Goal: Use online tool/utility: Utilize a website feature to perform a specific function

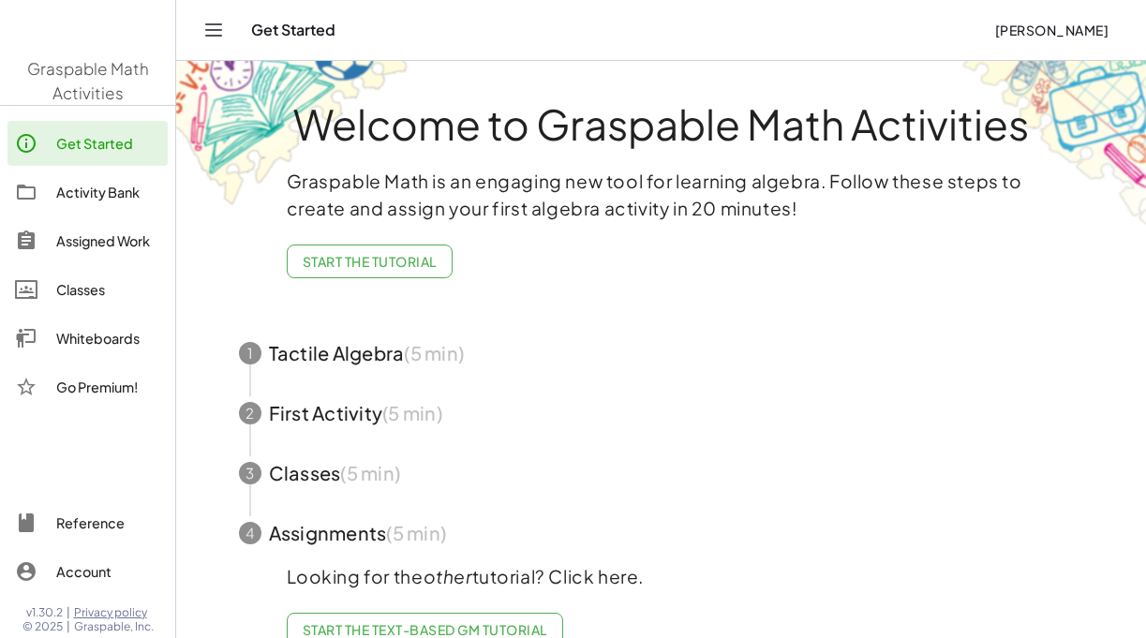
scroll to position [34, 0]
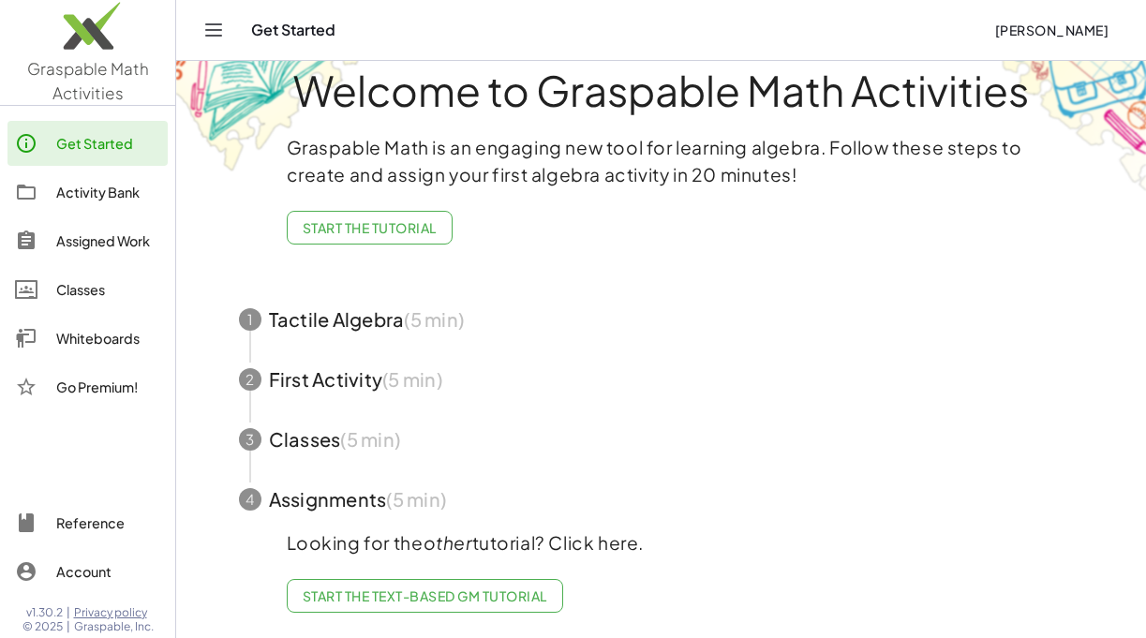
click at [122, 144] on div "Get Started" at bounding box center [108, 143] width 104 height 22
click at [150, 201] on div "Activity Bank" at bounding box center [108, 192] width 104 height 22
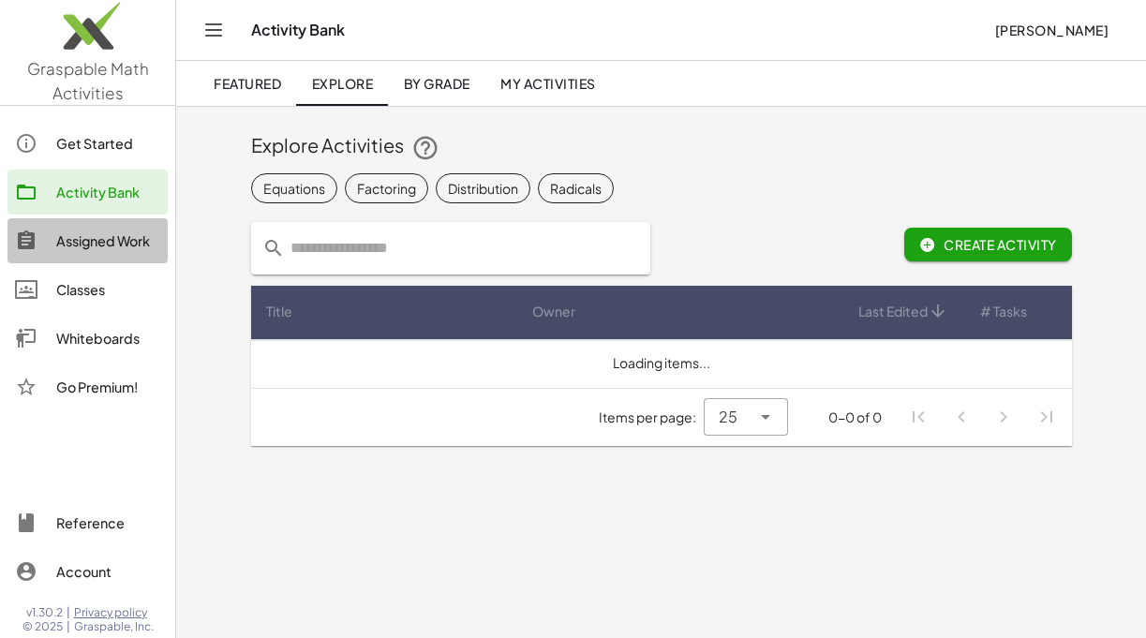
click at [141, 249] on div "Assigned Work" at bounding box center [108, 241] width 104 height 22
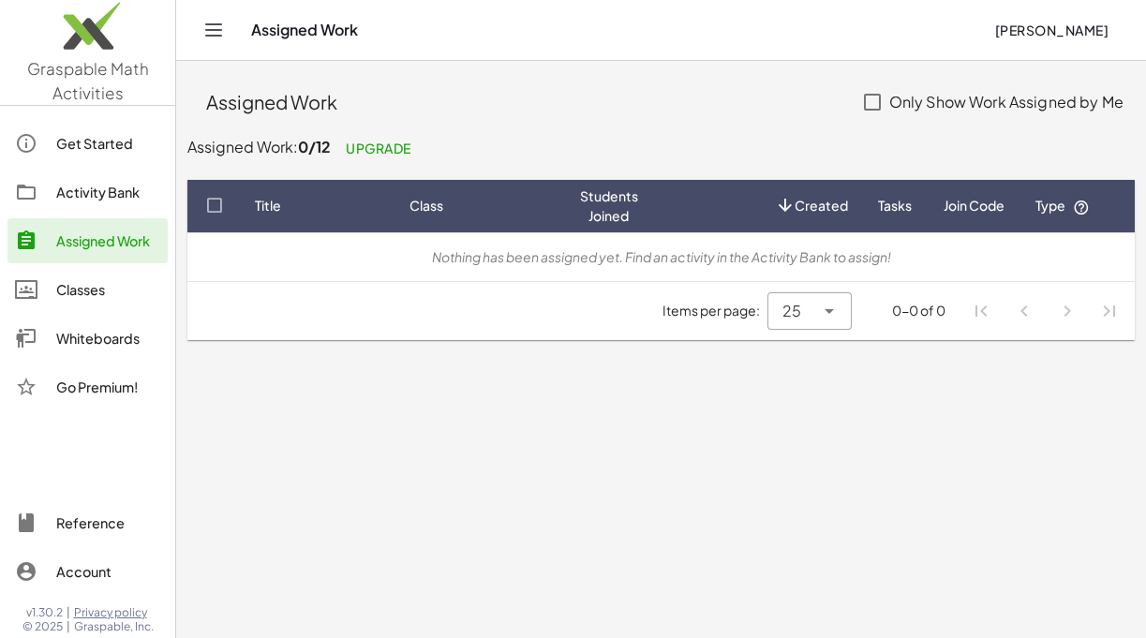
click at [123, 338] on div "Whiteboards" at bounding box center [108, 338] width 104 height 22
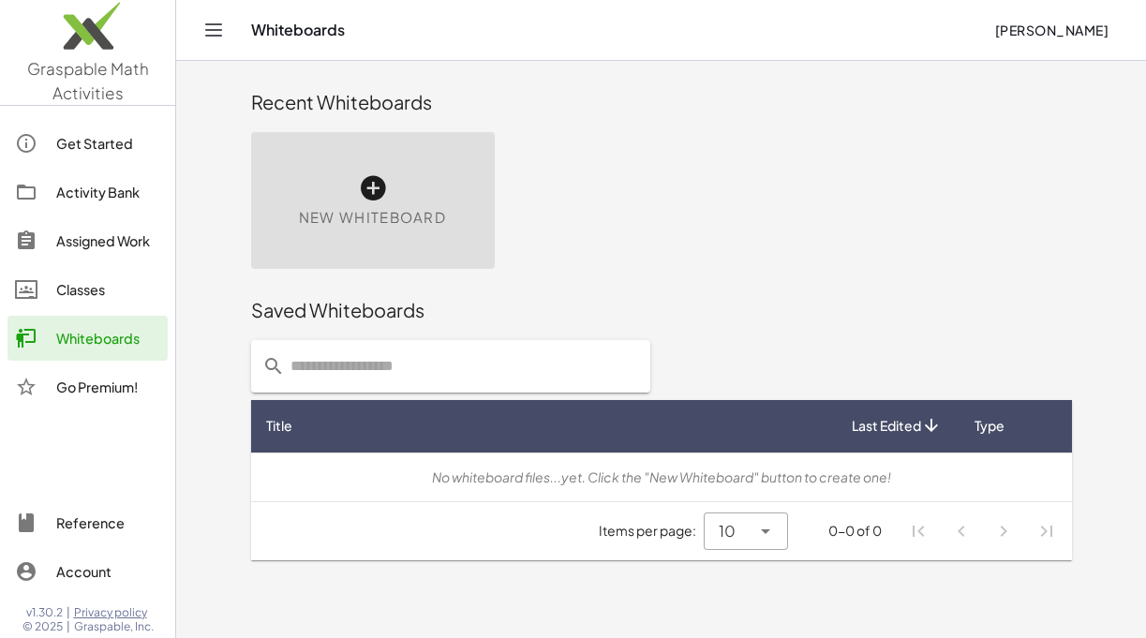
click at [372, 198] on icon at bounding box center [373, 188] width 30 height 30
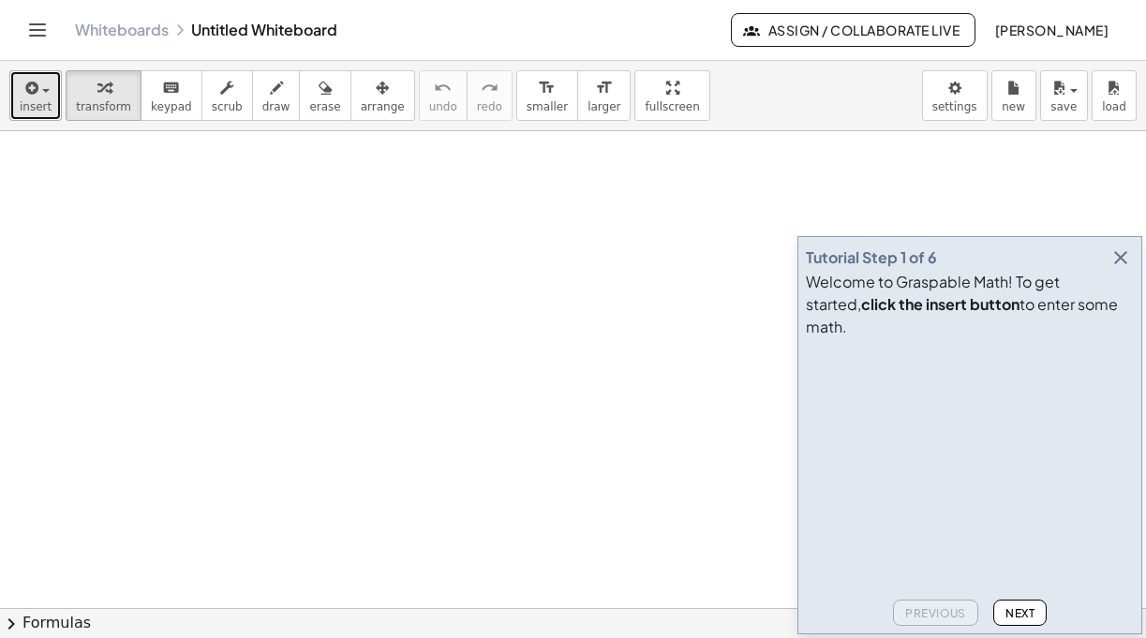
click at [45, 106] on span "insert" at bounding box center [36, 106] width 32 height 13
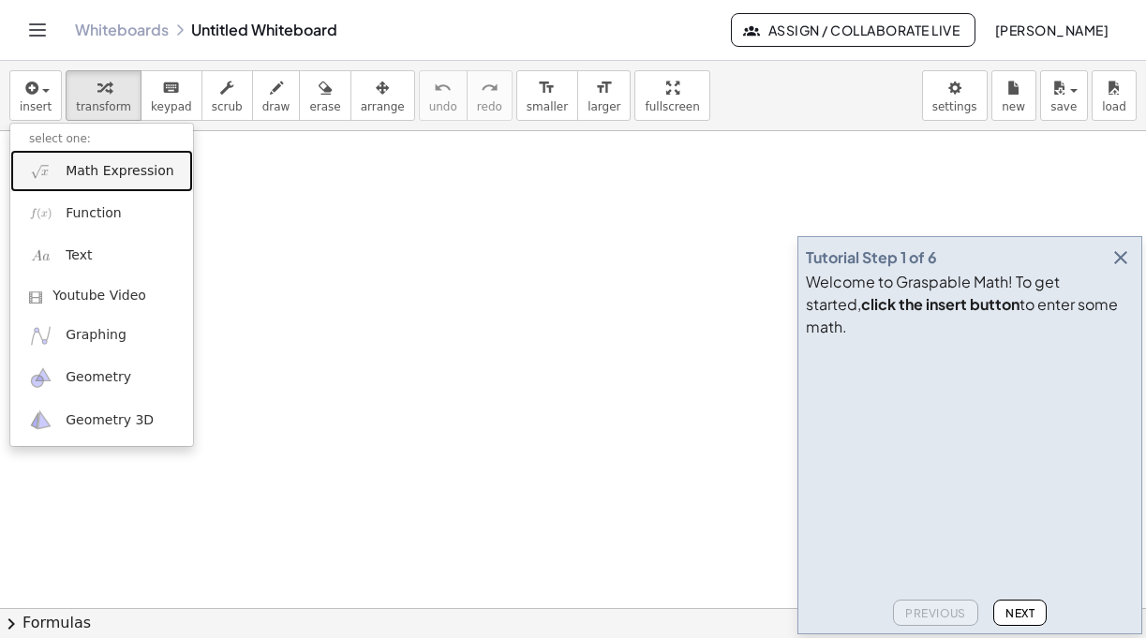
click at [109, 181] on link "Math Expression" at bounding box center [101, 171] width 183 height 42
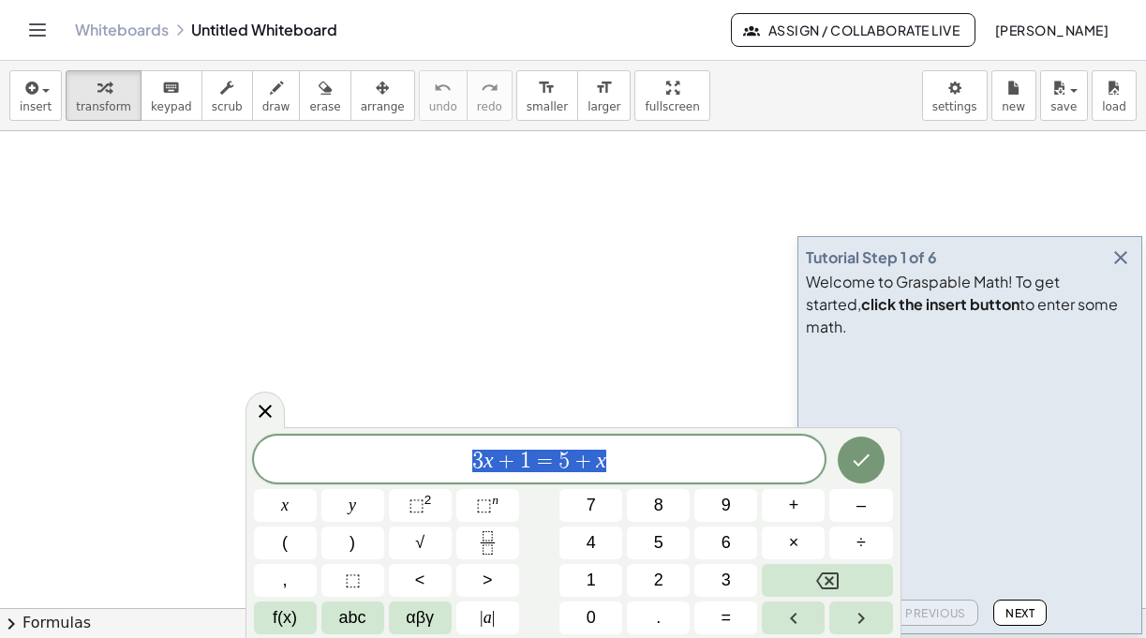
drag, startPoint x: 620, startPoint y: 467, endPoint x: 435, endPoint y: 450, distance: 186.3
click at [435, 450] on span "3 x + 1 = 5 + x" at bounding box center [540, 461] width 572 height 26
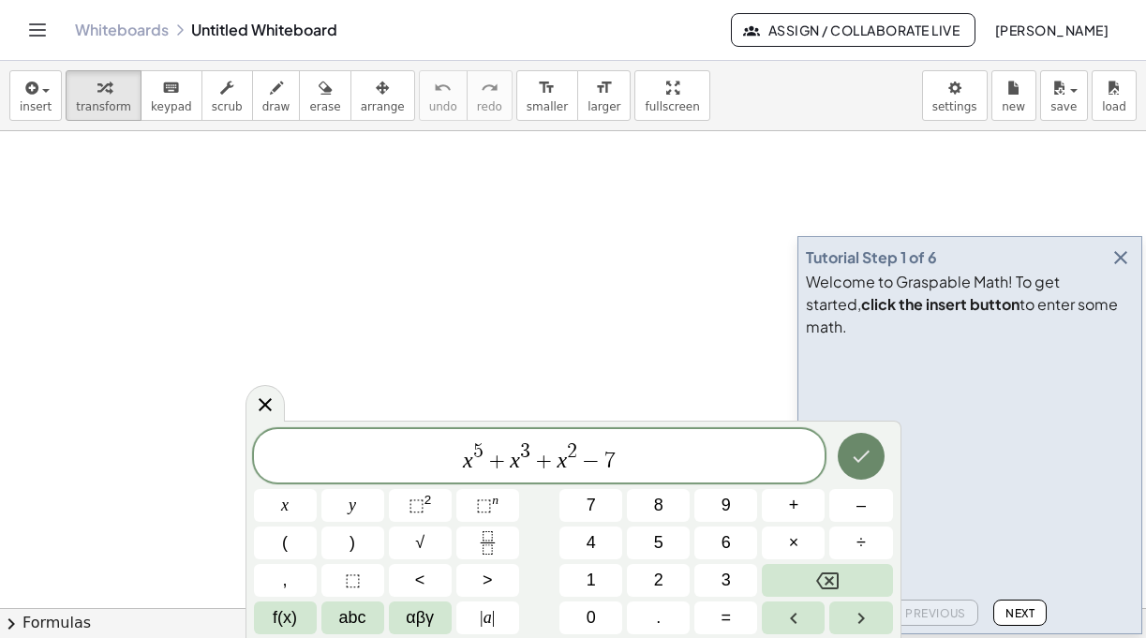
click at [867, 461] on icon "Done" at bounding box center [861, 456] width 22 height 22
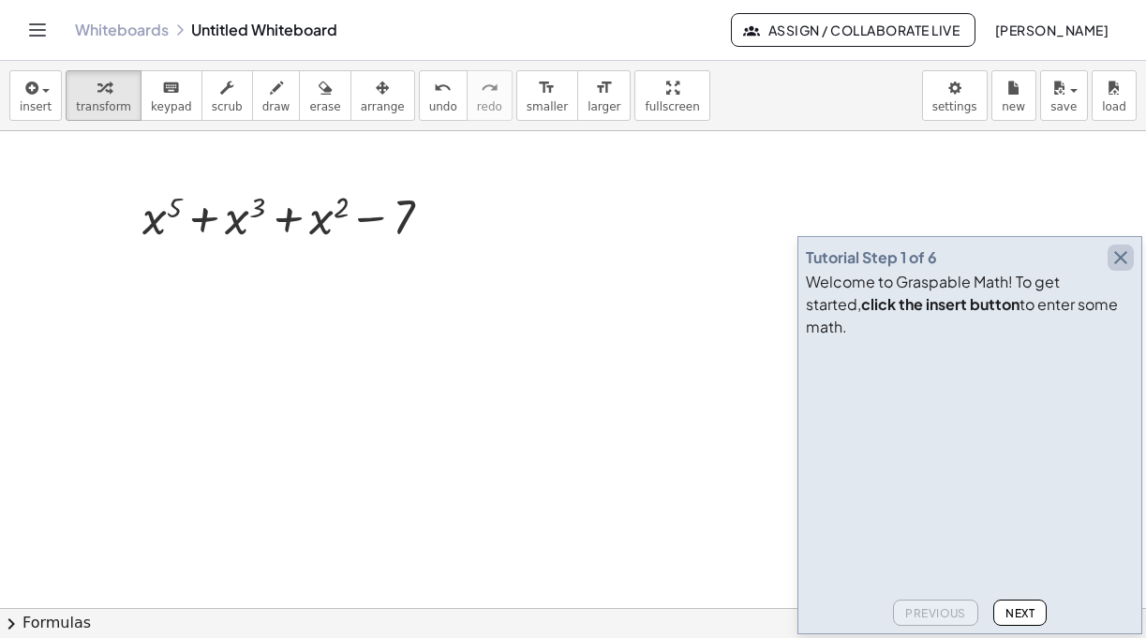
click at [1126, 269] on icon "button" at bounding box center [1121, 257] width 22 height 22
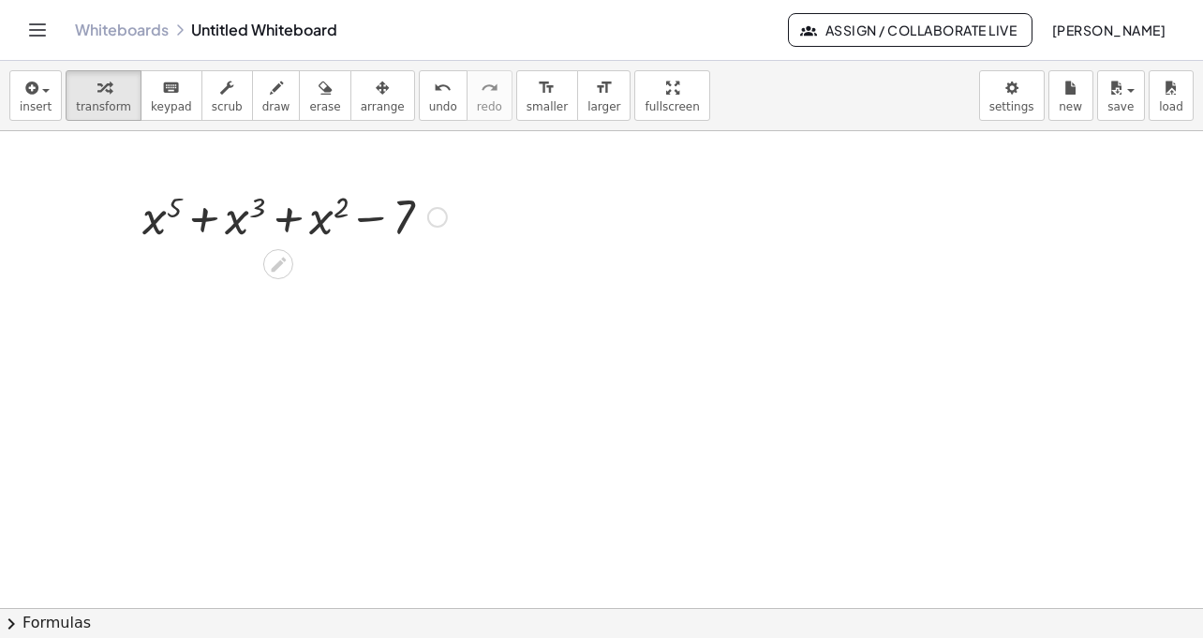
click at [283, 271] on icon at bounding box center [278, 265] width 20 height 20
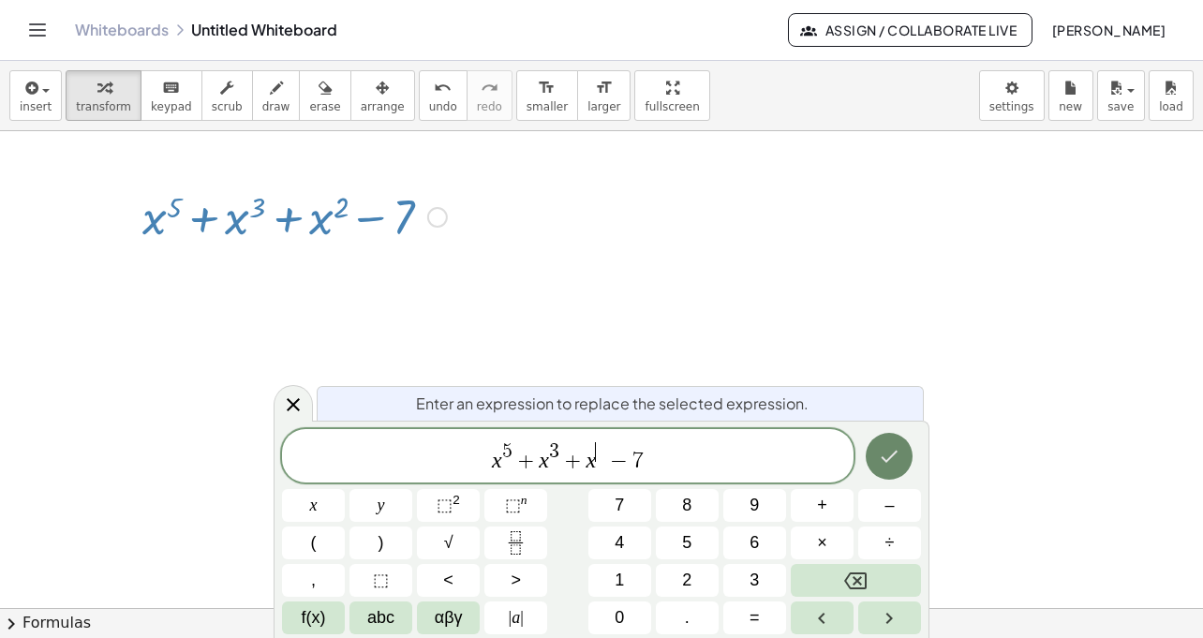
click at [891, 468] on button "Done" at bounding box center [889, 456] width 47 height 47
click at [894, 459] on icon "Done" at bounding box center [889, 456] width 22 height 22
click at [893, 460] on div at bounding box center [601, 608] width 1203 height 954
click at [679, 474] on div "x 5 + x 3 + x ​ − 7" at bounding box center [568, 455] width 572 height 53
click at [599, 457] on span "x 5 + x 3 + x ​ − 7" at bounding box center [568, 457] width 572 height 34
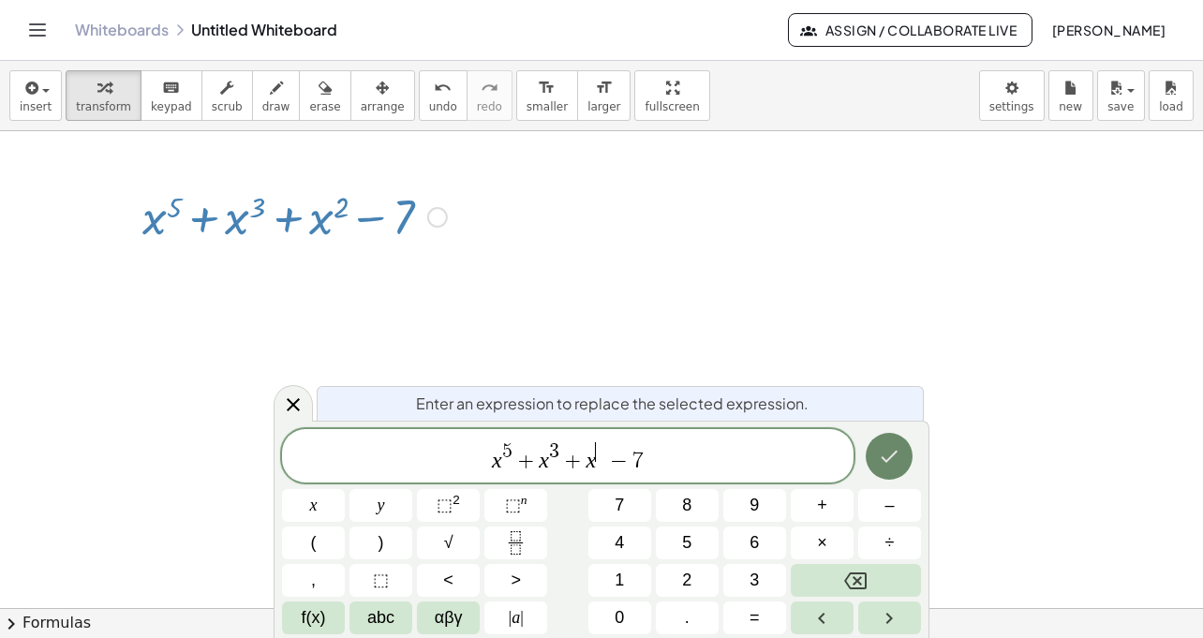
click at [703, 455] on span "x 5 + x 3 + x ​ − 7" at bounding box center [568, 457] width 572 height 34
click at [651, 360] on div at bounding box center [601, 608] width 1203 height 954
click at [295, 400] on icon at bounding box center [293, 405] width 22 height 22
click at [295, 400] on div at bounding box center [601, 608] width 1203 height 954
click at [612, 330] on div at bounding box center [601, 608] width 1203 height 954
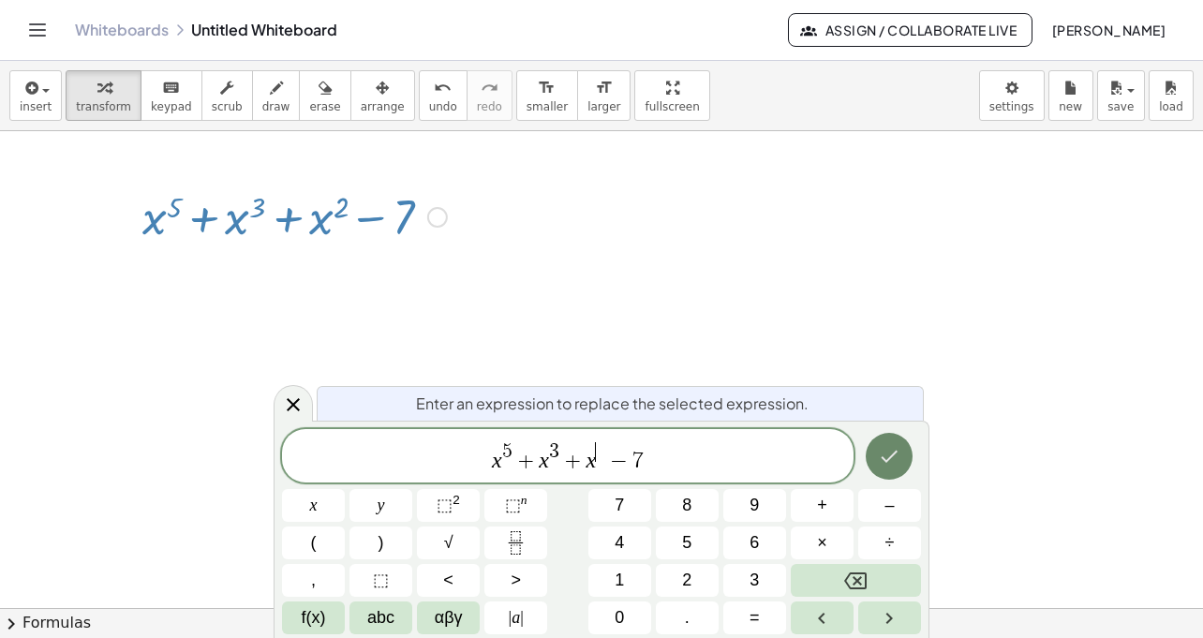
click at [716, 195] on div at bounding box center [601, 608] width 1203 height 954
click at [433, 216] on div "+ x 5 + x 3 + x 2 − 7" at bounding box center [287, 215] width 347 height 73
click at [604, 459] on span "x 5 + x 3 + x ​ − 7" at bounding box center [568, 457] width 572 height 34
click at [882, 450] on icon "Done" at bounding box center [889, 456] width 22 height 22
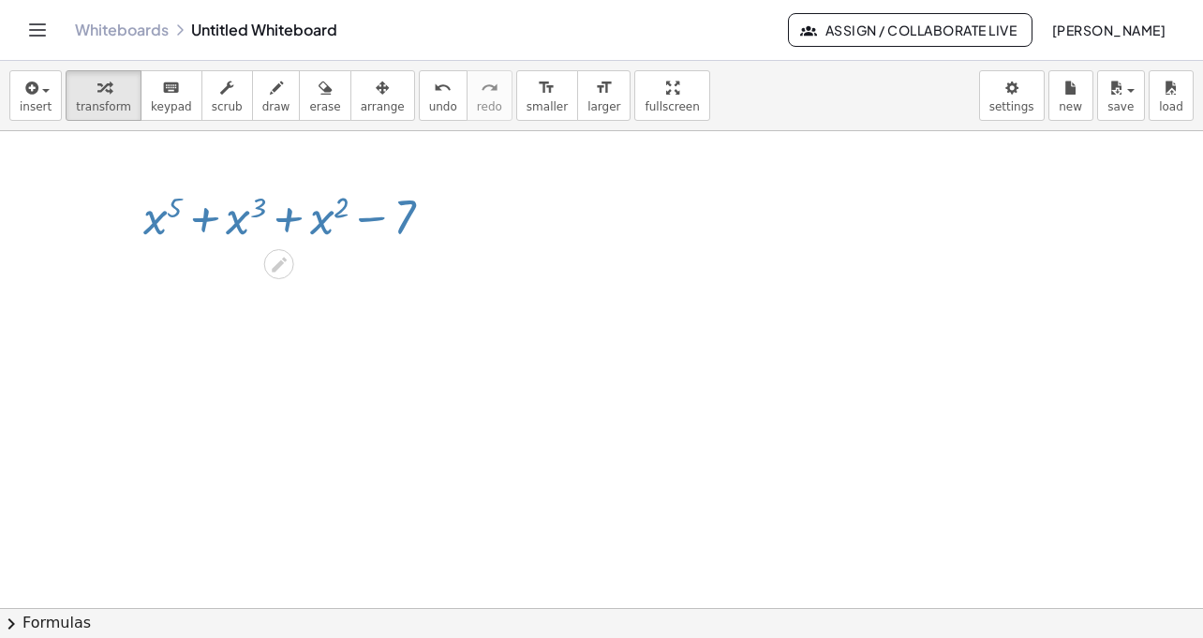
click at [882, 450] on div at bounding box center [601, 608] width 1203 height 954
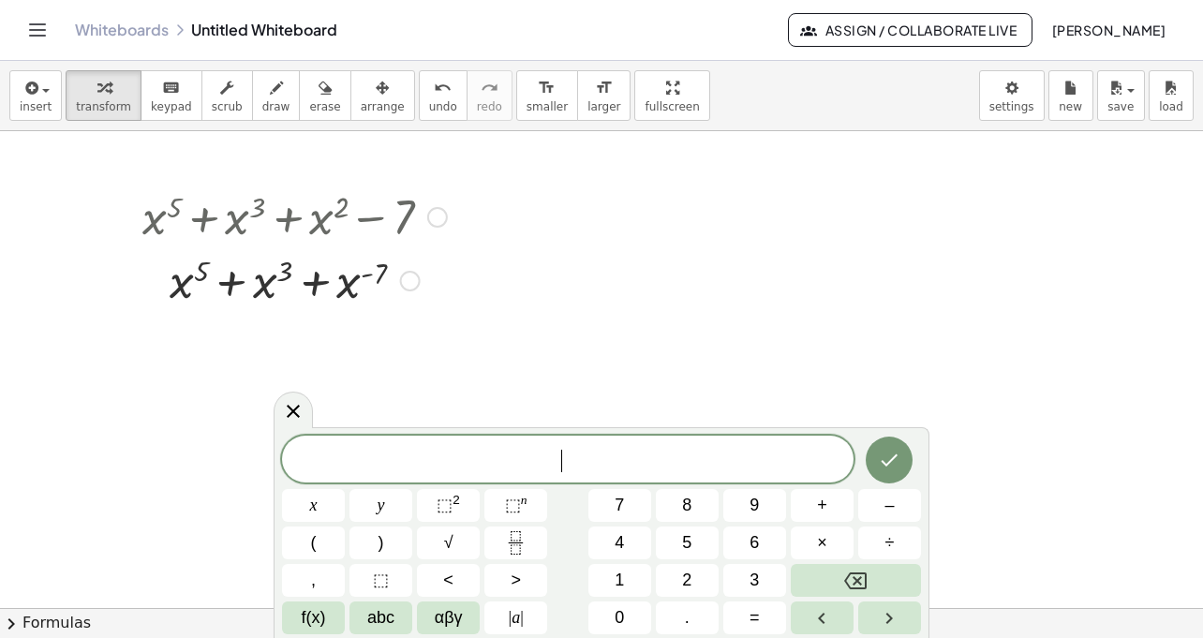
click at [382, 278] on div at bounding box center [294, 279] width 323 height 64
click at [414, 285] on div at bounding box center [410, 281] width 21 height 21
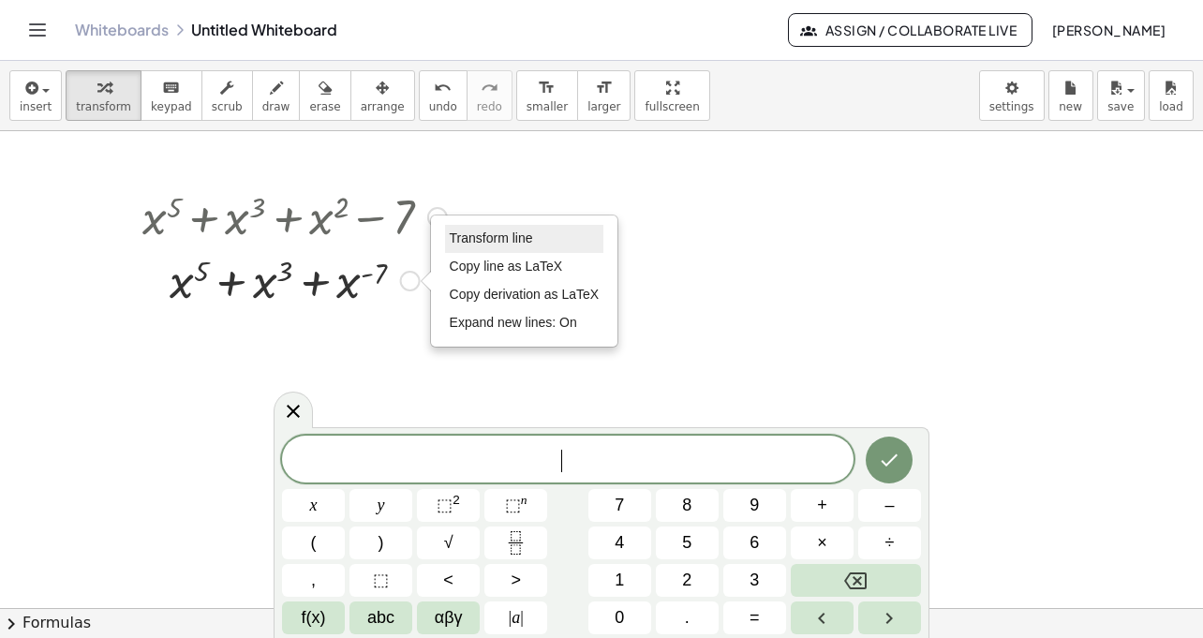
click at [500, 249] on li "Transform line" at bounding box center [524, 239] width 159 height 28
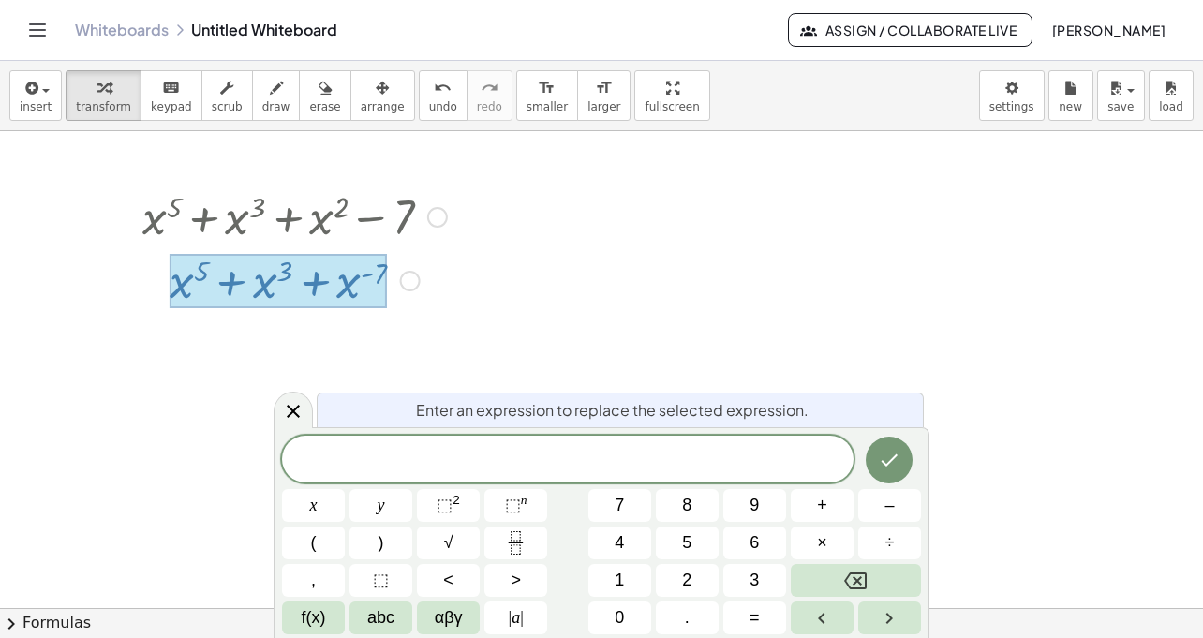
click at [386, 277] on div at bounding box center [278, 281] width 216 height 54
click at [410, 284] on div "Transform line Copy line as LaTeX Copy derivation as LaTeX Expand new lines: On" at bounding box center [410, 281] width 21 height 21
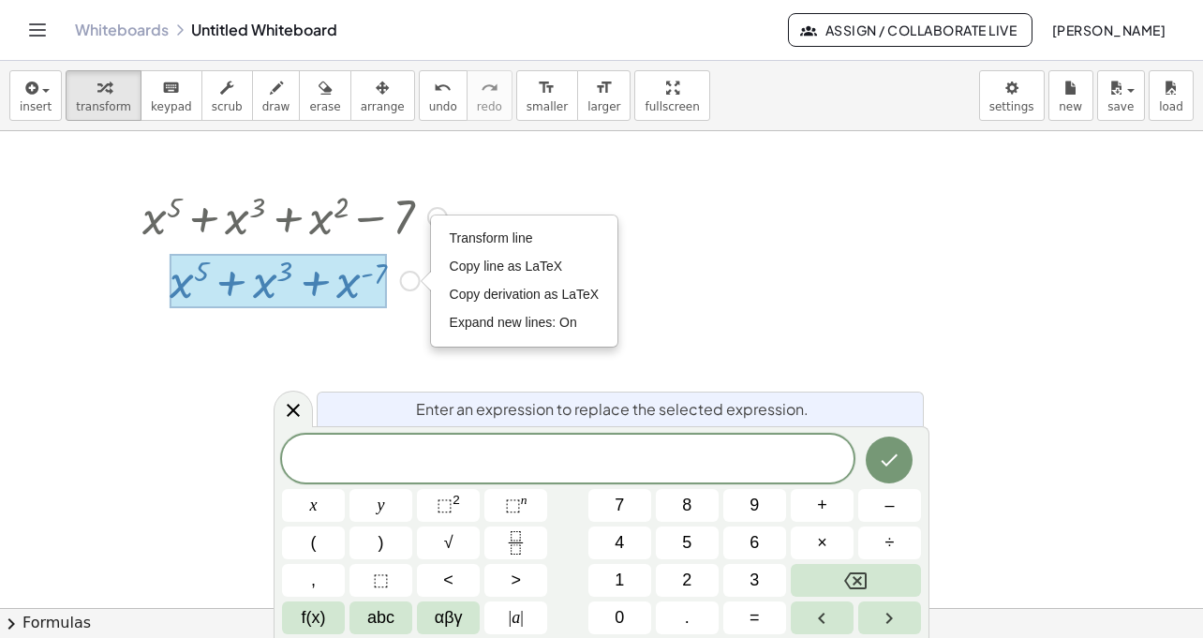
click at [425, 216] on div at bounding box center [294, 216] width 323 height 64
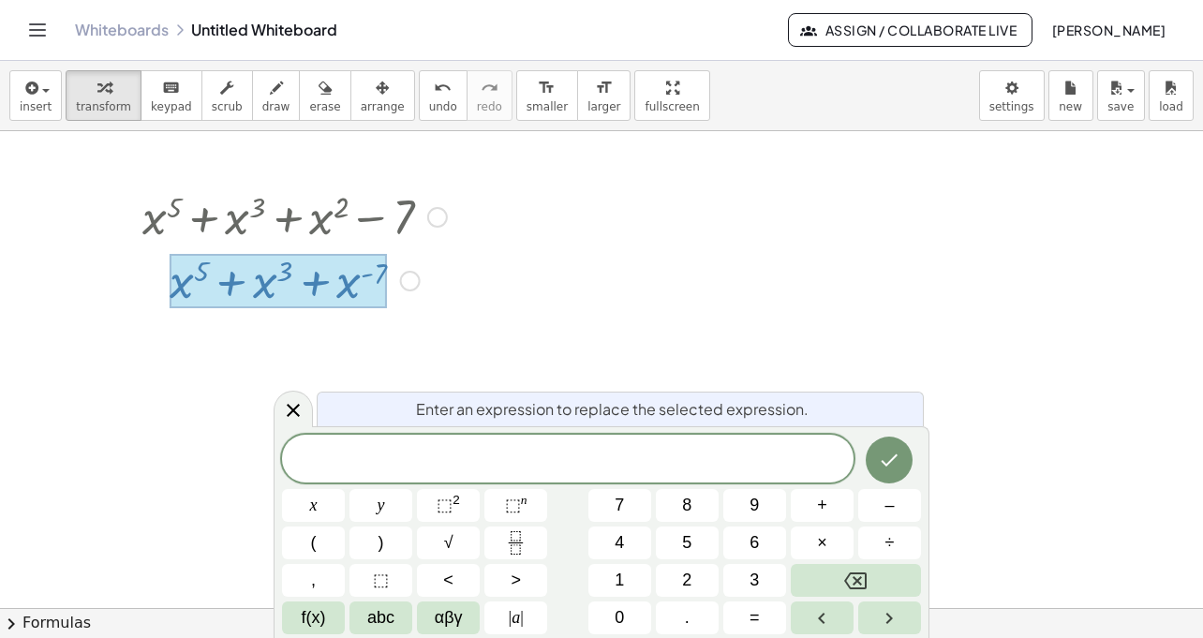
drag, startPoint x: 409, startPoint y: 279, endPoint x: 428, endPoint y: 231, distance: 51.7
click at [278, 281] on div "+ x 5 + x 3 + x ( - 7 ) Transform line Copy line as LaTeX Copy derivation as La…" at bounding box center [278, 281] width 0 height 0
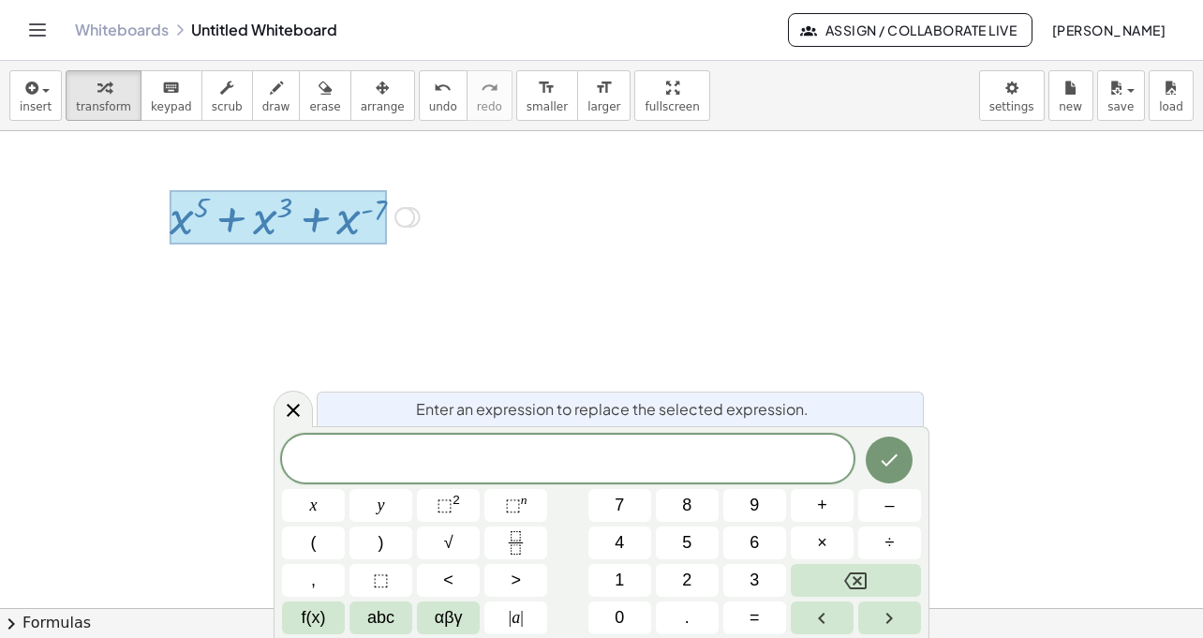
click at [410, 219] on div at bounding box center [405, 217] width 21 height 21
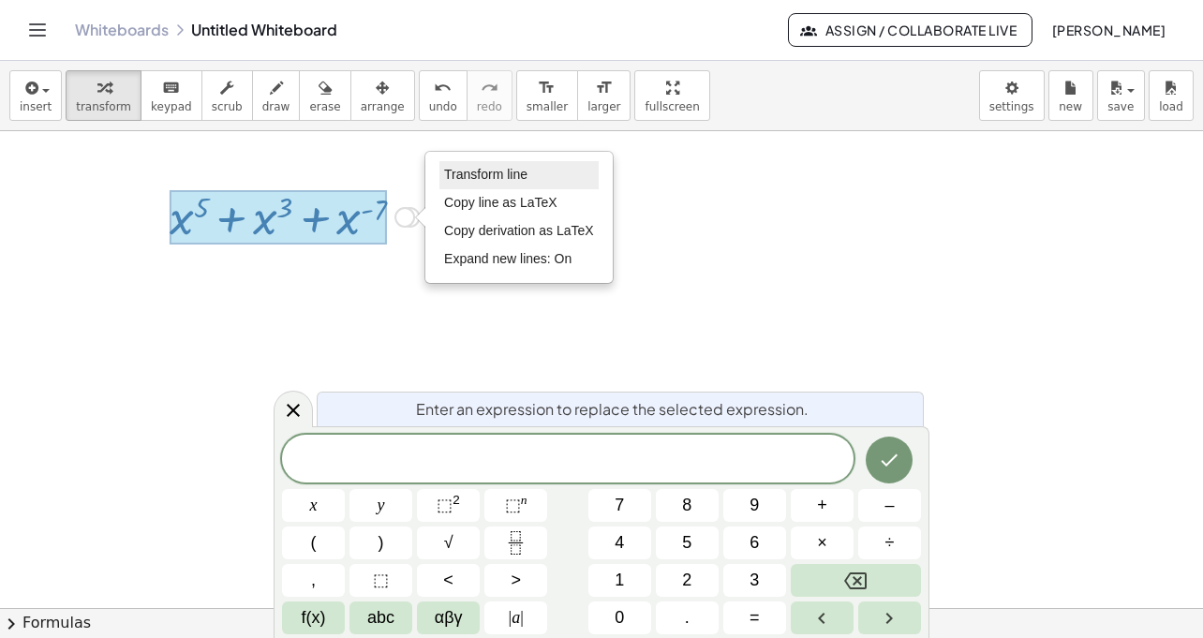
click at [485, 174] on span "Transform line" at bounding box center [485, 174] width 83 height 15
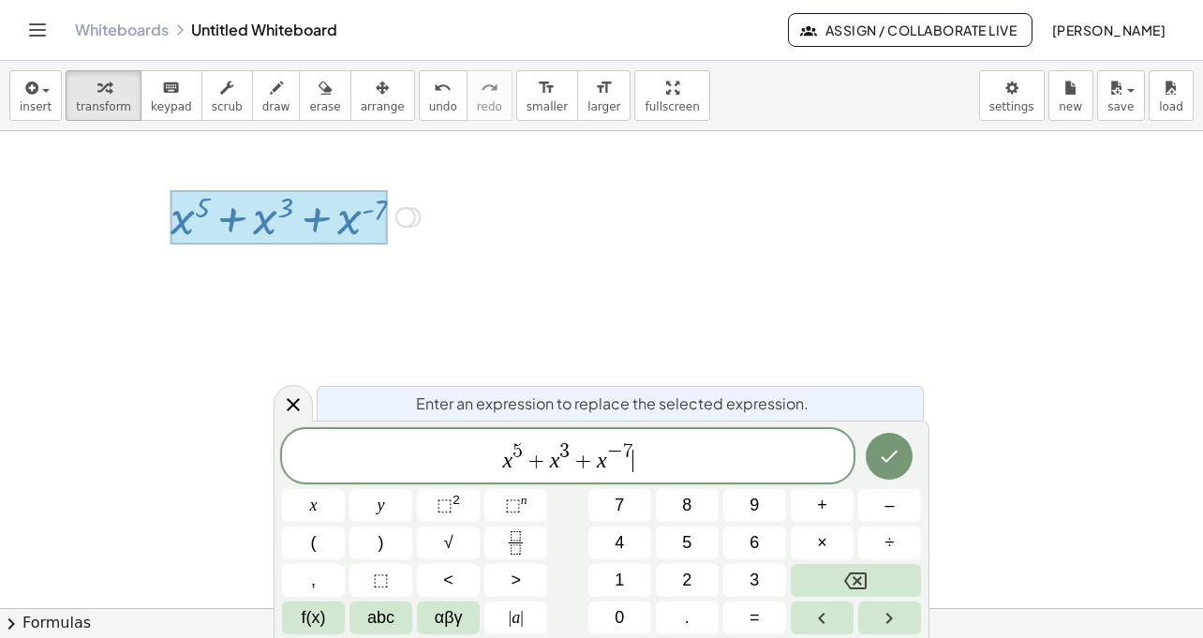
click at [672, 454] on span "x 5 + x 3 + x − 7 ​" at bounding box center [568, 457] width 572 height 34
click at [893, 464] on icon "Done" at bounding box center [889, 456] width 22 height 22
click at [894, 462] on icon "Done" at bounding box center [889, 456] width 22 height 22
click at [298, 406] on div at bounding box center [601, 608] width 1203 height 954
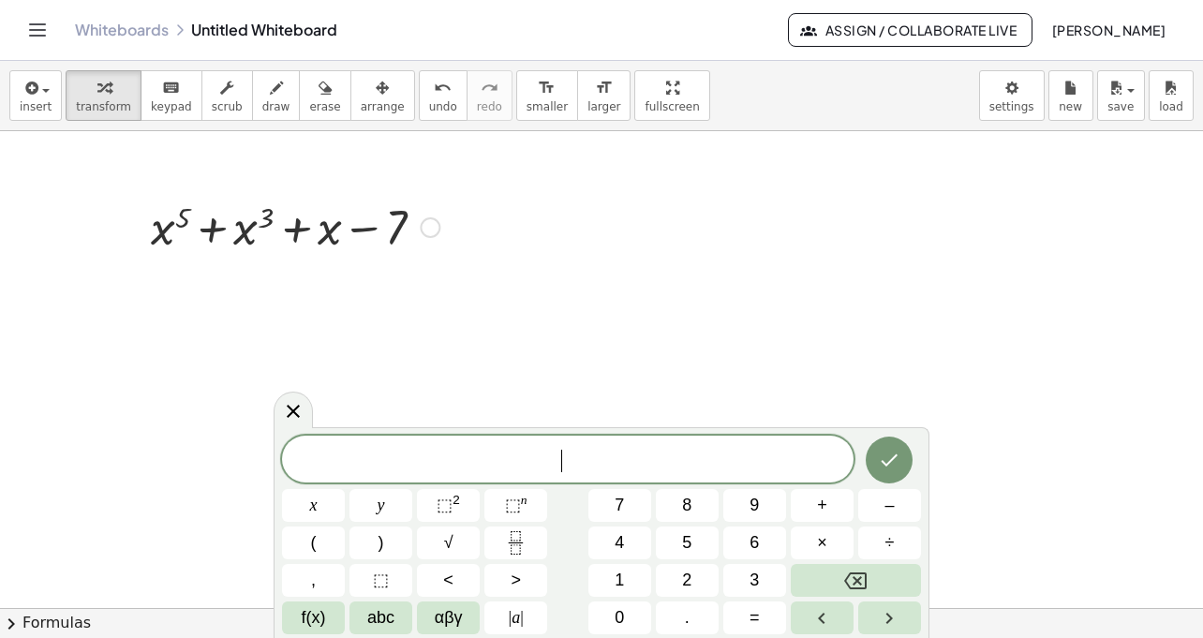
drag, startPoint x: 430, startPoint y: 284, endPoint x: 439, endPoint y: 207, distance: 77.3
click at [279, 228] on div "+ x 5 + x 3 + x − 7 Transform line Copy line as LaTeX Copy derivation as LaTeX …" at bounding box center [279, 228] width 0 height 0
click at [303, 412] on icon at bounding box center [293, 410] width 22 height 22
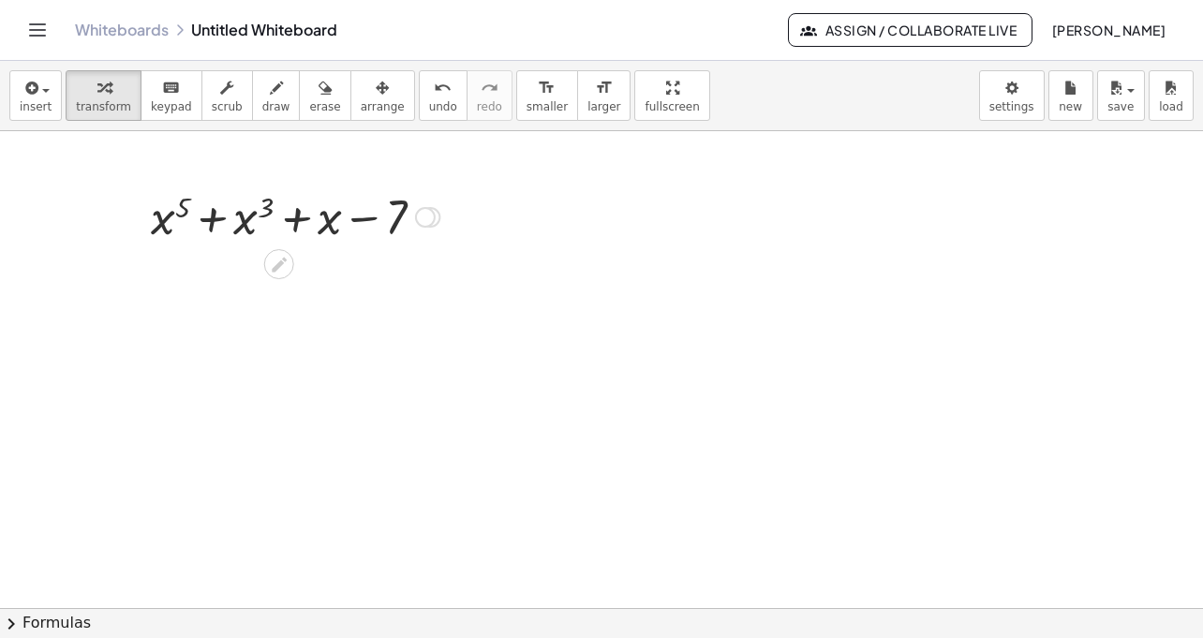
click at [430, 214] on div "Transform line Copy line as LaTeX Copy derivation as LaTeX Expand new lines: On" at bounding box center [425, 217] width 21 height 21
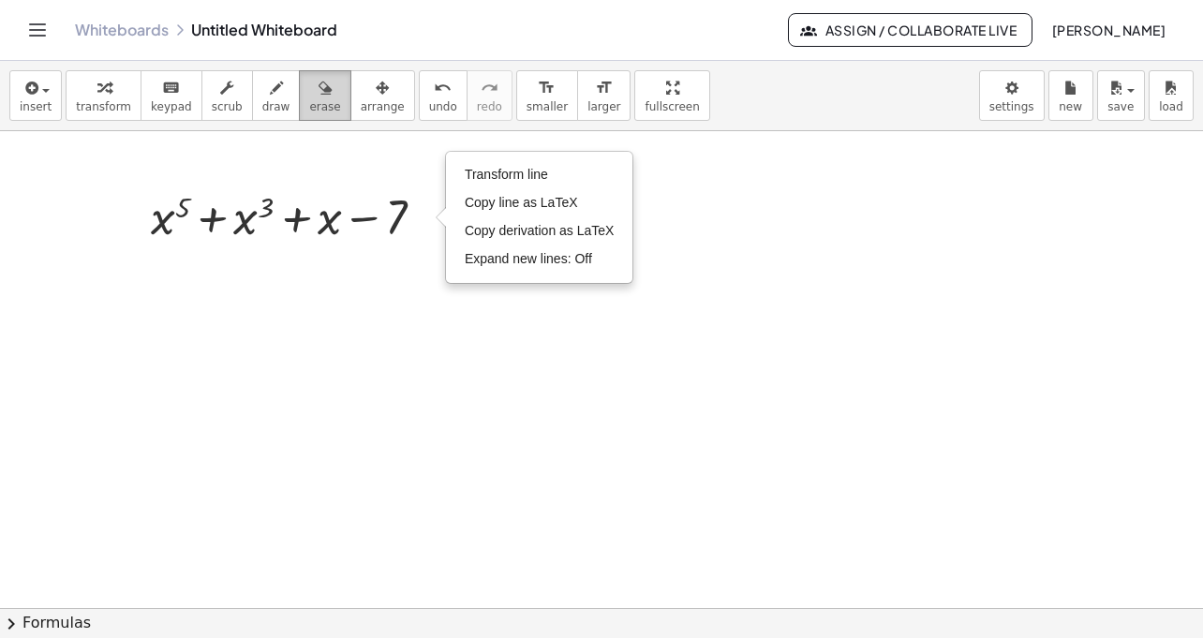
click at [321, 101] on span "erase" at bounding box center [324, 106] width 31 height 13
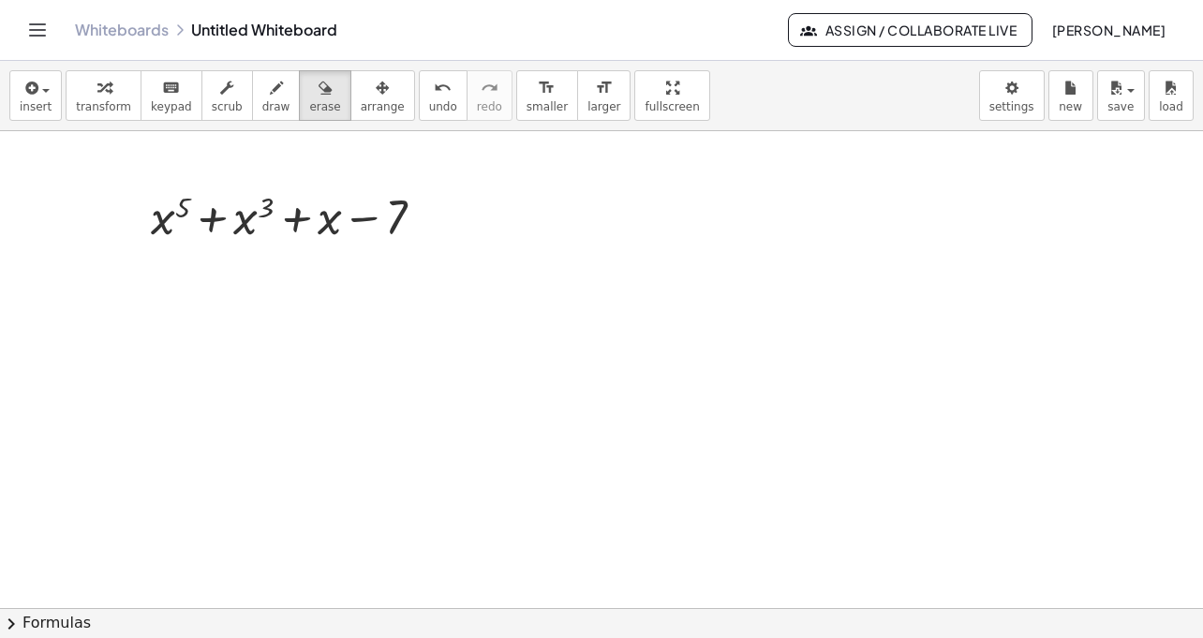
click at [337, 225] on div at bounding box center [601, 608] width 1203 height 954
click at [376, 95] on icon "button" at bounding box center [382, 88] width 13 height 22
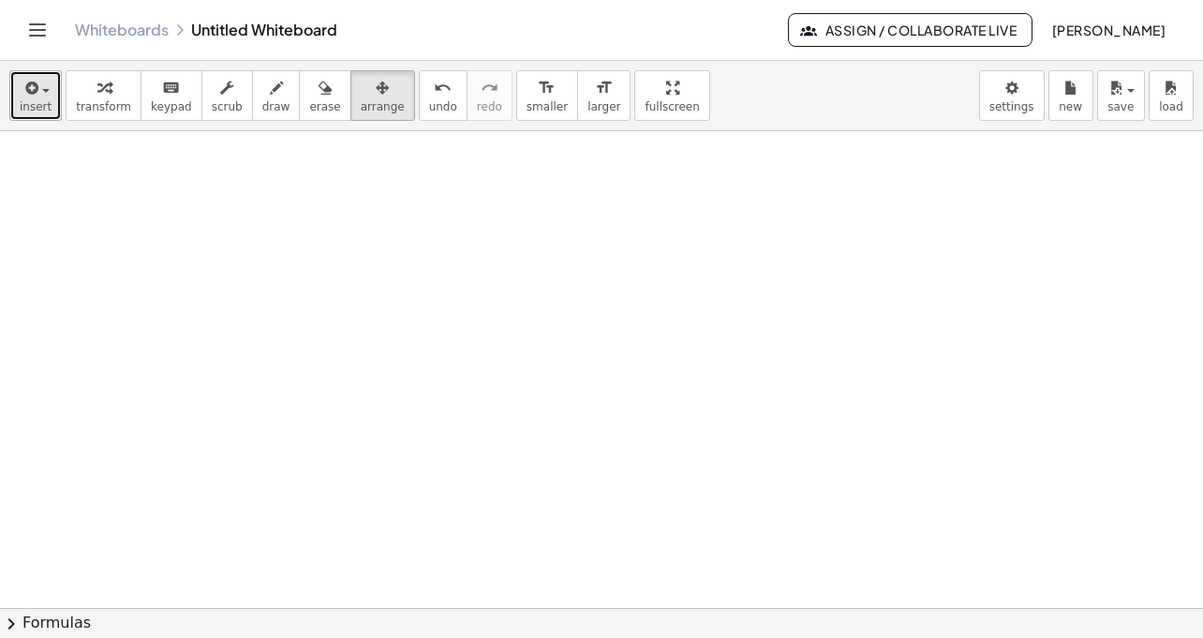
click at [34, 98] on icon "button" at bounding box center [30, 88] width 17 height 22
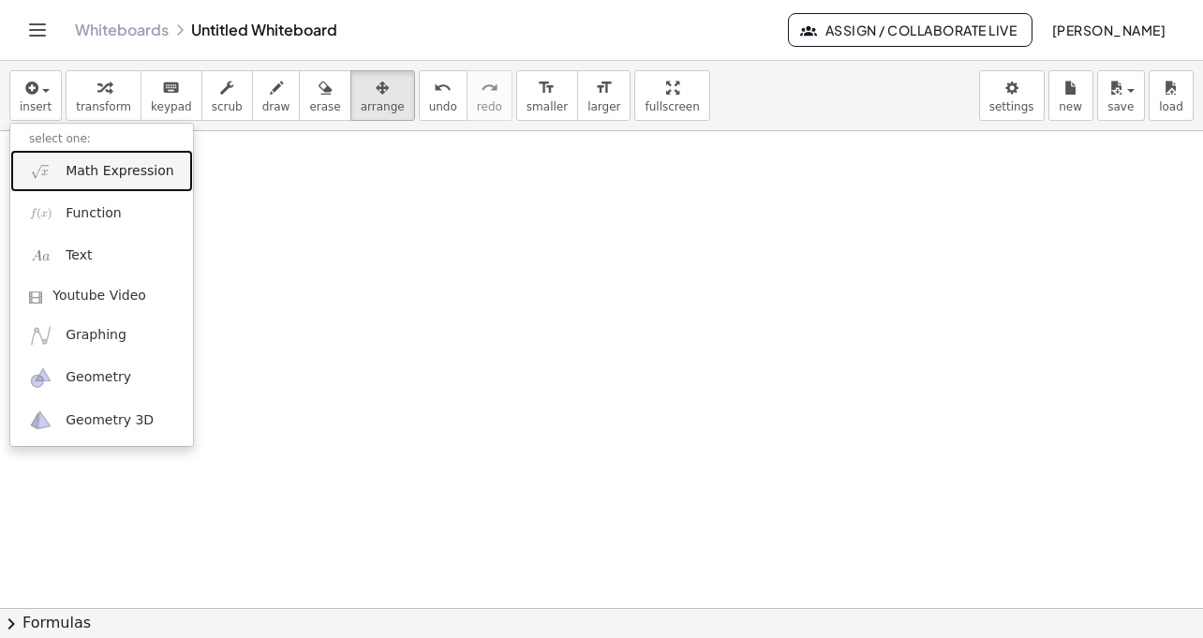
click at [128, 172] on span "Math Expression" at bounding box center [120, 171] width 108 height 19
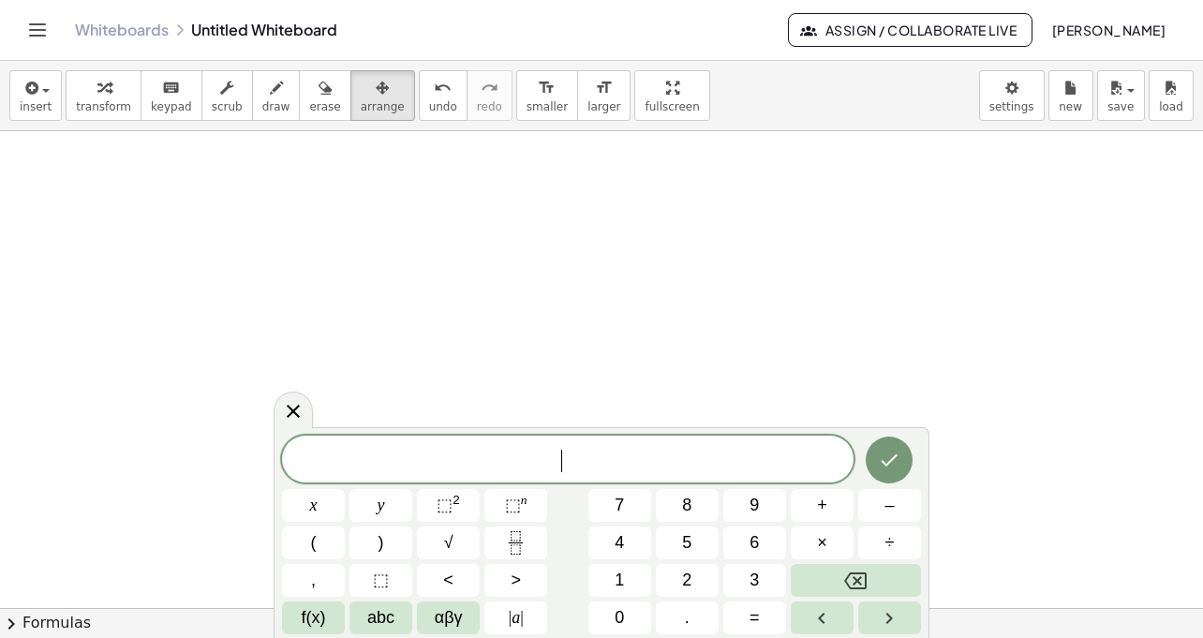
click at [433, 464] on span "​" at bounding box center [568, 461] width 572 height 26
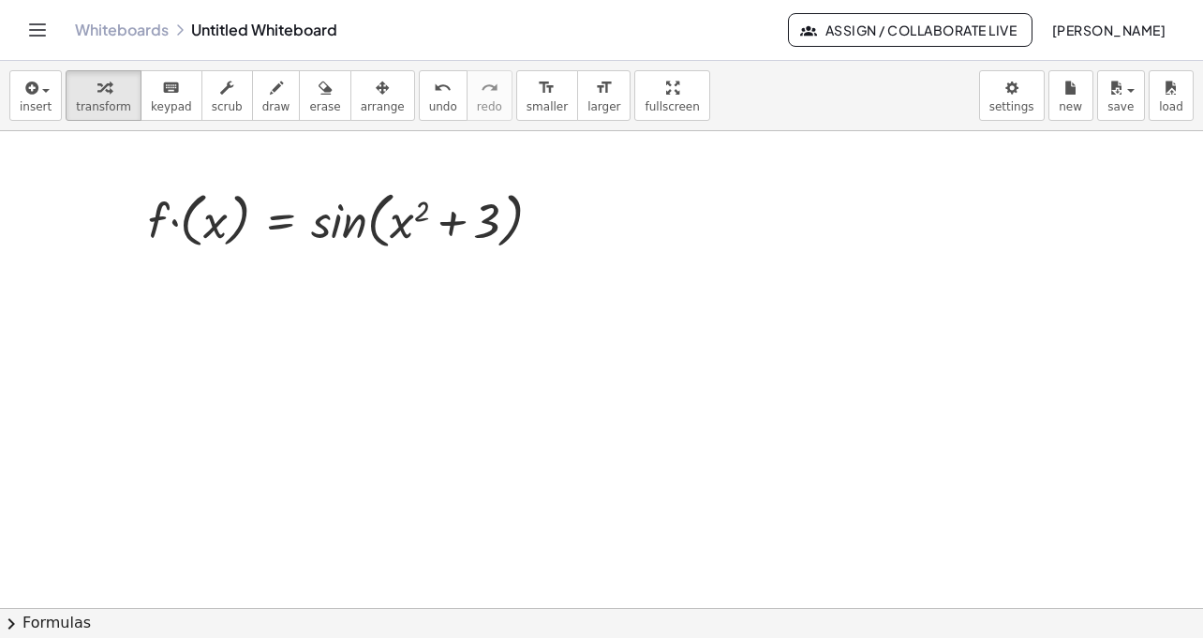
click at [238, 288] on div at bounding box center [601, 608] width 1203 height 954
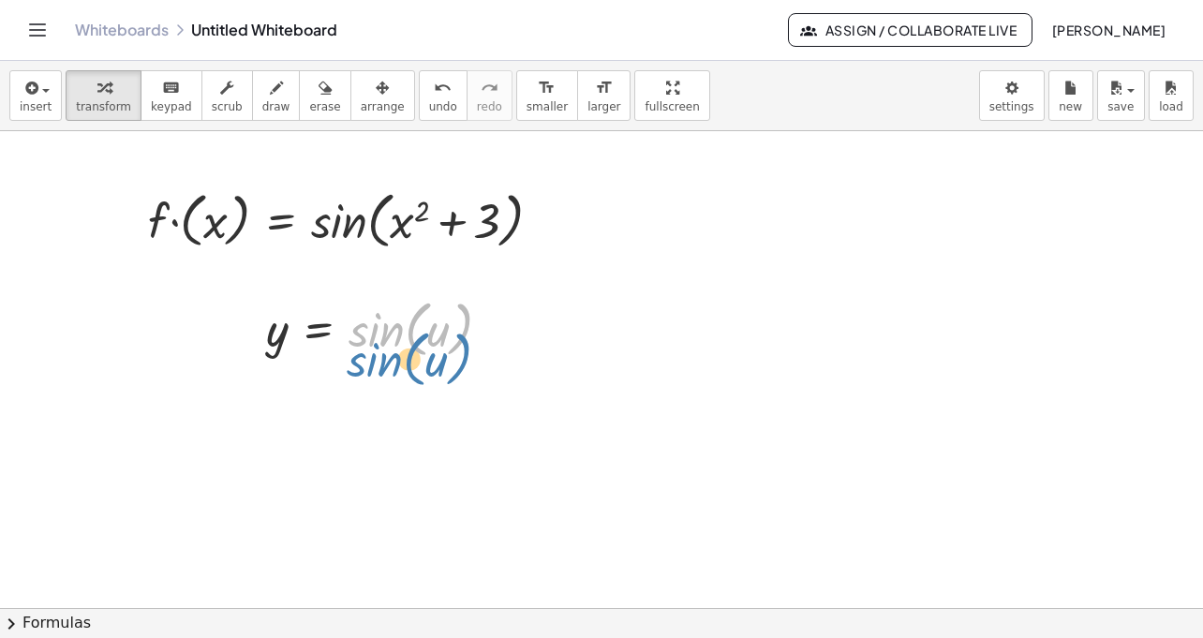
drag, startPoint x: 388, startPoint y: 337, endPoint x: 396, endPoint y: 355, distance: 19.7
click at [396, 355] on div at bounding box center [387, 327] width 260 height 71
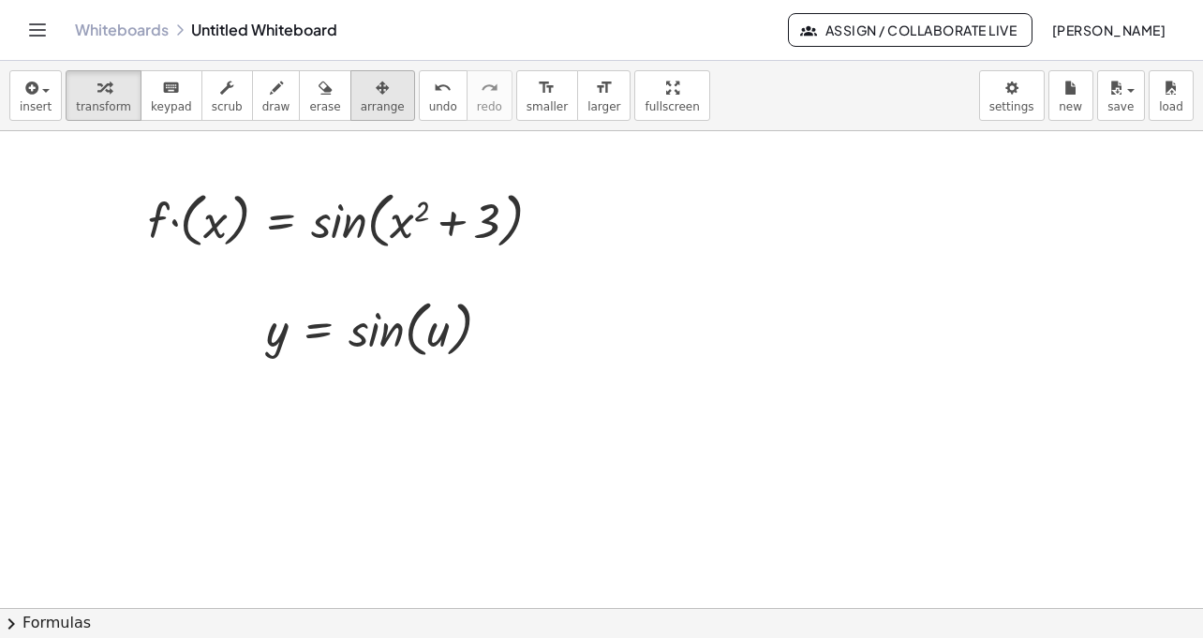
click at [369, 102] on span "arrange" at bounding box center [383, 106] width 44 height 13
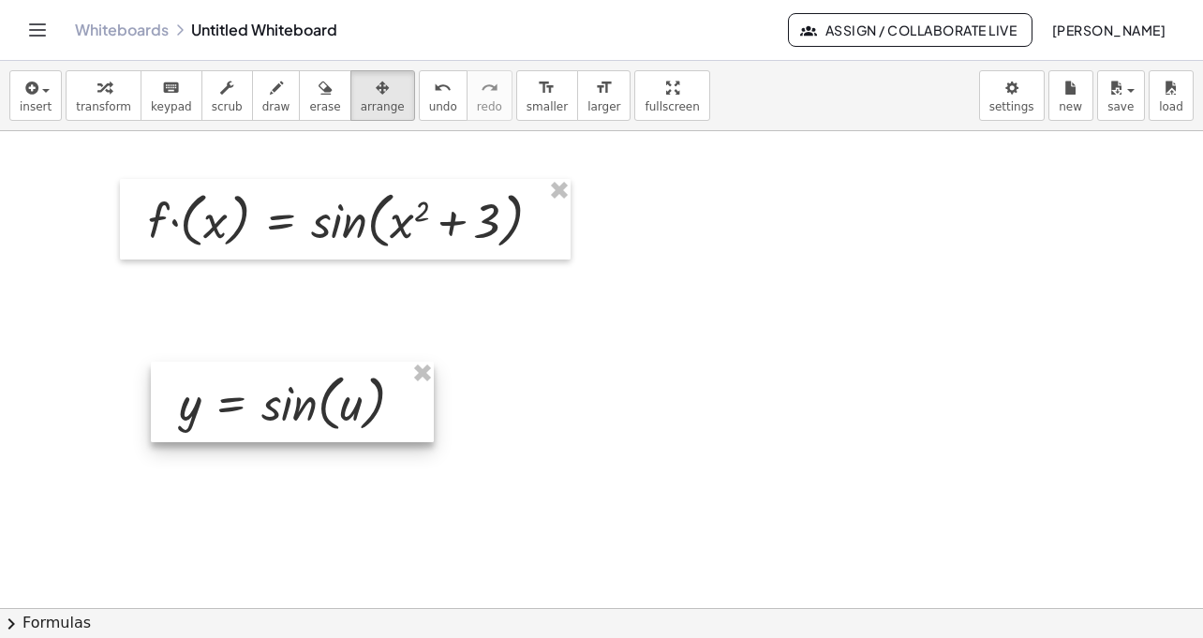
drag, startPoint x: 368, startPoint y: 338, endPoint x: 276, endPoint y: 410, distance: 116.2
click at [276, 410] on div at bounding box center [292, 402] width 283 height 81
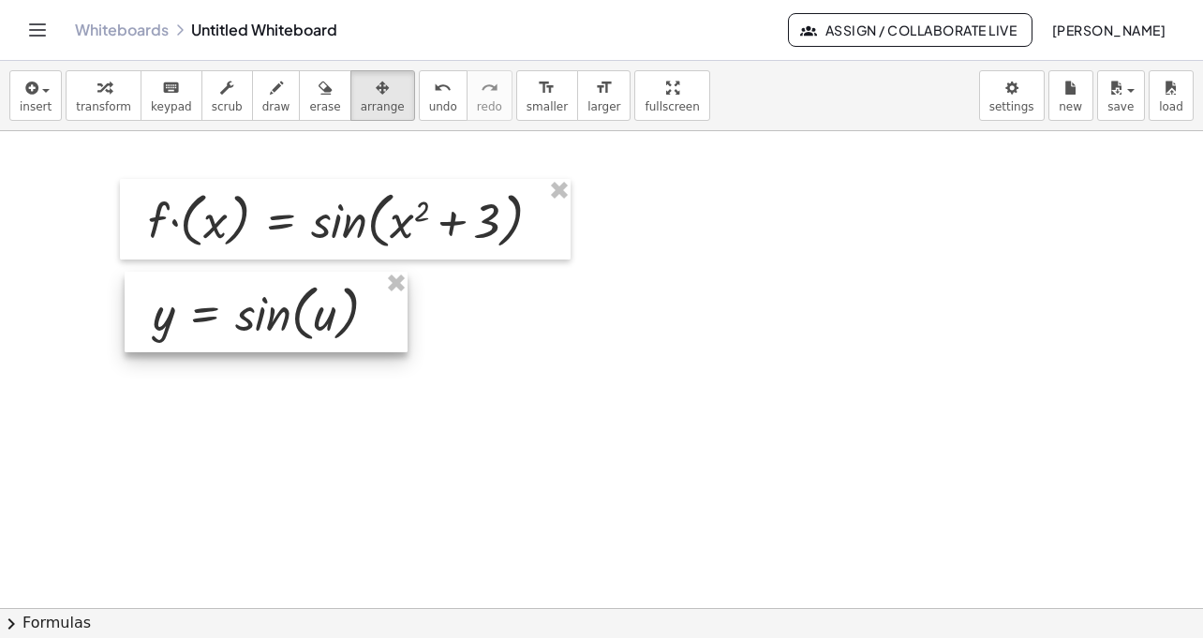
drag, startPoint x: 232, startPoint y: 413, endPoint x: 212, endPoint y: 325, distance: 90.5
click at [212, 325] on div at bounding box center [266, 312] width 283 height 81
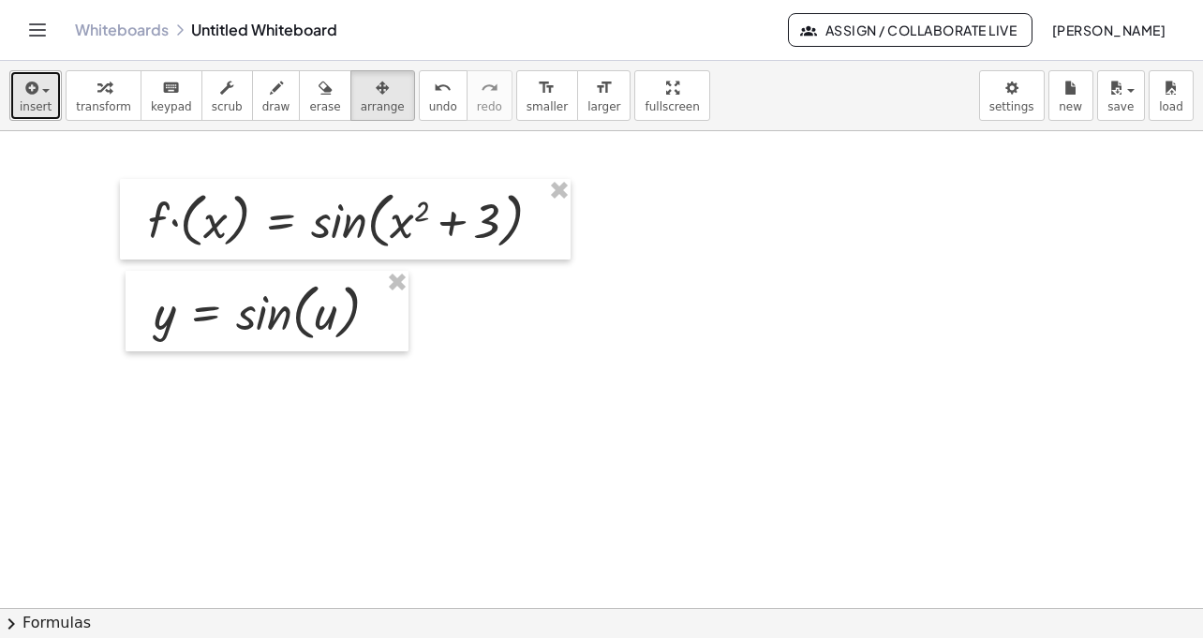
click at [43, 94] on div "button" at bounding box center [36, 87] width 32 height 22
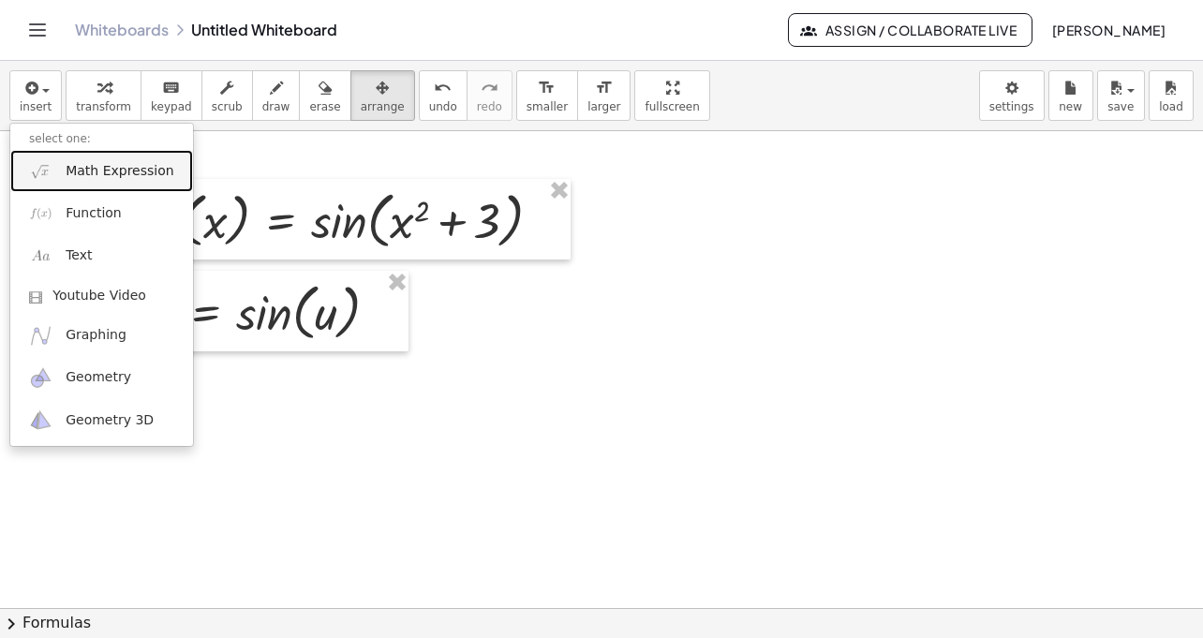
click at [119, 175] on span "Math Expression" at bounding box center [120, 171] width 108 height 19
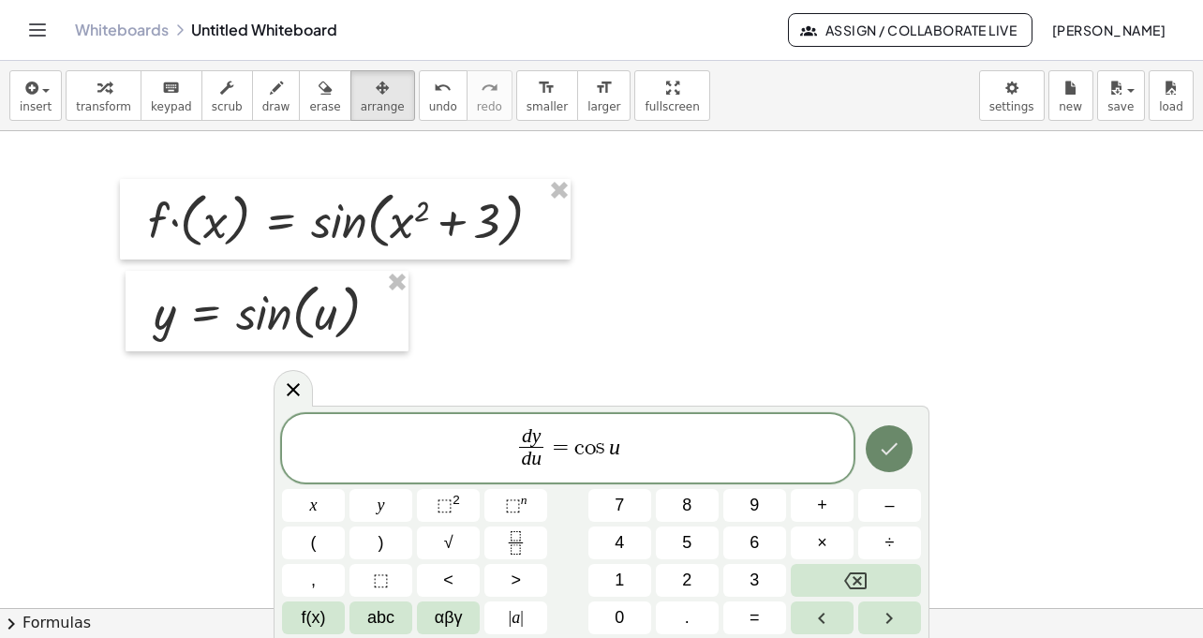
click at [887, 453] on icon "Done" at bounding box center [890, 449] width 17 height 12
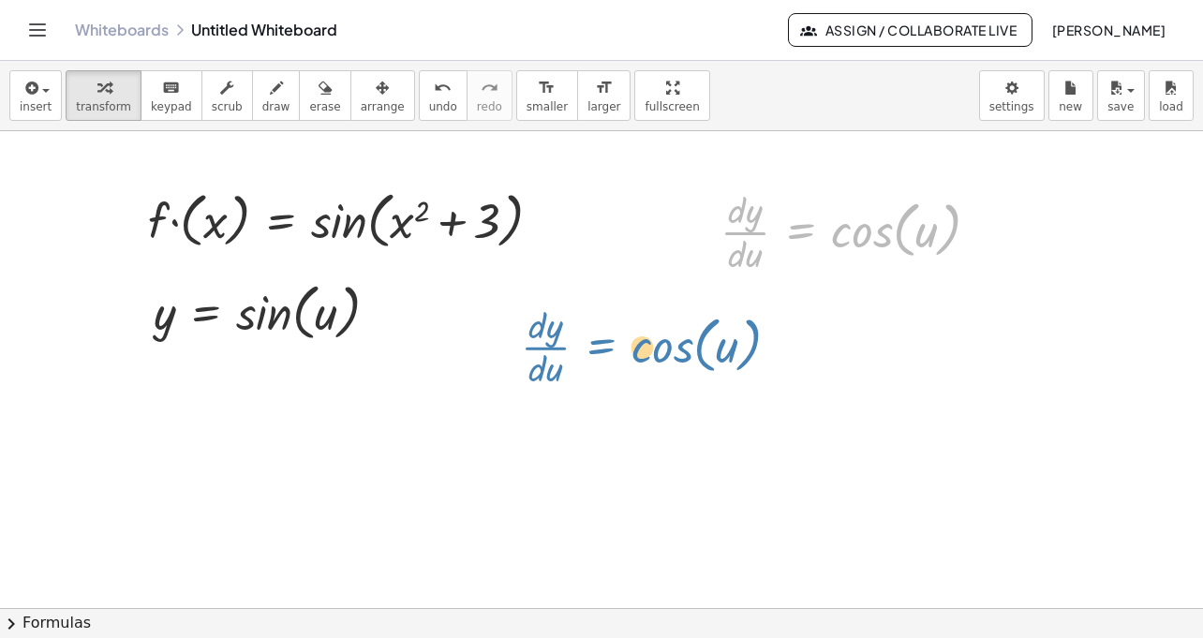
drag, startPoint x: 828, startPoint y: 235, endPoint x: 708, endPoint y: 281, distance: 127.6
click at [707, 282] on div "· f · ( x ) = sin ( , + x 2 + 3 ) y = sin ( , u ) · d · y · d · u = cos ( , u )…" at bounding box center [601, 608] width 1203 height 954
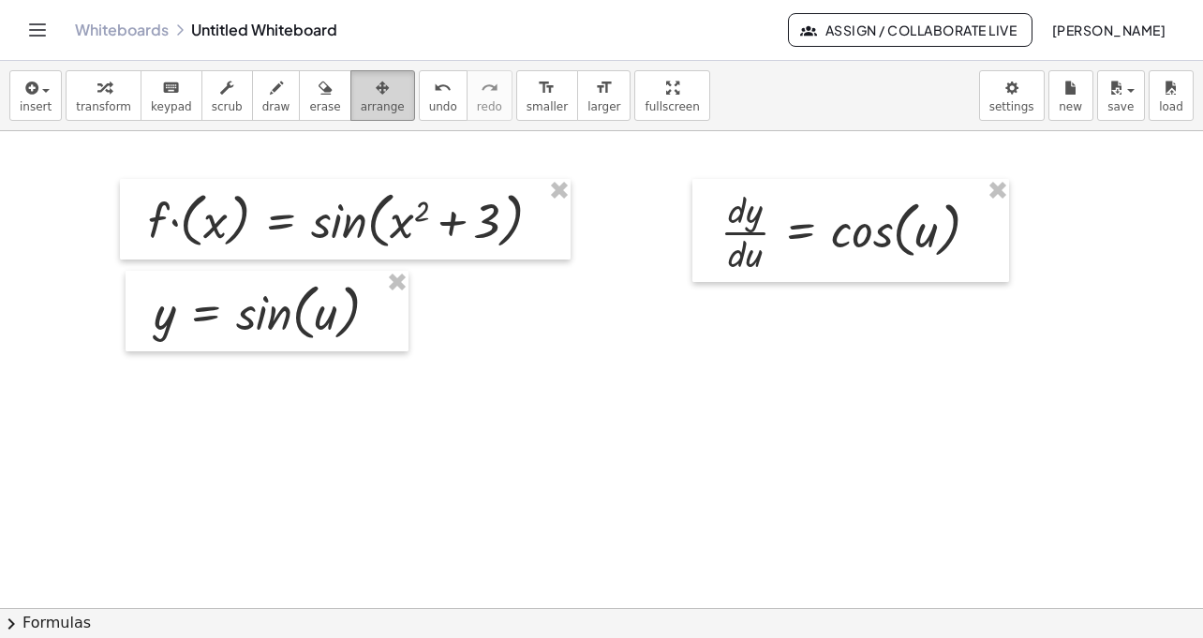
click at [376, 86] on icon "button" at bounding box center [382, 88] width 13 height 22
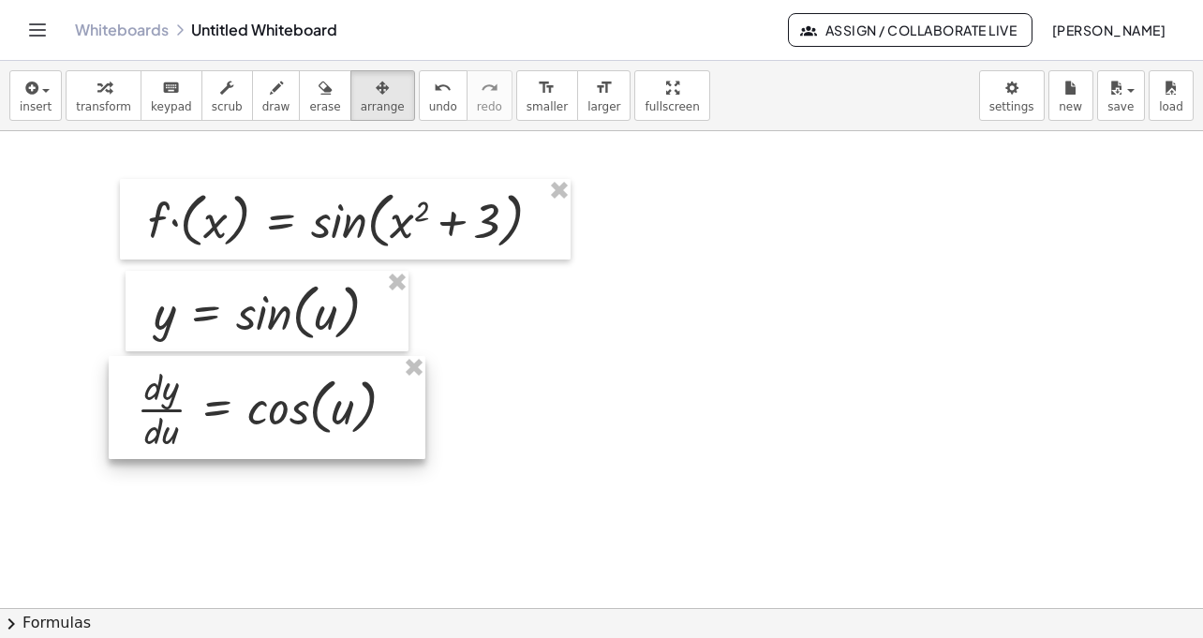
drag, startPoint x: 792, startPoint y: 231, endPoint x: 208, endPoint y: 408, distance: 610.1
click at [208, 408] on div at bounding box center [267, 407] width 317 height 103
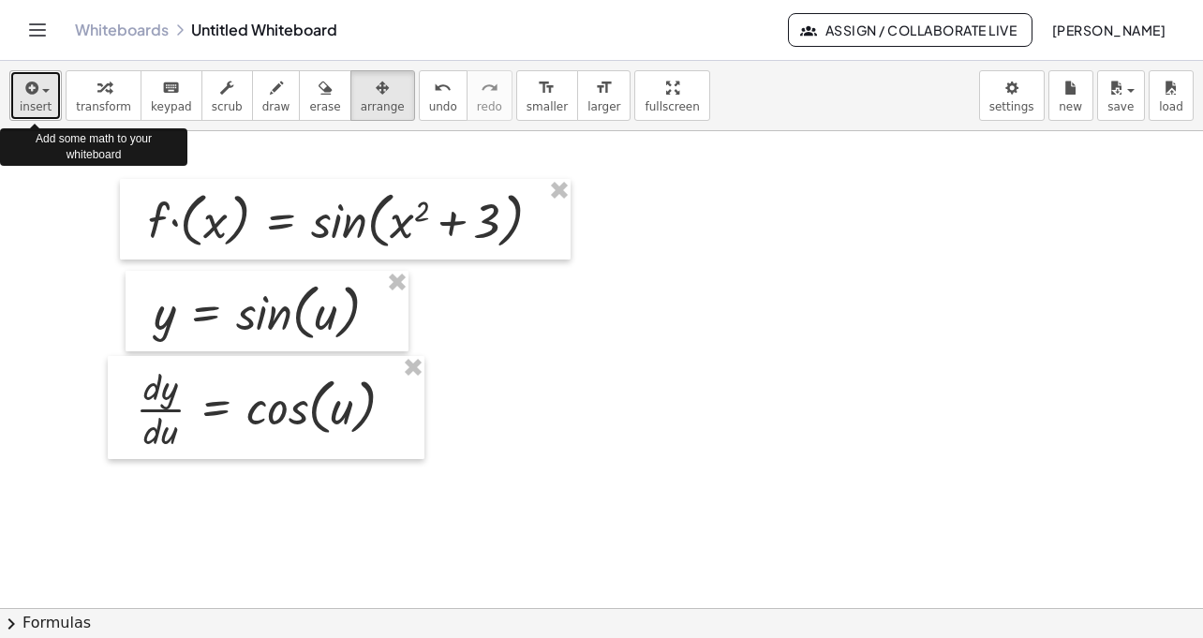
click at [51, 102] on button "insert" at bounding box center [35, 95] width 52 height 51
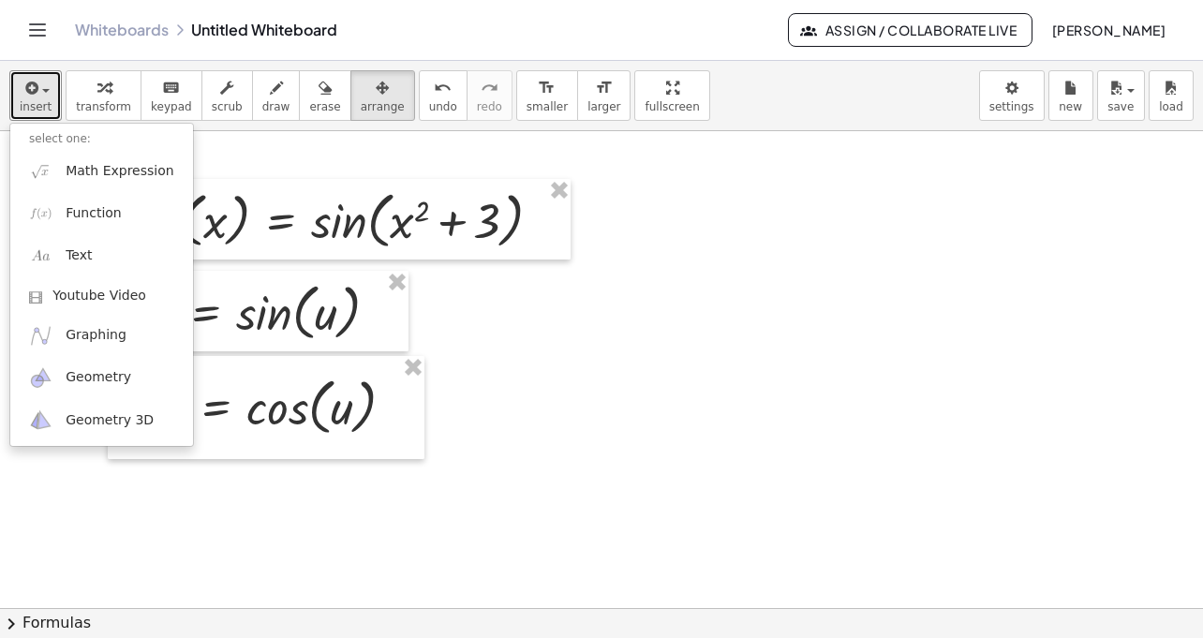
click at [526, 414] on div at bounding box center [601, 608] width 1203 height 954
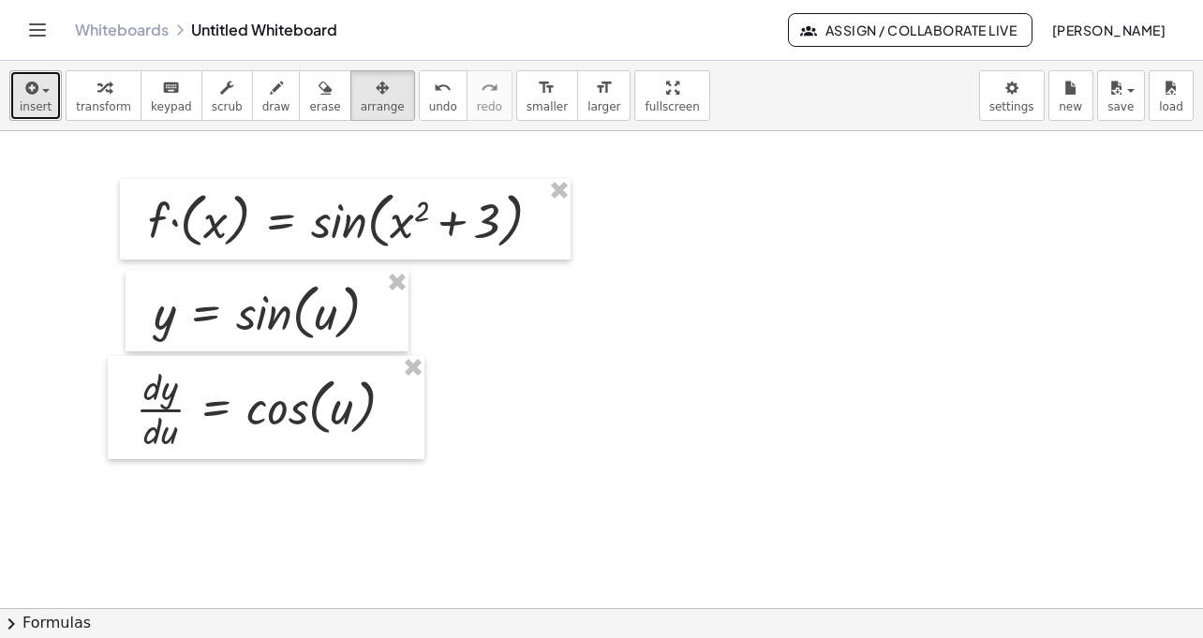
click at [42, 97] on div "button" at bounding box center [36, 87] width 32 height 22
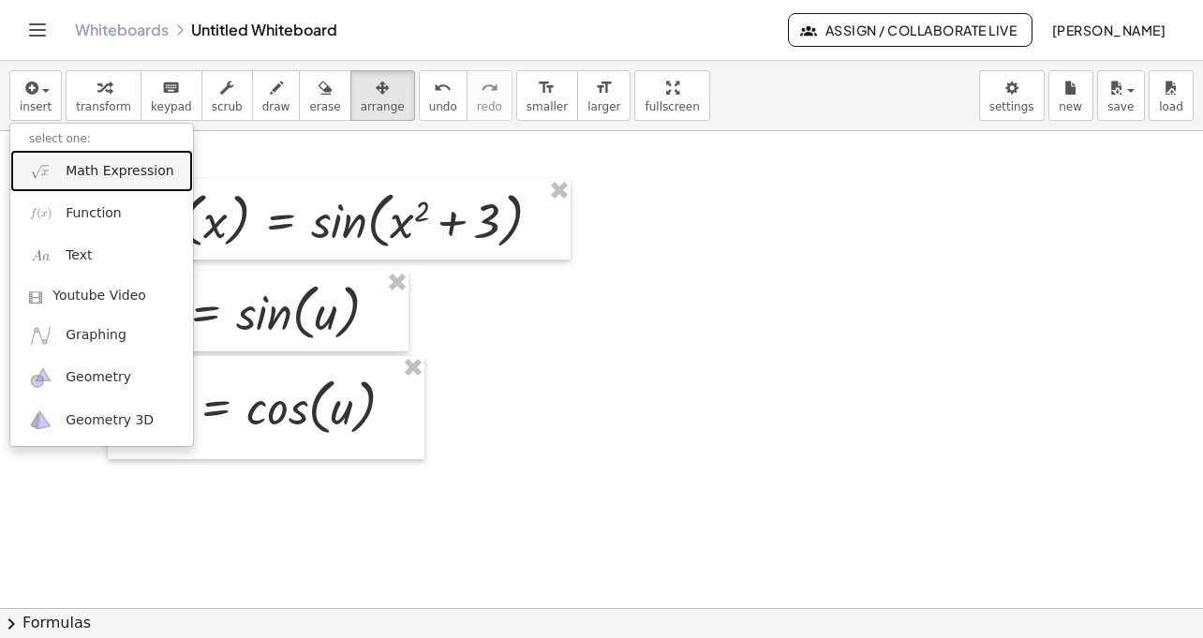
click at [131, 172] on span "Math Expression" at bounding box center [120, 171] width 108 height 19
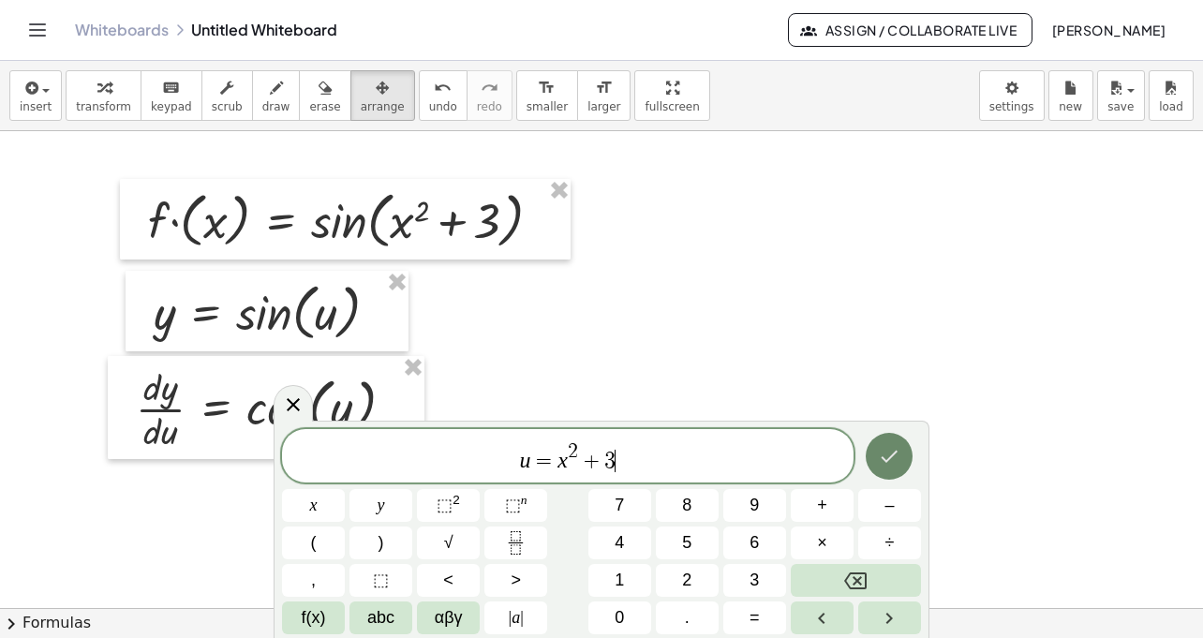
click at [896, 450] on icon "Done" at bounding box center [889, 456] width 22 height 22
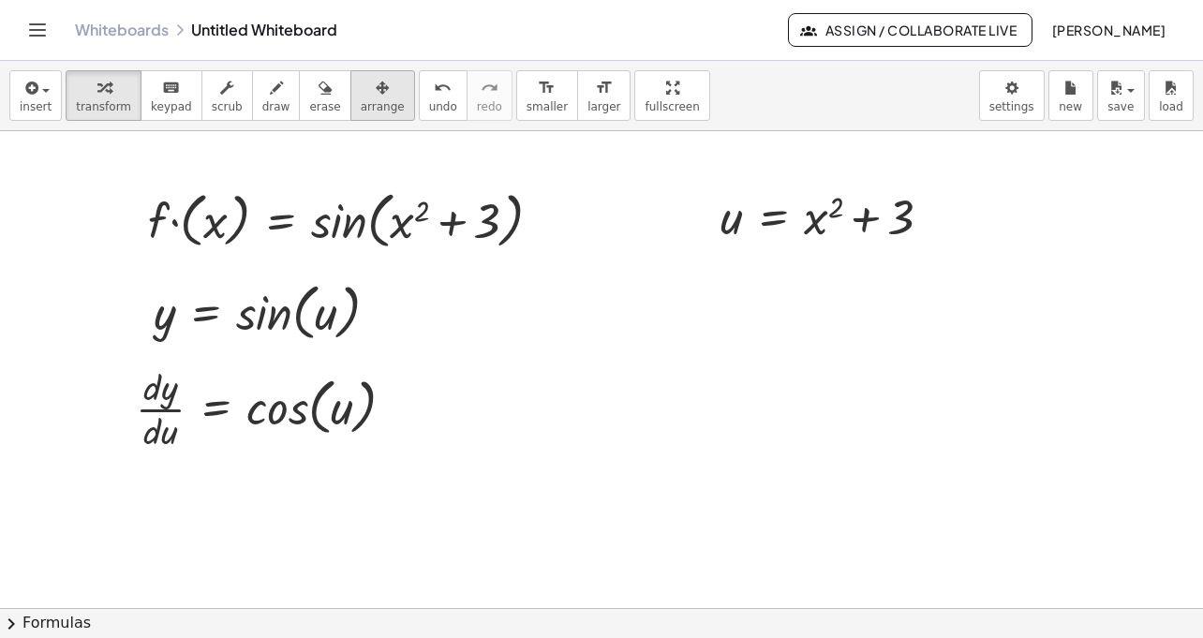
click at [376, 97] on icon "button" at bounding box center [382, 88] width 13 height 22
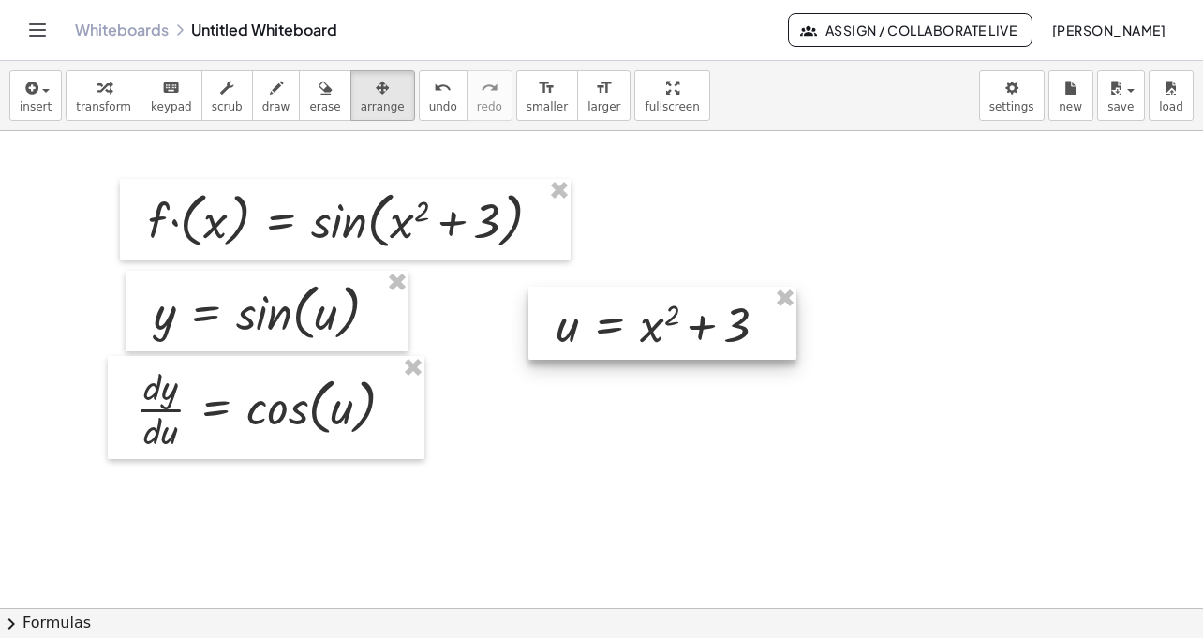
drag, startPoint x: 769, startPoint y: 214, endPoint x: 607, endPoint y: 321, distance: 194.7
click at [607, 321] on div at bounding box center [663, 323] width 268 height 73
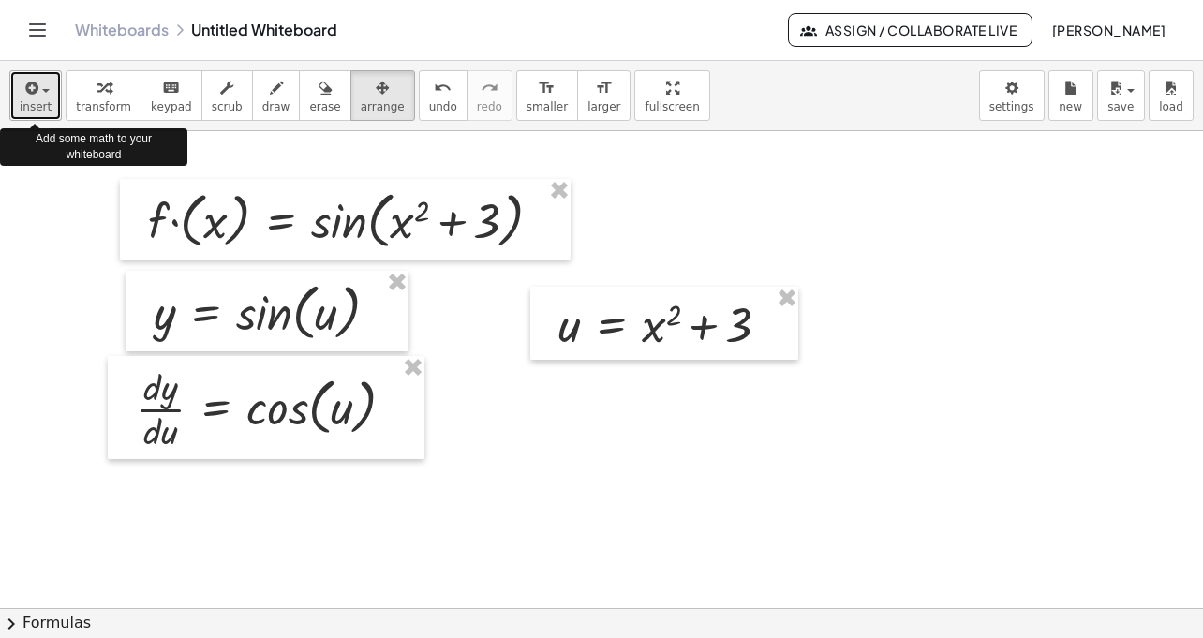
click at [45, 104] on span "insert" at bounding box center [36, 106] width 32 height 13
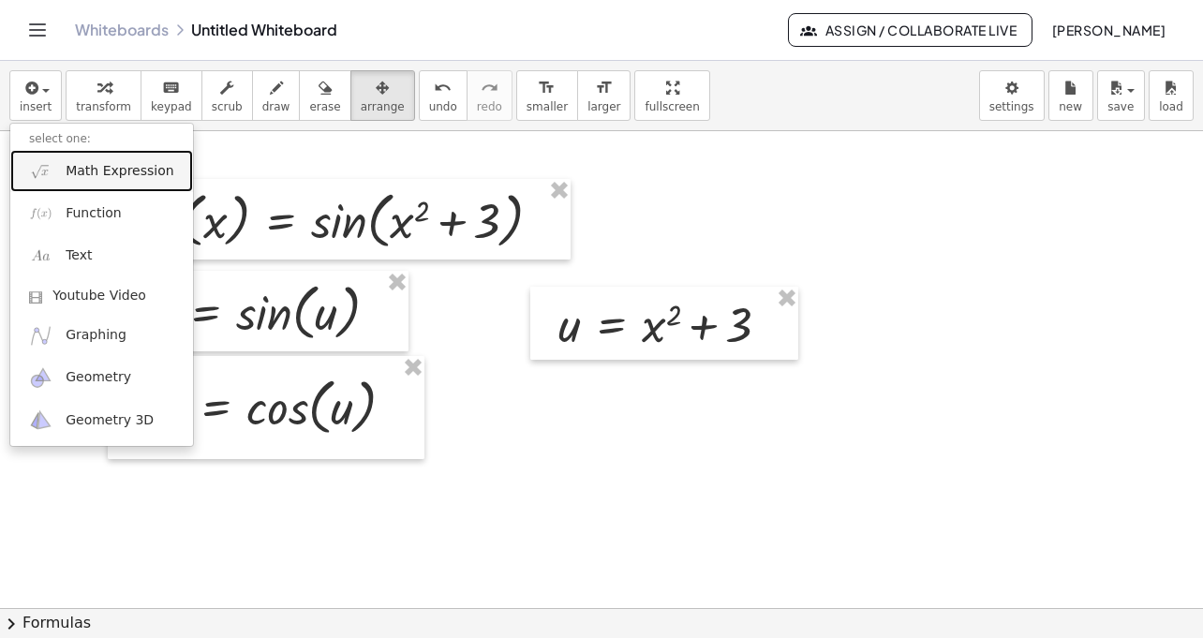
click at [113, 176] on span "Math Expression" at bounding box center [120, 171] width 108 height 19
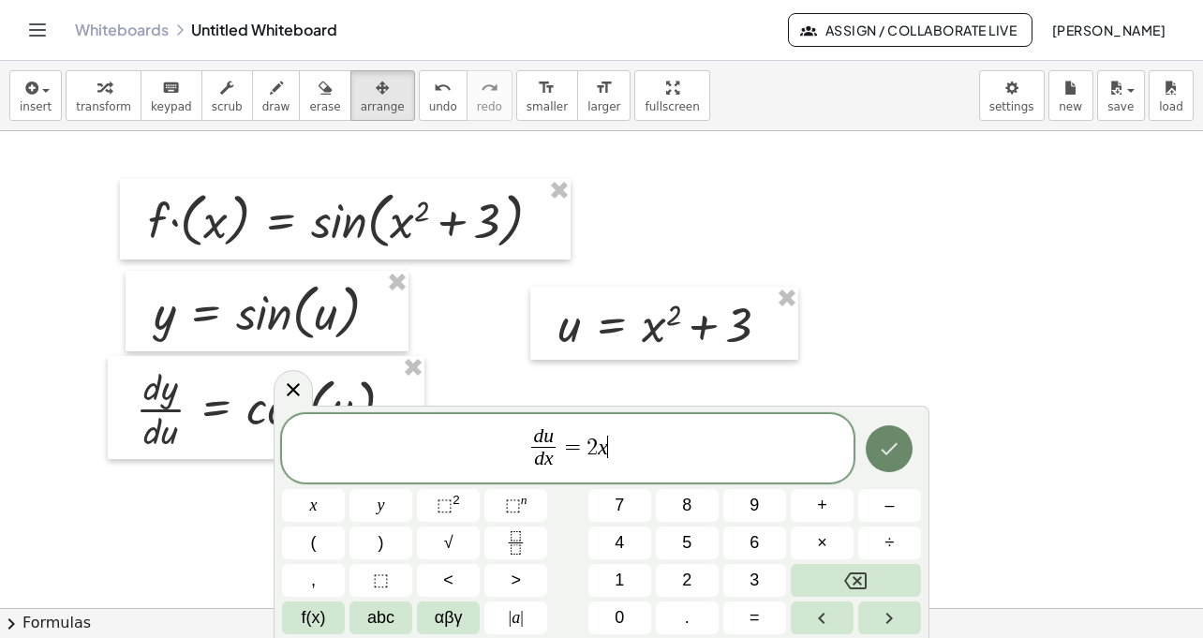
click at [895, 455] on icon "Done" at bounding box center [889, 449] width 22 height 22
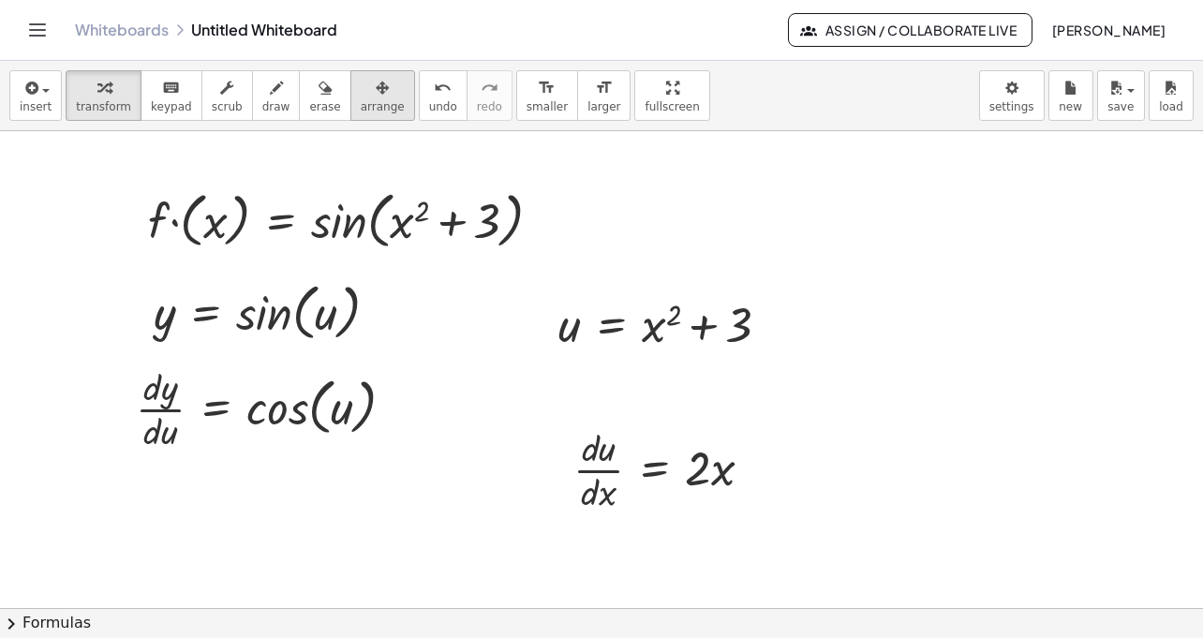
click at [375, 97] on div "button" at bounding box center [383, 87] width 44 height 22
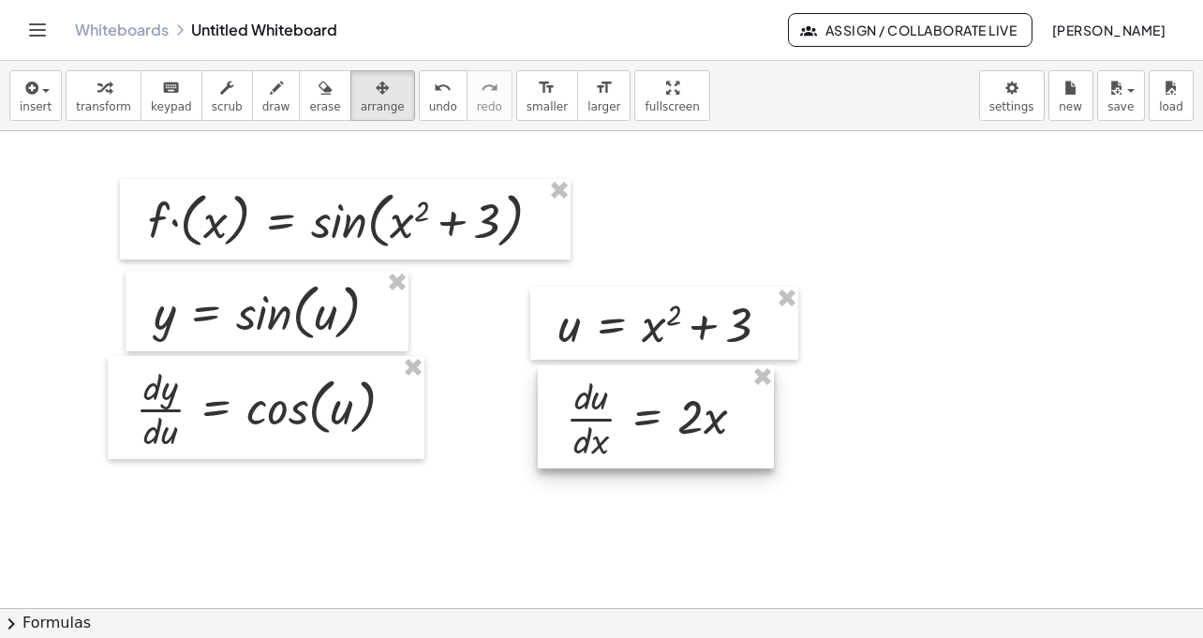
drag, startPoint x: 664, startPoint y: 466, endPoint x: 657, endPoint y: 414, distance: 52.1
click at [657, 414] on div at bounding box center [656, 416] width 236 height 103
click at [32, 91] on icon "button" at bounding box center [30, 88] width 17 height 22
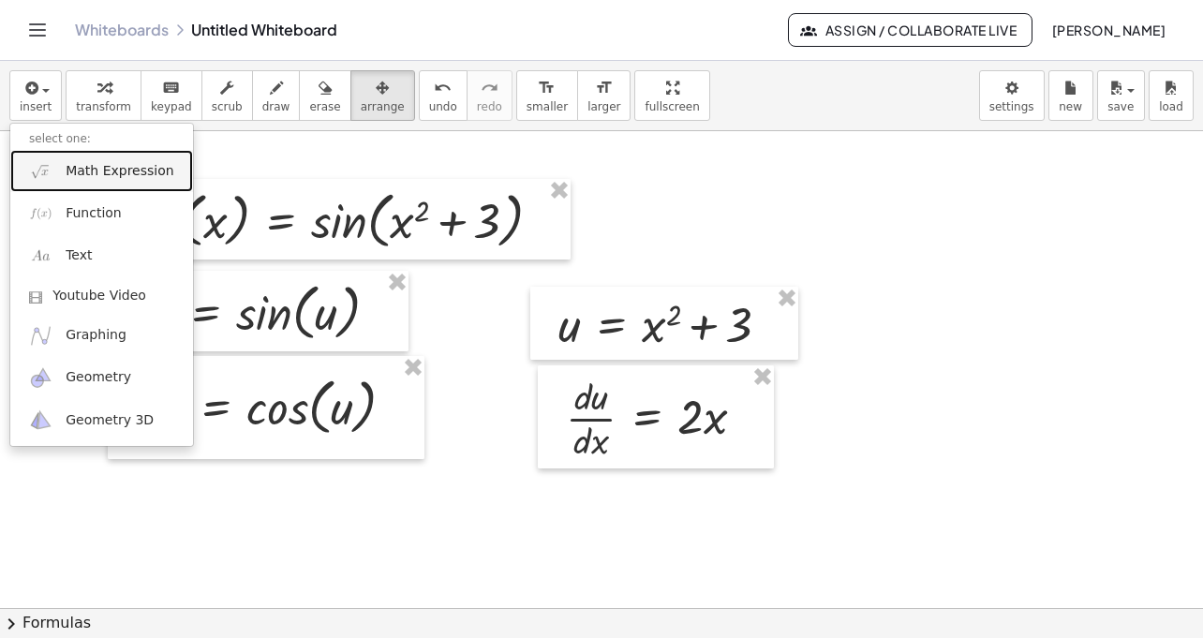
click at [108, 170] on span "Math Expression" at bounding box center [120, 171] width 108 height 19
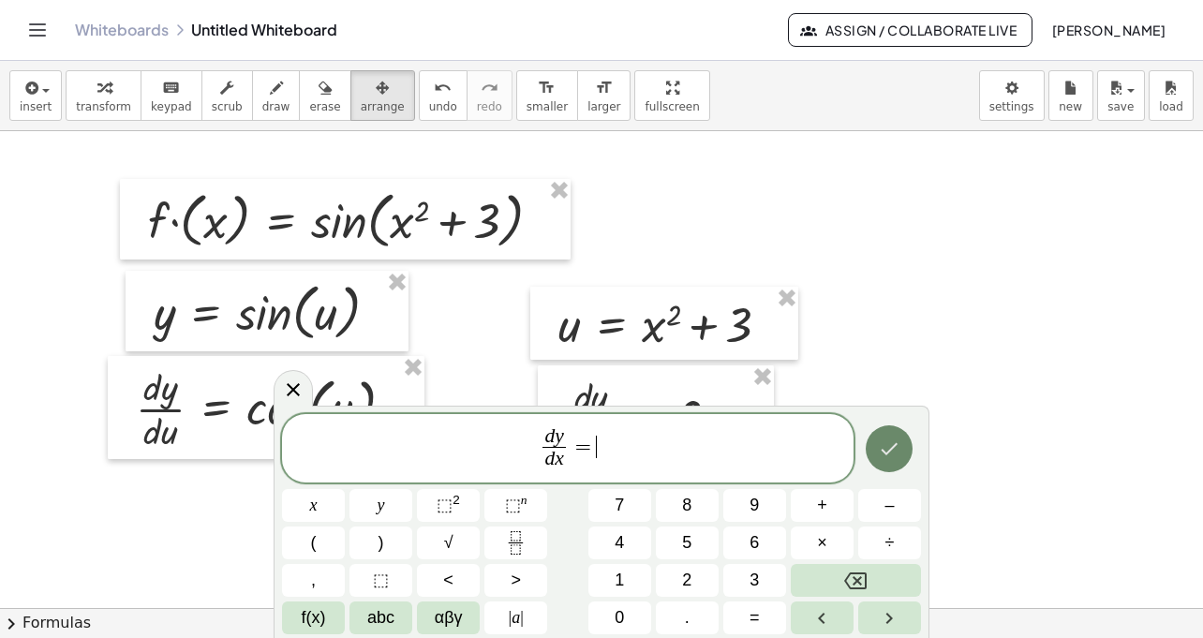
click at [902, 463] on button "Done" at bounding box center [889, 448] width 47 height 47
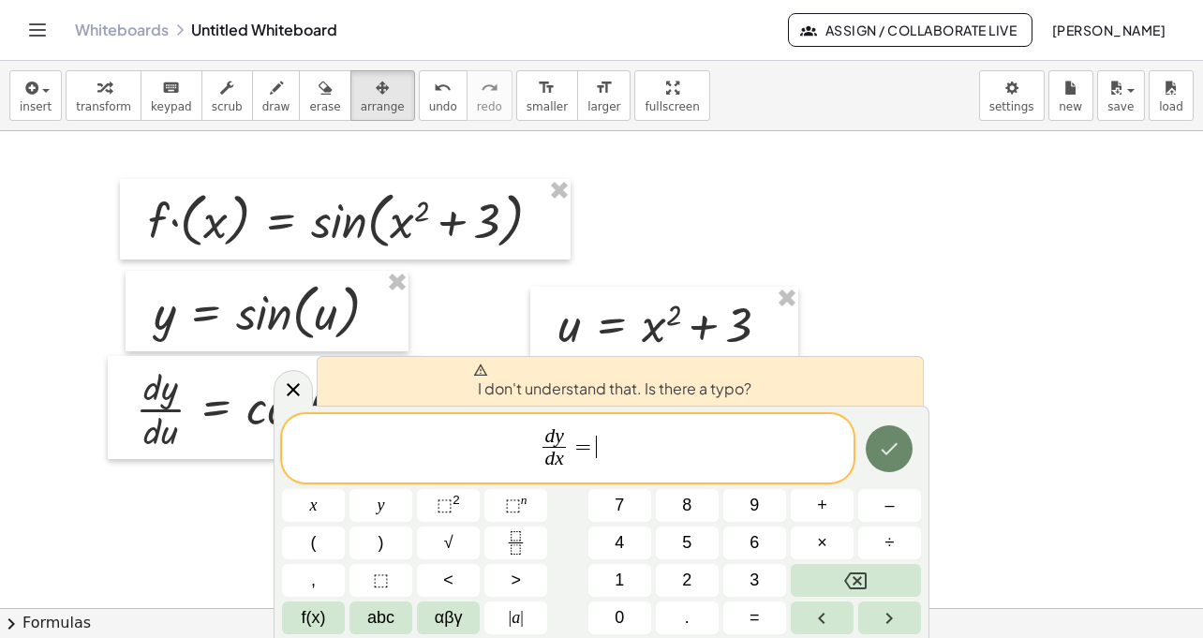
click at [895, 447] on icon "Done" at bounding box center [889, 449] width 22 height 22
click at [893, 448] on icon "Done" at bounding box center [890, 449] width 17 height 12
click at [723, 395] on span "I don't understand that. Is there a typo?" at bounding box center [612, 381] width 278 height 37
click at [486, 378] on span "I don't understand that. Is there a typo?" at bounding box center [612, 381] width 278 height 37
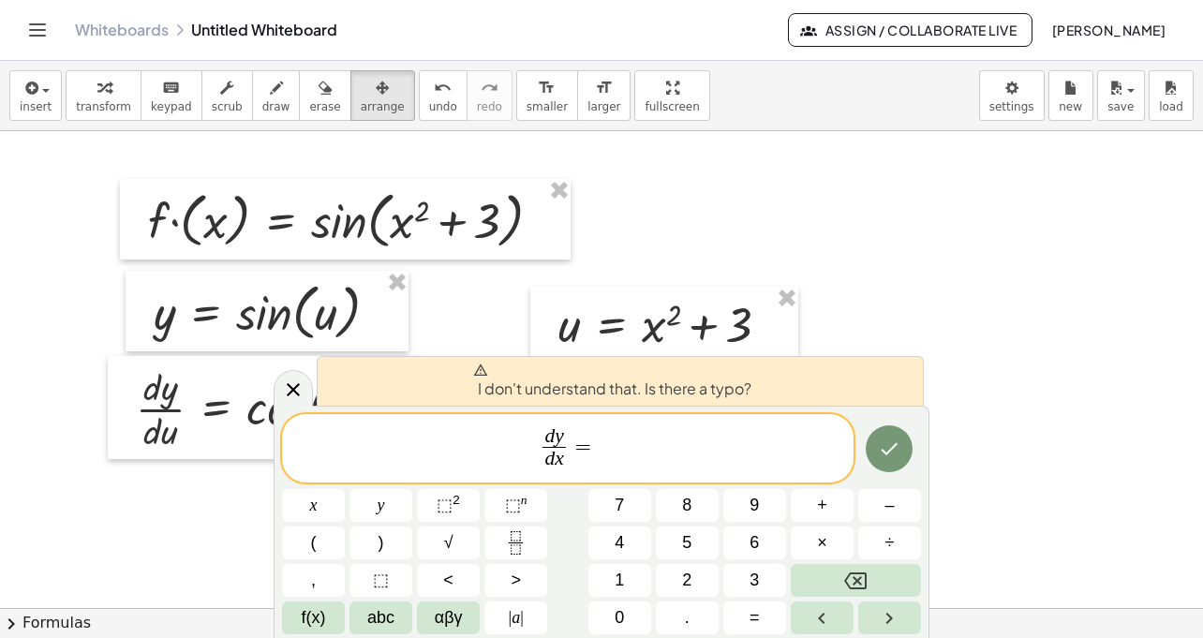
click at [748, 442] on span "d y d x ​ =" at bounding box center [568, 450] width 572 height 50
click at [901, 455] on icon "Done" at bounding box center [889, 449] width 22 height 22
click at [300, 392] on icon at bounding box center [293, 390] width 22 height 22
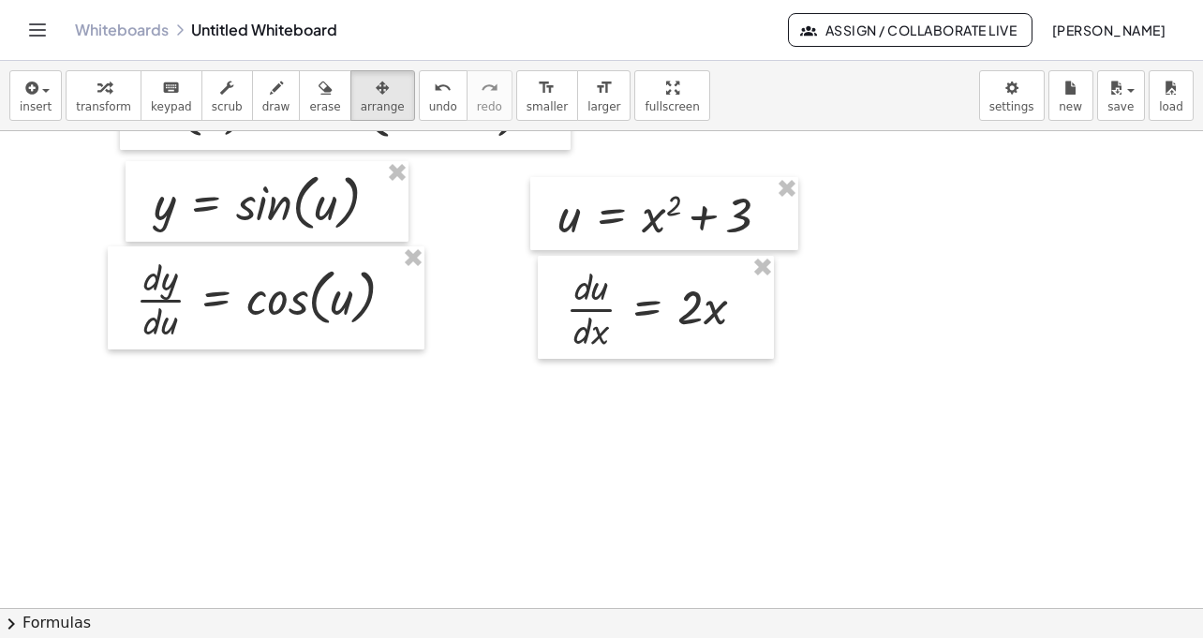
scroll to position [109, 0]
click at [35, 94] on icon "button" at bounding box center [30, 88] width 17 height 22
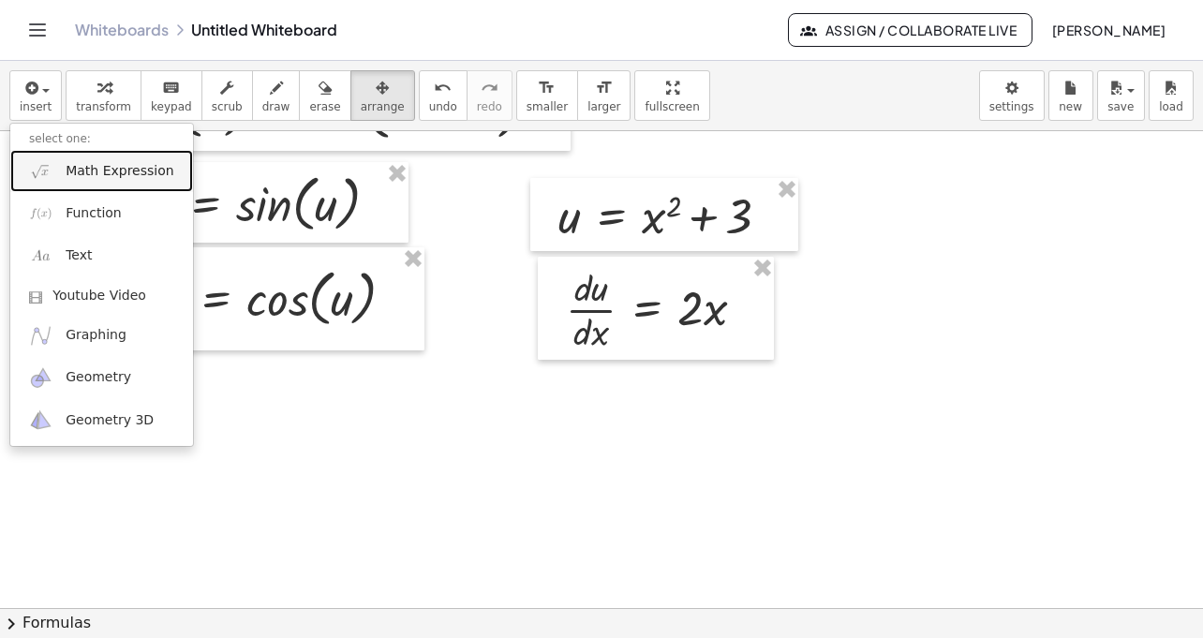
click at [69, 169] on span "Math Expression" at bounding box center [120, 171] width 108 height 19
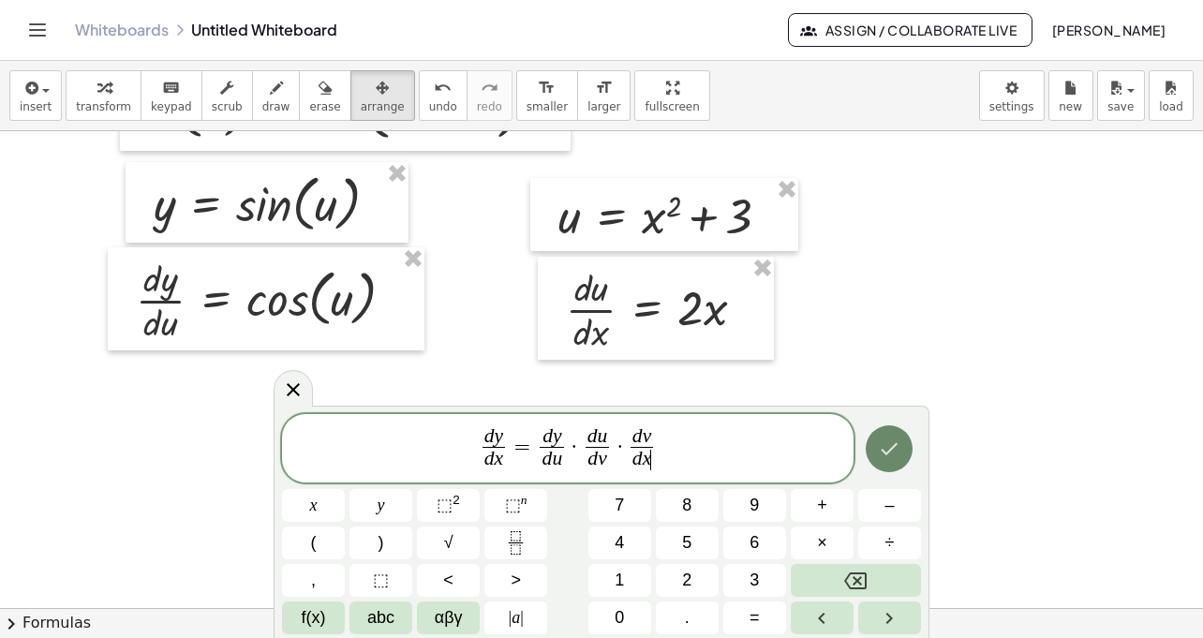
click at [885, 453] on icon "Done" at bounding box center [890, 449] width 17 height 12
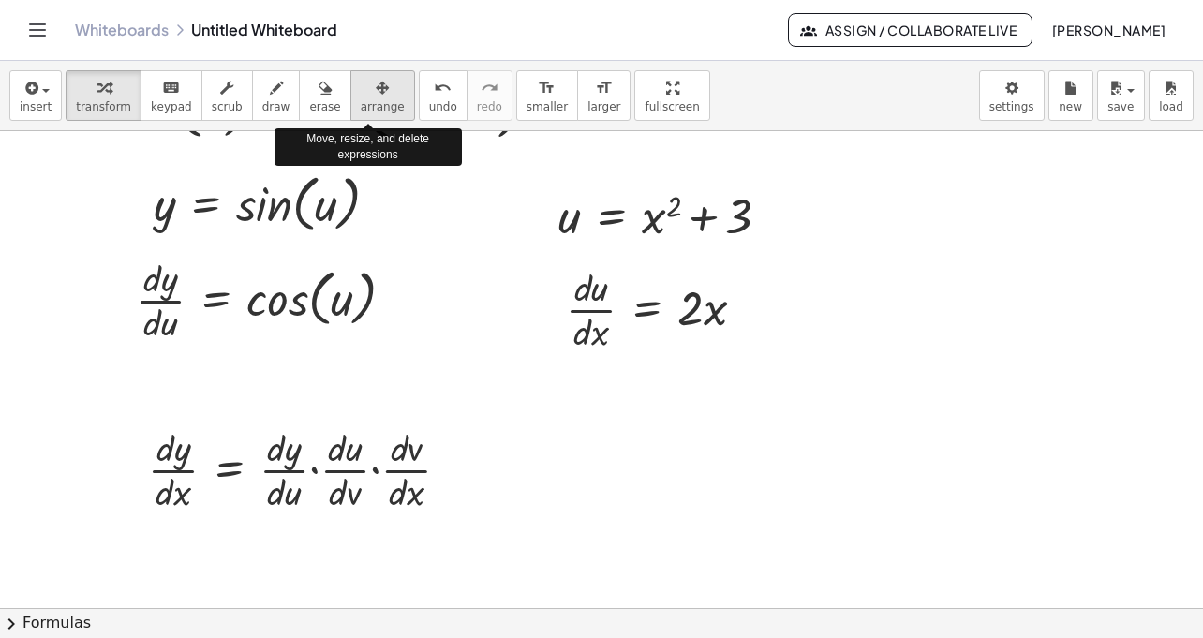
click at [371, 100] on span "arrange" at bounding box center [383, 106] width 44 height 13
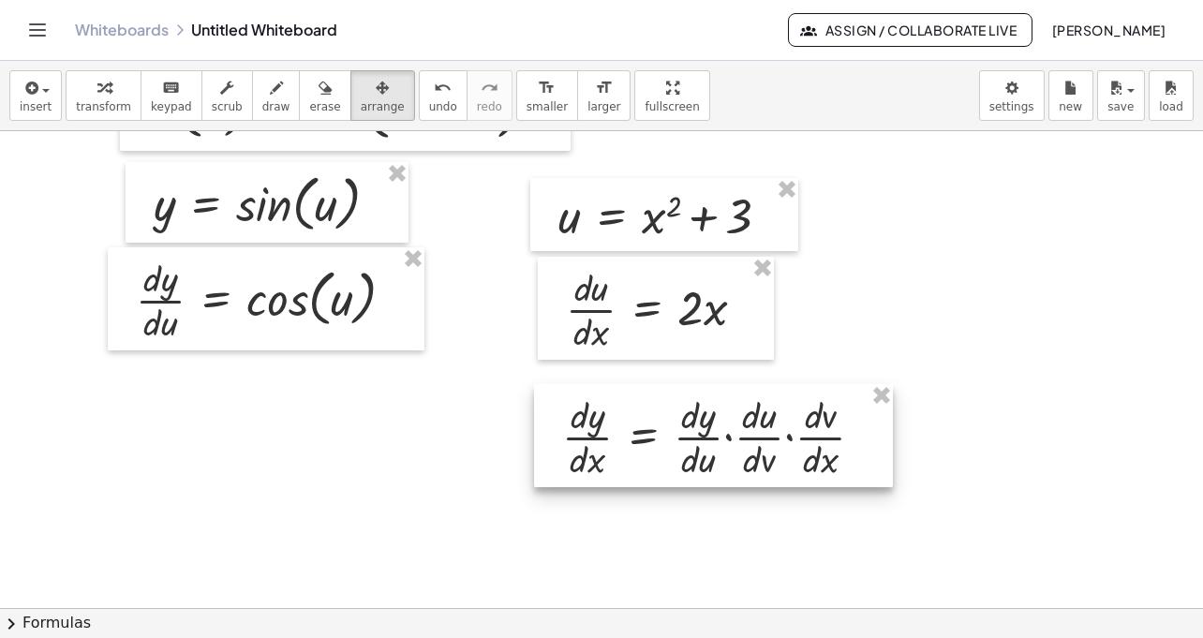
drag, startPoint x: 332, startPoint y: 455, endPoint x: 746, endPoint y: 423, distance: 415.5
click at [746, 423] on div at bounding box center [713, 435] width 359 height 103
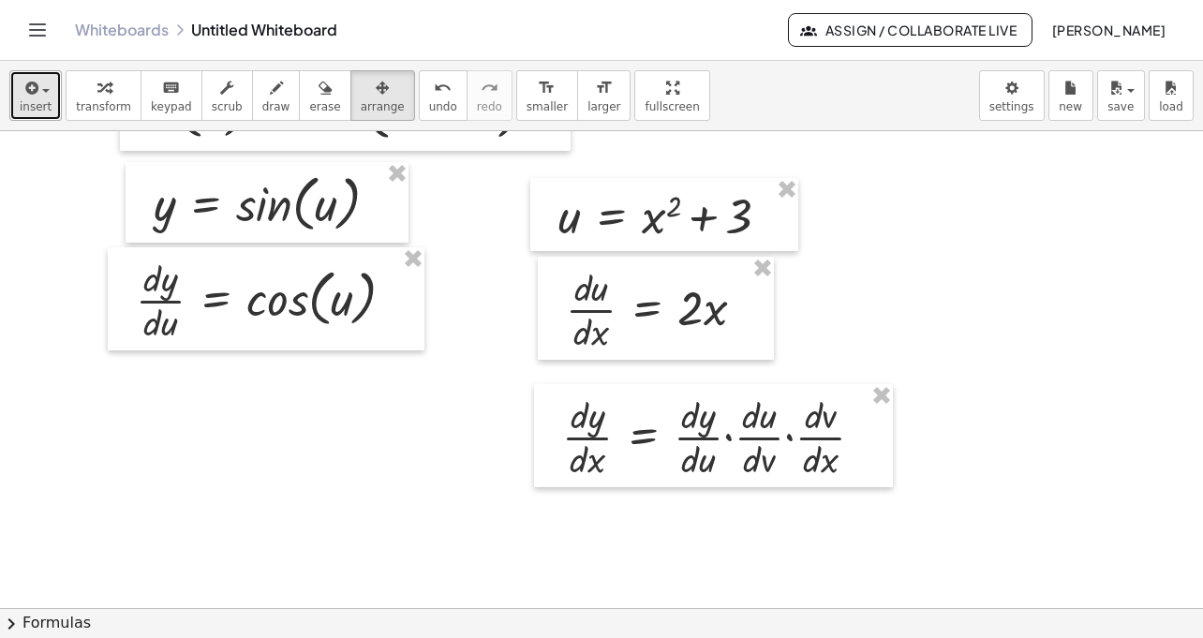
click at [41, 97] on div "button" at bounding box center [36, 87] width 32 height 22
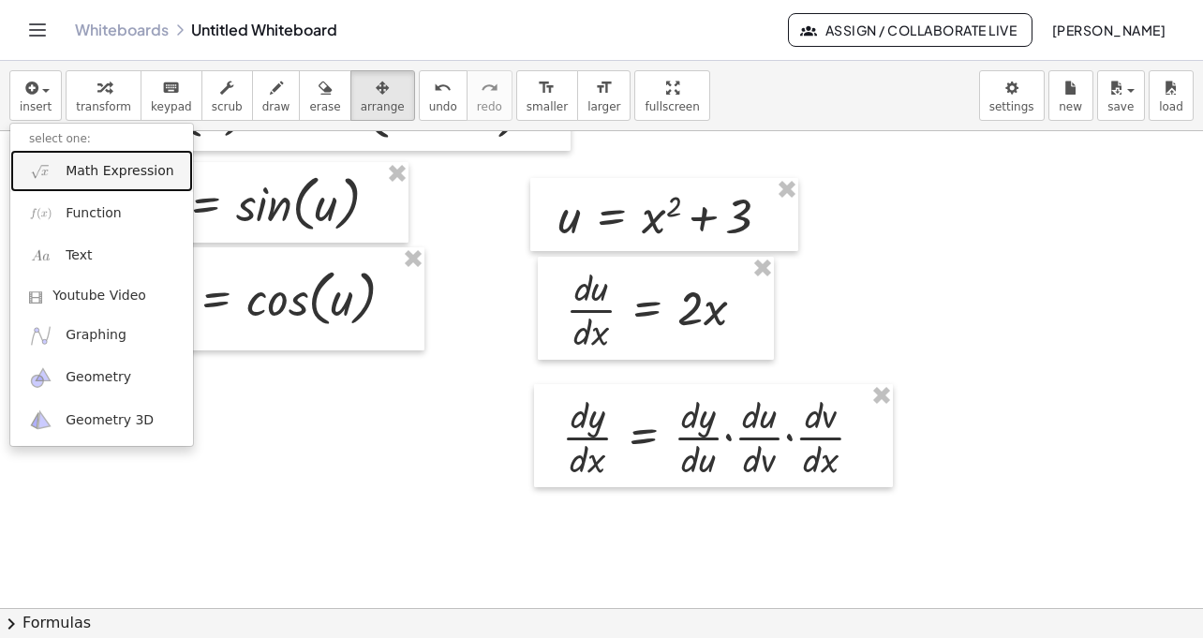
click at [78, 168] on span "Math Expression" at bounding box center [120, 171] width 108 height 19
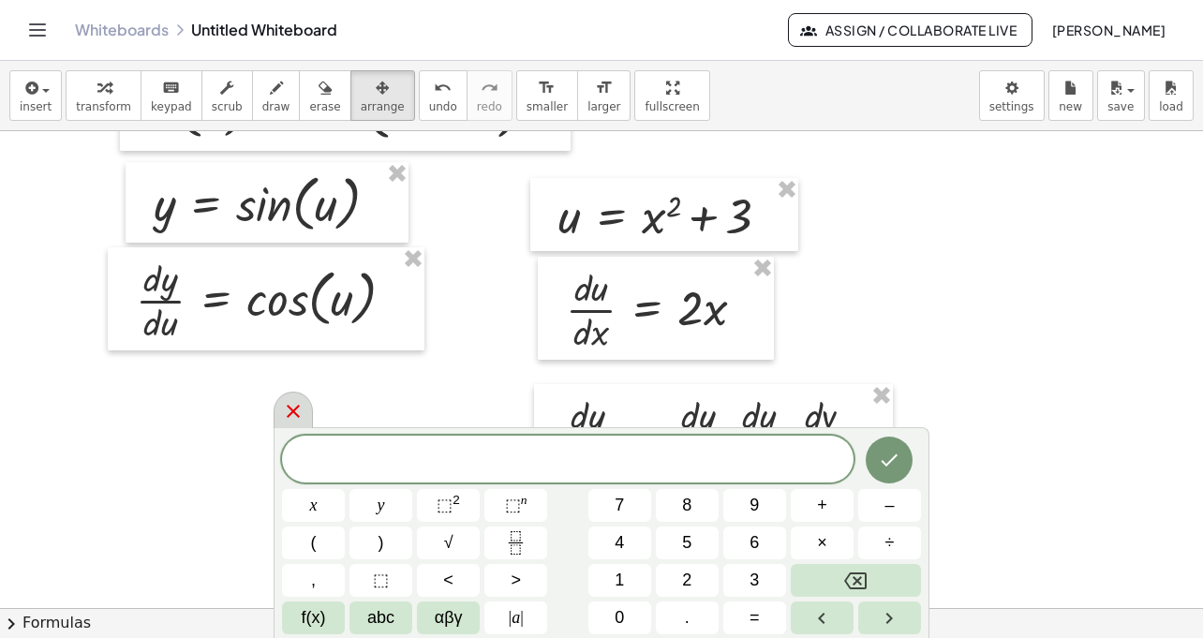
click at [295, 420] on icon at bounding box center [293, 411] width 22 height 22
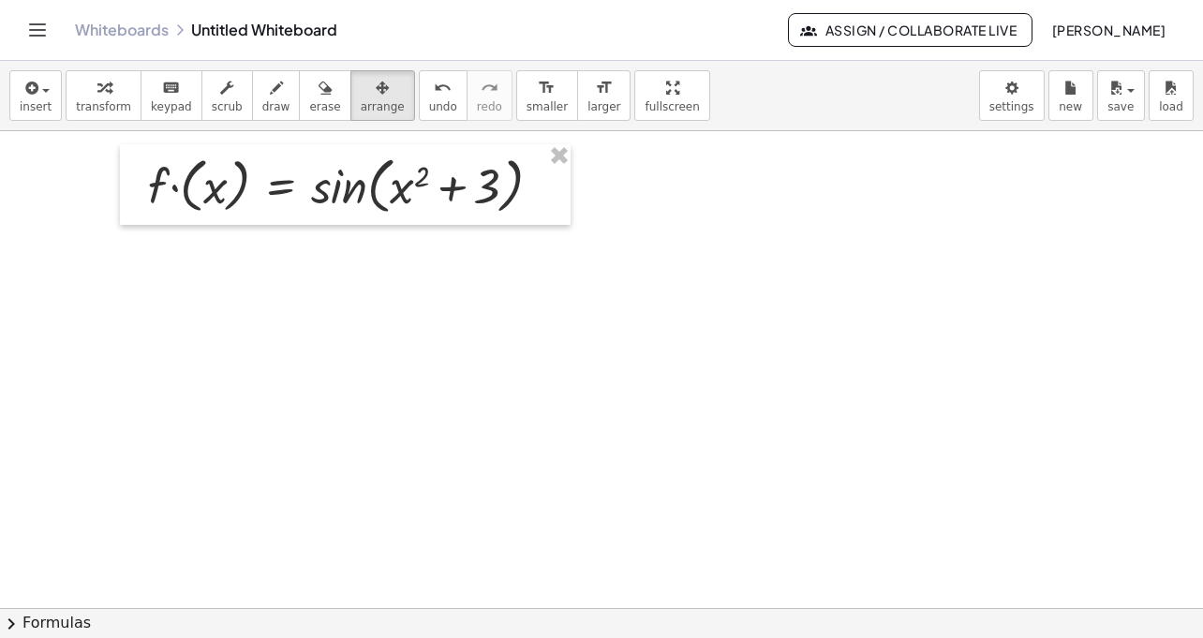
scroll to position [0, 0]
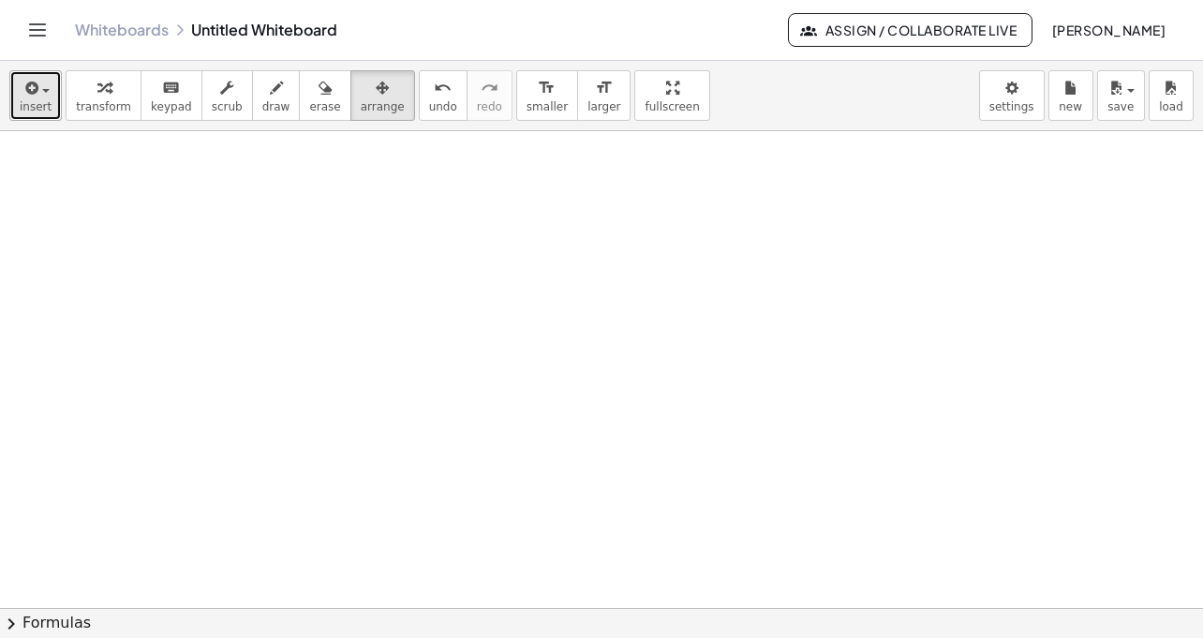
click at [45, 96] on div "button" at bounding box center [36, 87] width 32 height 22
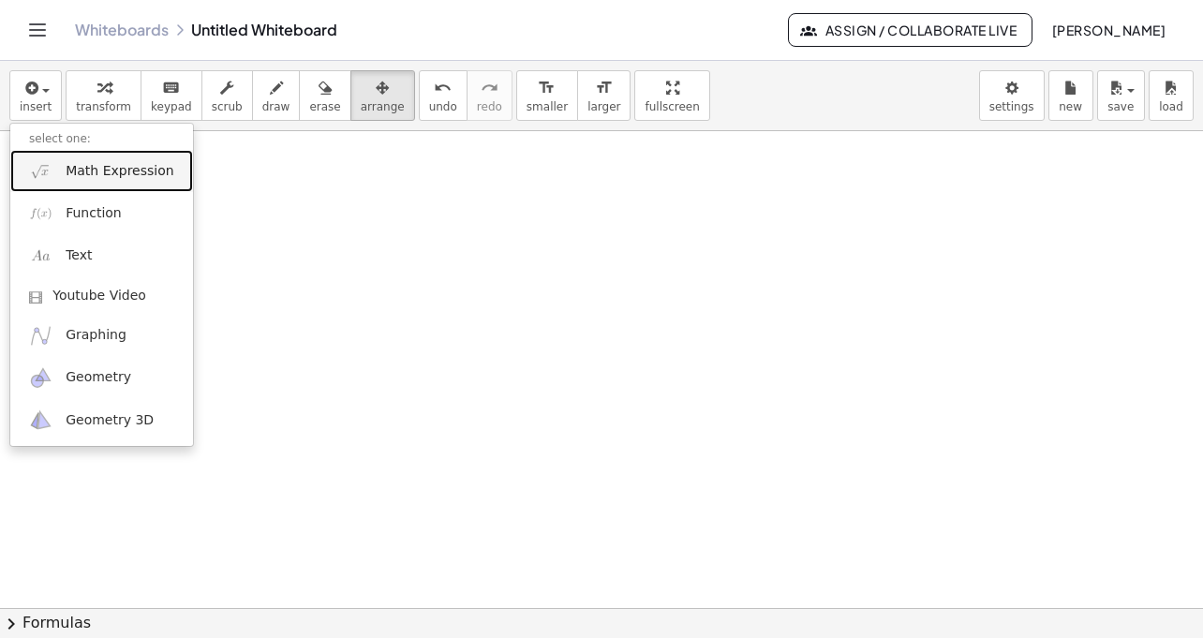
click at [87, 173] on span "Math Expression" at bounding box center [120, 171] width 108 height 19
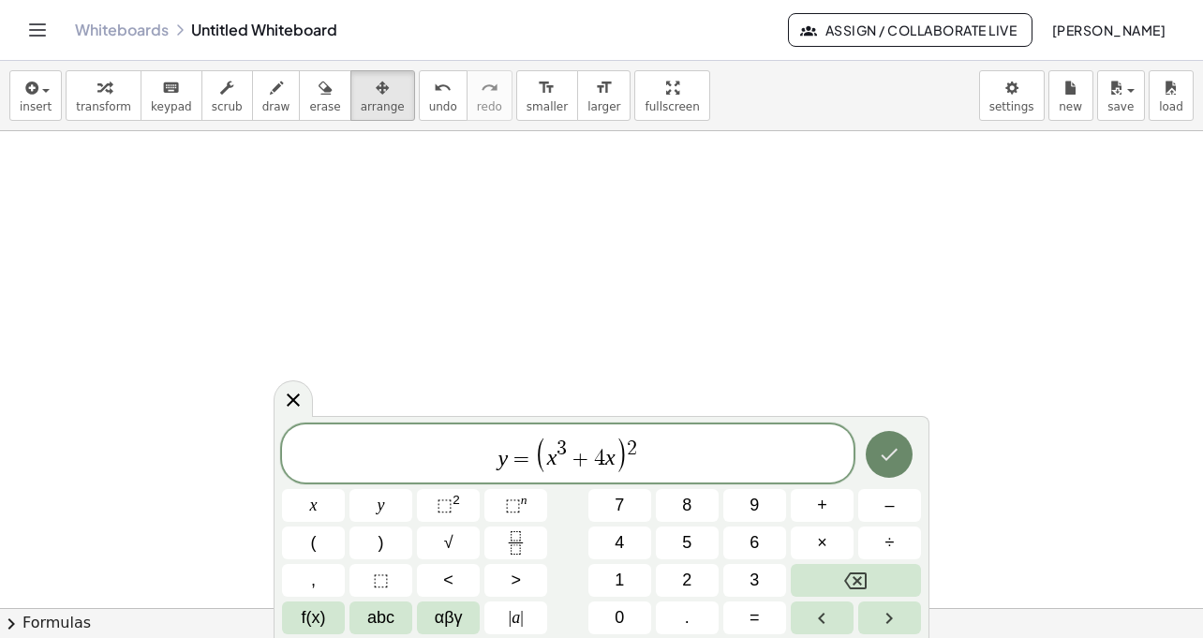
click at [886, 455] on icon "Done" at bounding box center [889, 454] width 22 height 22
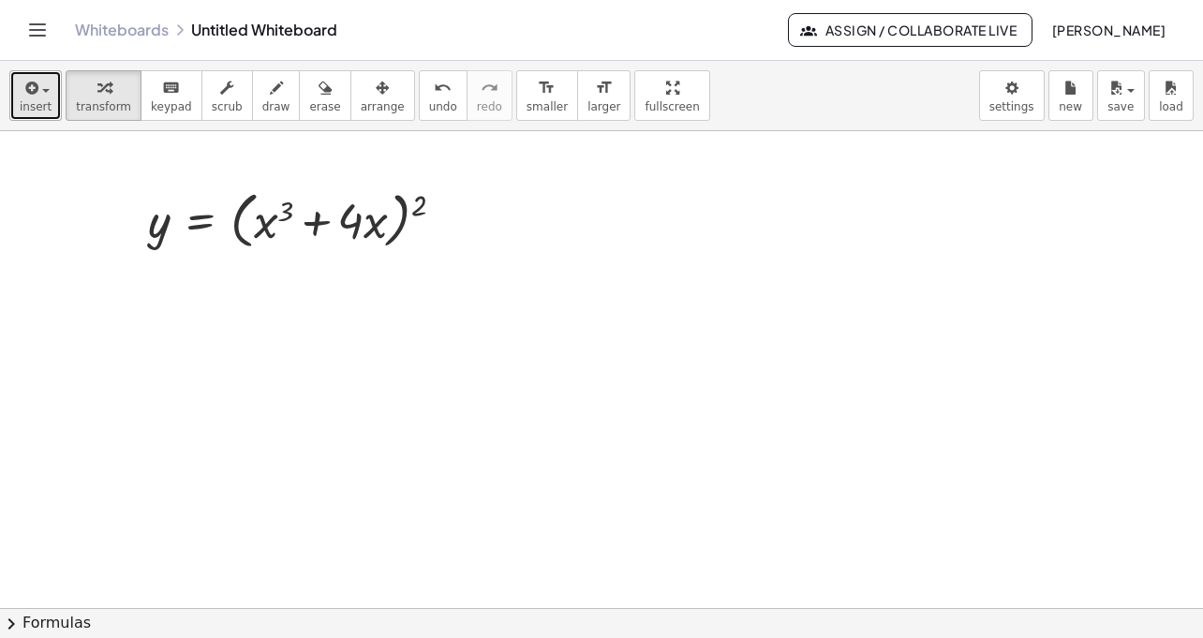
click at [45, 90] on span "button" at bounding box center [45, 91] width 7 height 4
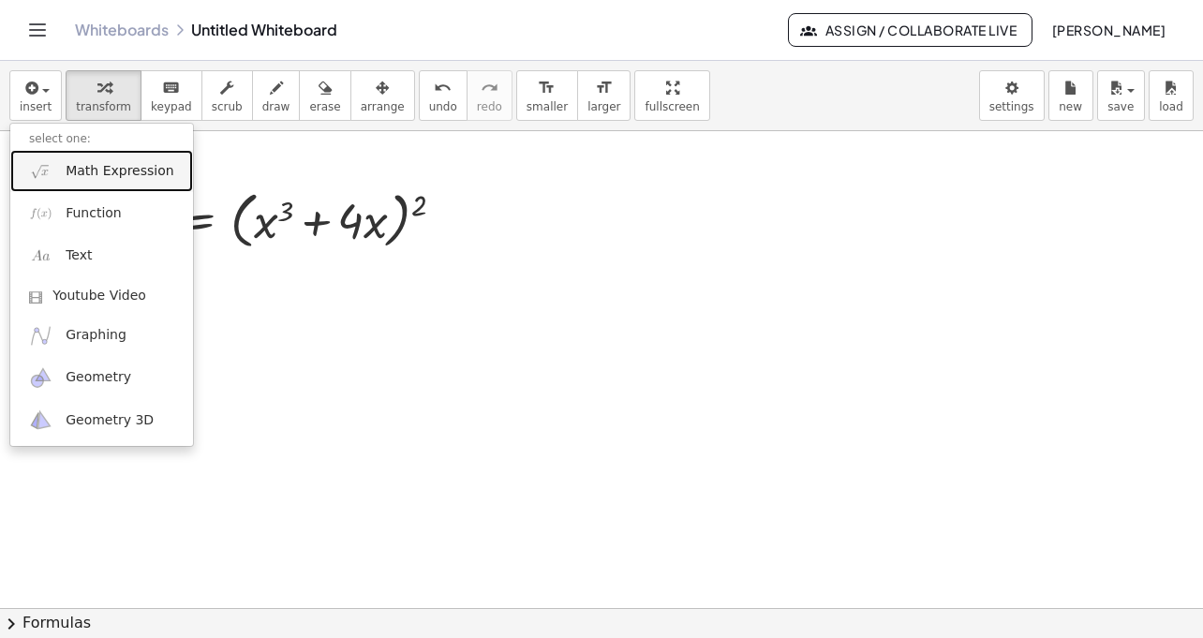
click at [86, 179] on span "Math Expression" at bounding box center [120, 171] width 108 height 19
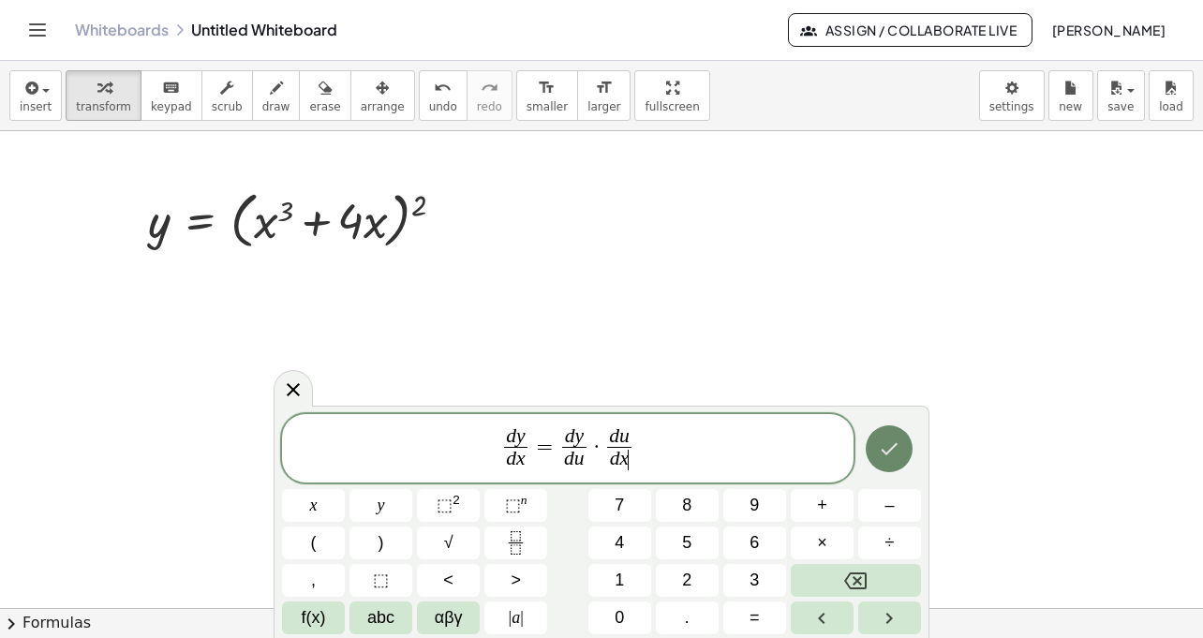
click at [889, 452] on icon "Done" at bounding box center [890, 449] width 17 height 12
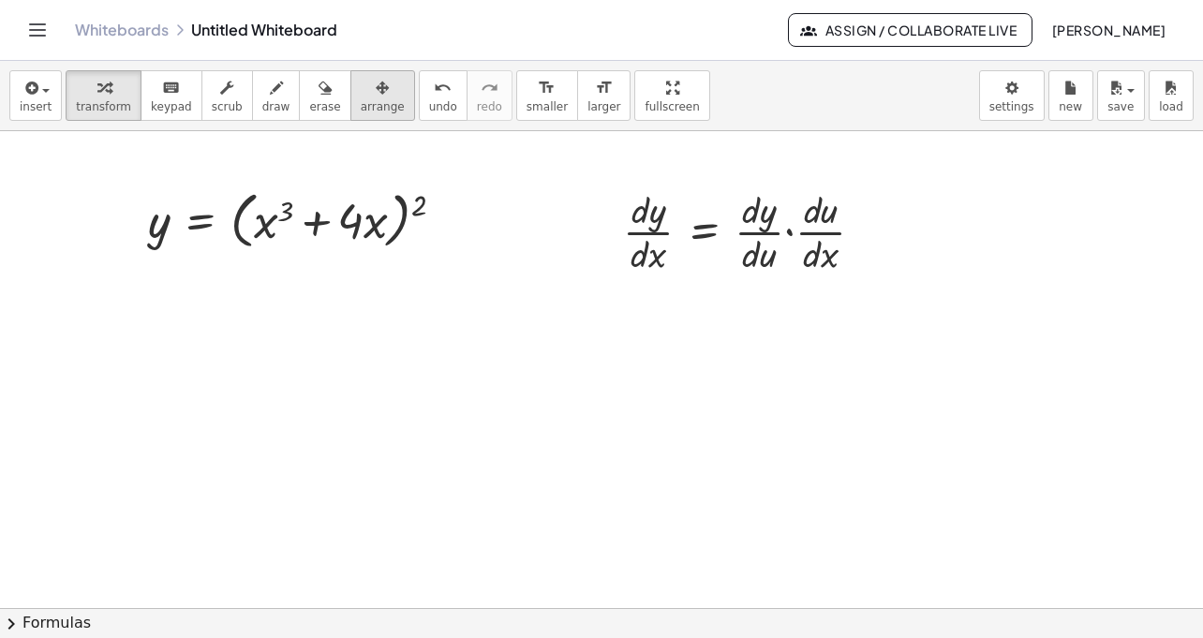
click at [375, 100] on span "arrange" at bounding box center [383, 106] width 44 height 13
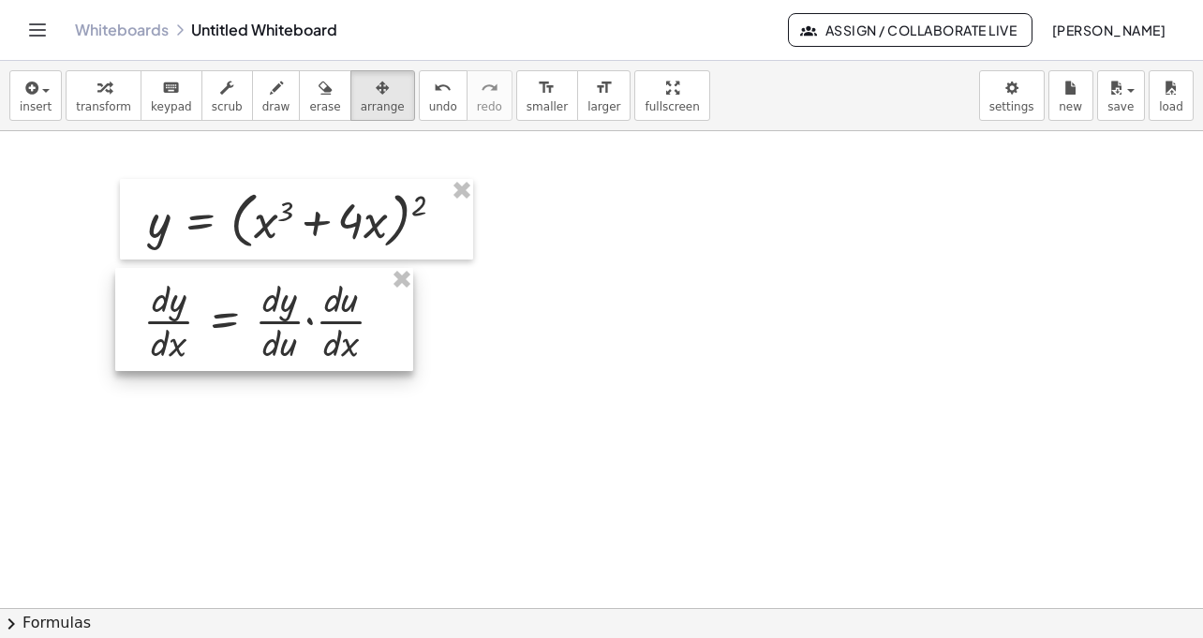
drag, startPoint x: 775, startPoint y: 240, endPoint x: 295, endPoint y: 329, distance: 488.0
click at [295, 329] on div at bounding box center [264, 319] width 298 height 103
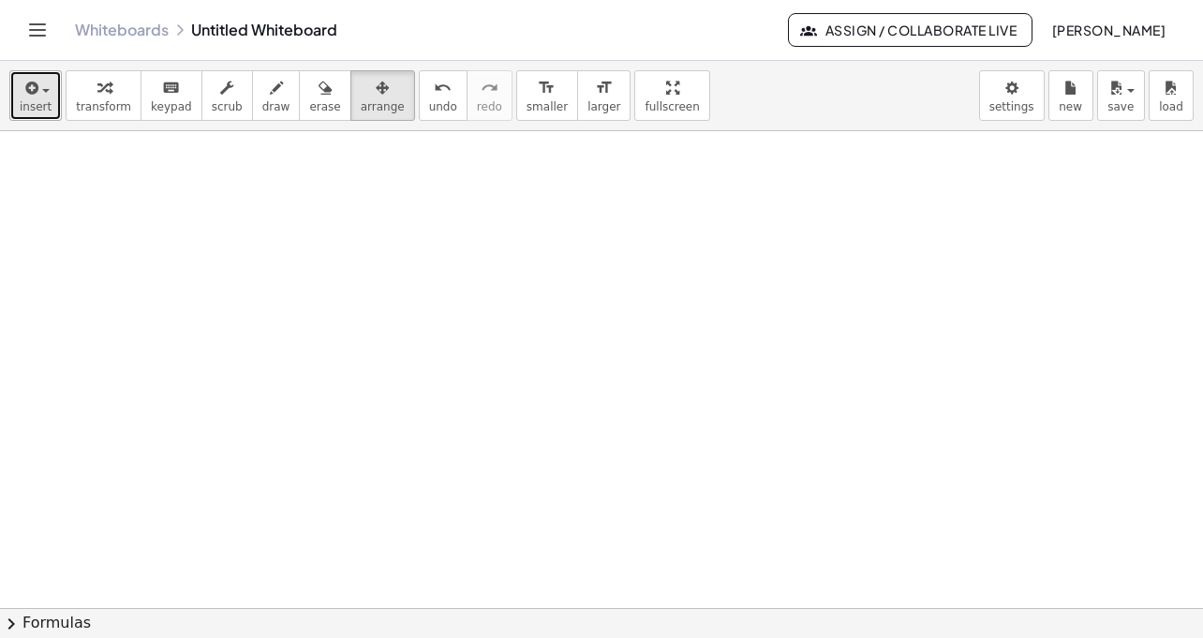
click at [37, 106] on span "insert" at bounding box center [36, 106] width 32 height 13
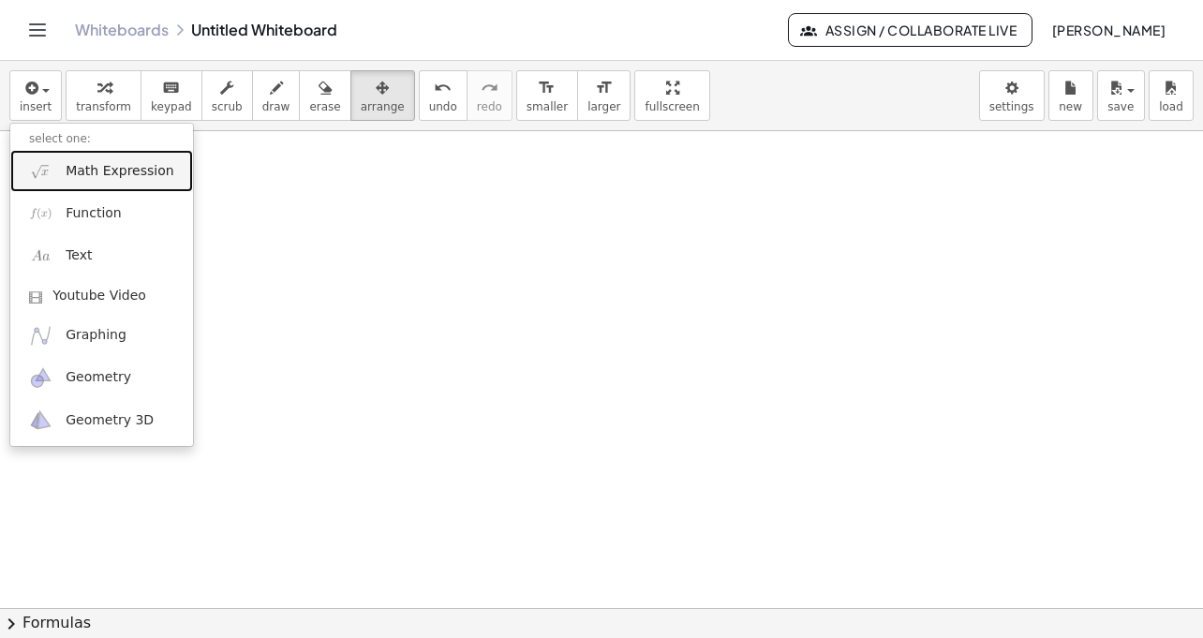
click at [121, 175] on span "Math Expression" at bounding box center [120, 171] width 108 height 19
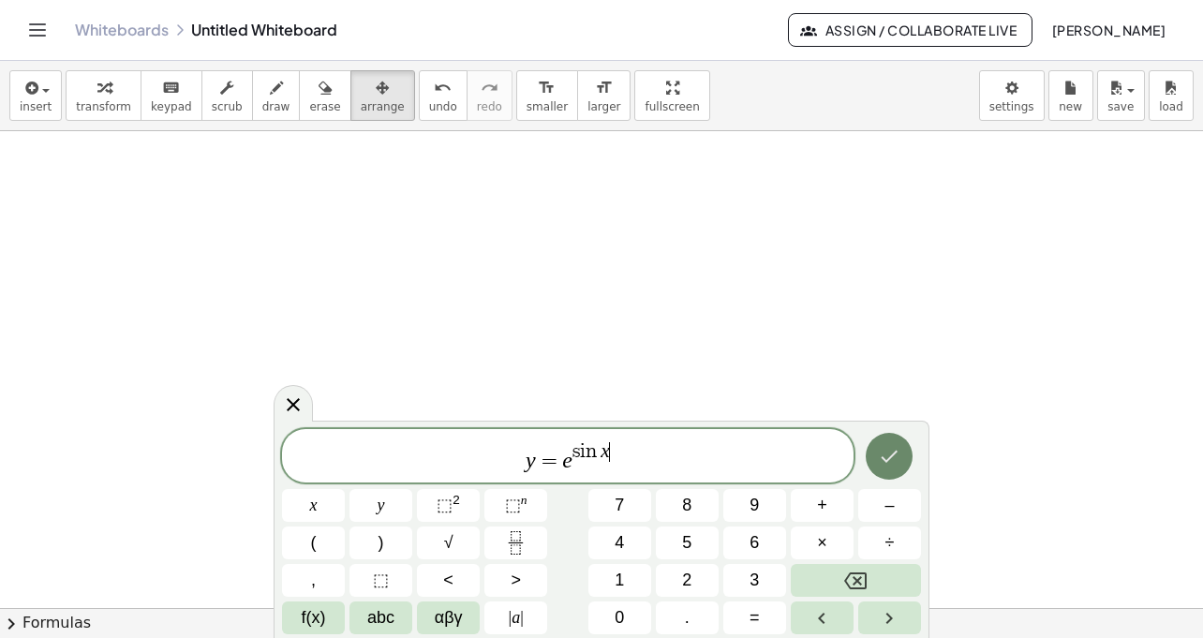
click at [899, 467] on icon "Done" at bounding box center [889, 456] width 22 height 22
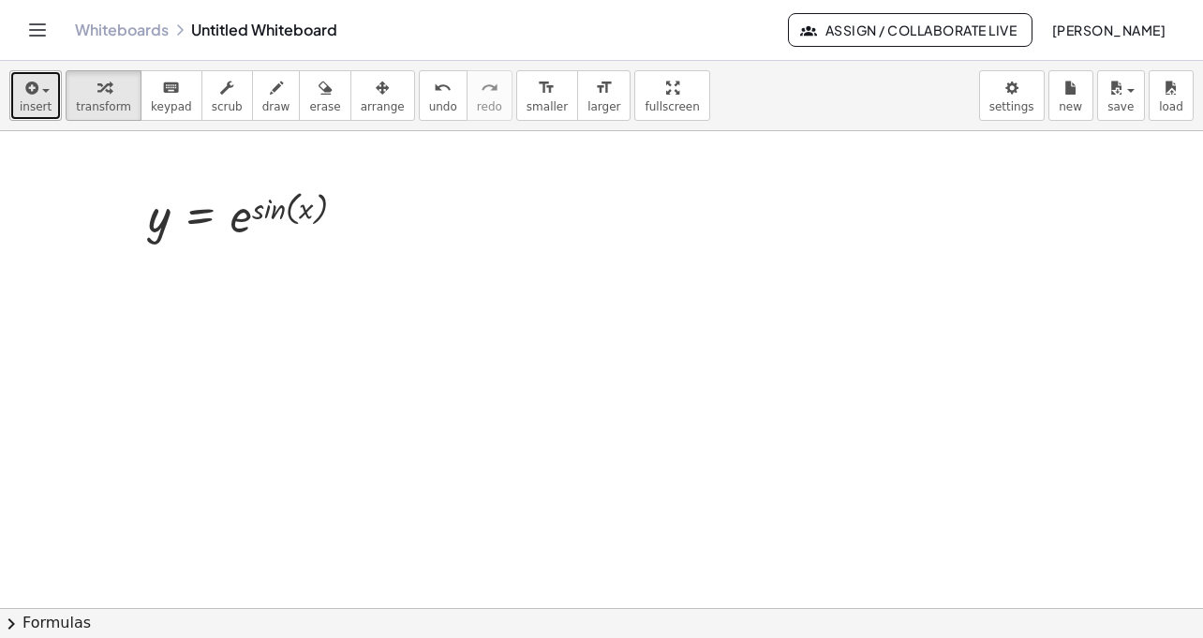
click at [47, 95] on div "button" at bounding box center [36, 87] width 32 height 22
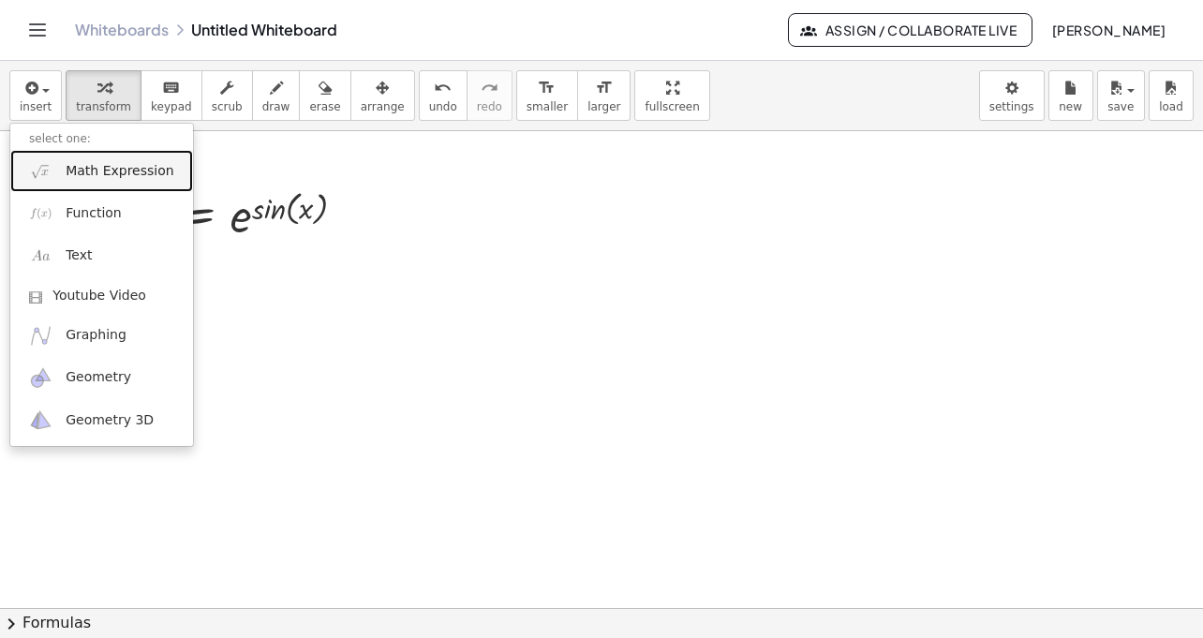
click at [87, 173] on span "Math Expression" at bounding box center [120, 171] width 108 height 19
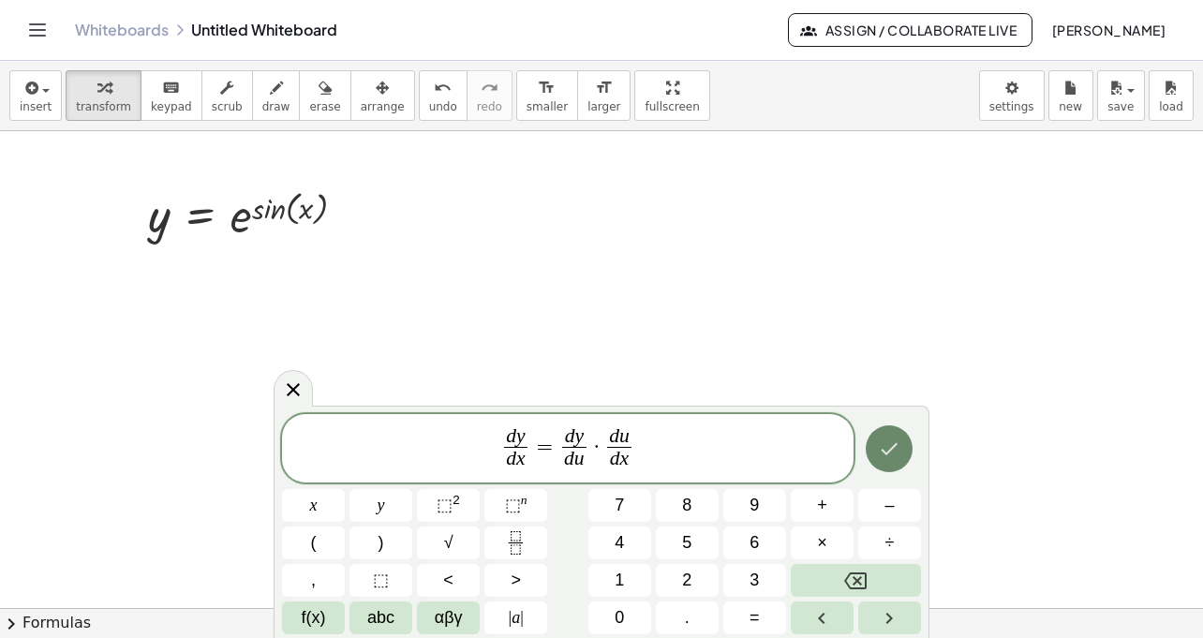
click at [896, 452] on icon "Done" at bounding box center [889, 449] width 22 height 22
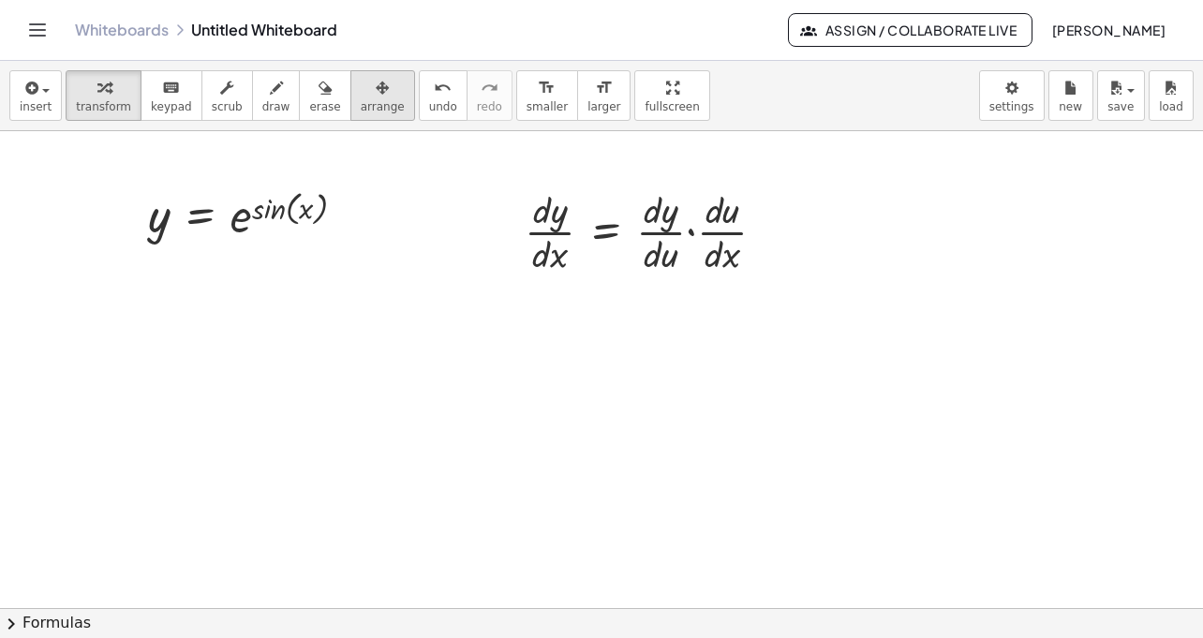
click at [377, 100] on span "arrange" at bounding box center [383, 106] width 44 height 13
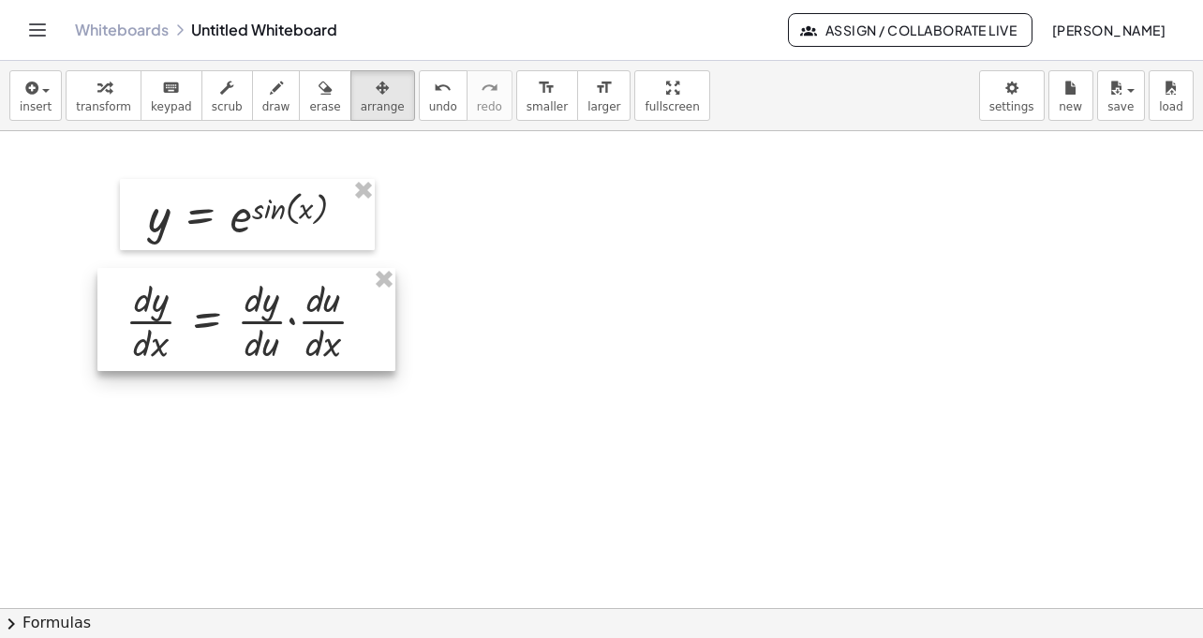
drag, startPoint x: 611, startPoint y: 230, endPoint x: 208, endPoint y: 320, distance: 412.9
click at [208, 320] on div at bounding box center [246, 319] width 298 height 103
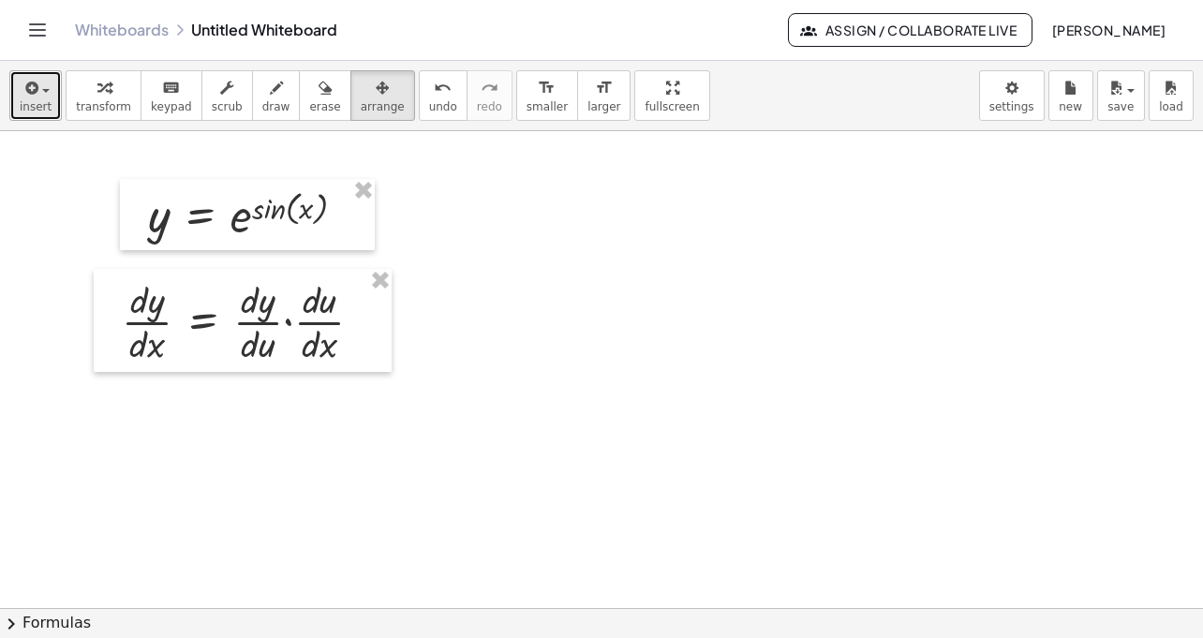
click at [32, 98] on icon "button" at bounding box center [30, 88] width 17 height 22
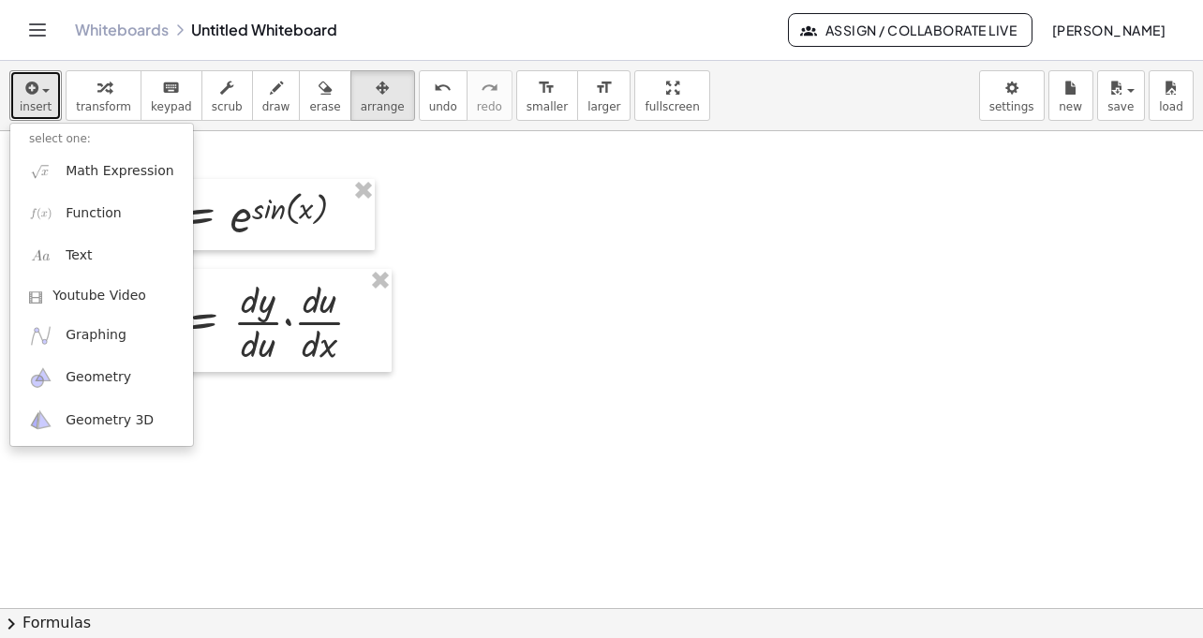
click at [479, 179] on div at bounding box center [601, 608] width 1203 height 954
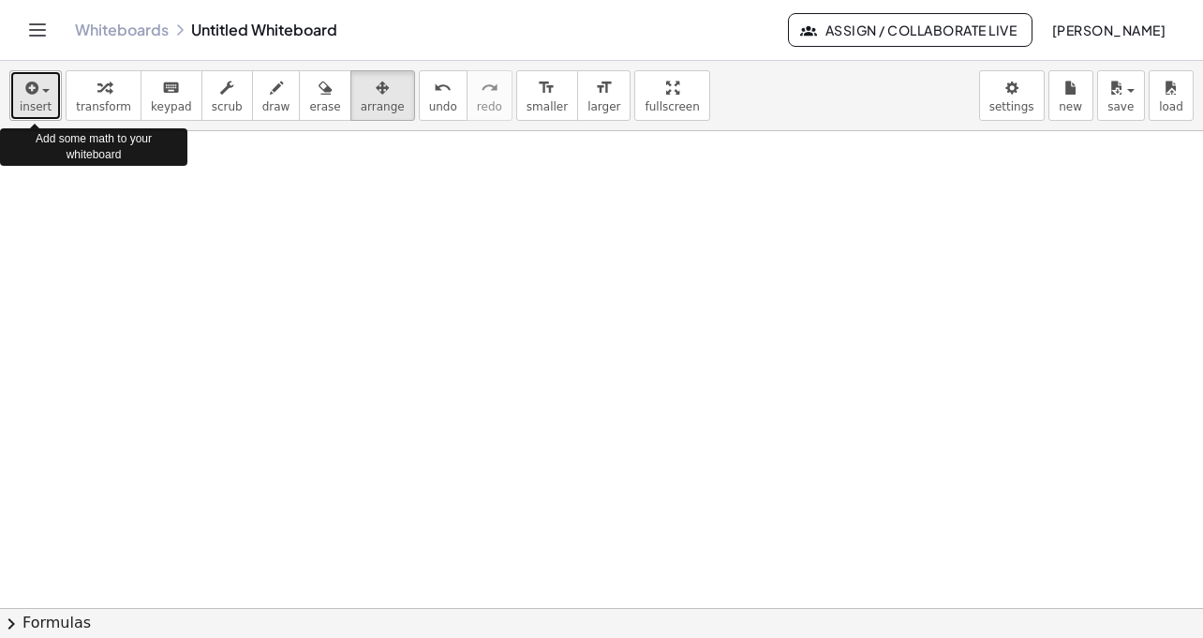
click at [44, 83] on div "button" at bounding box center [36, 87] width 32 height 22
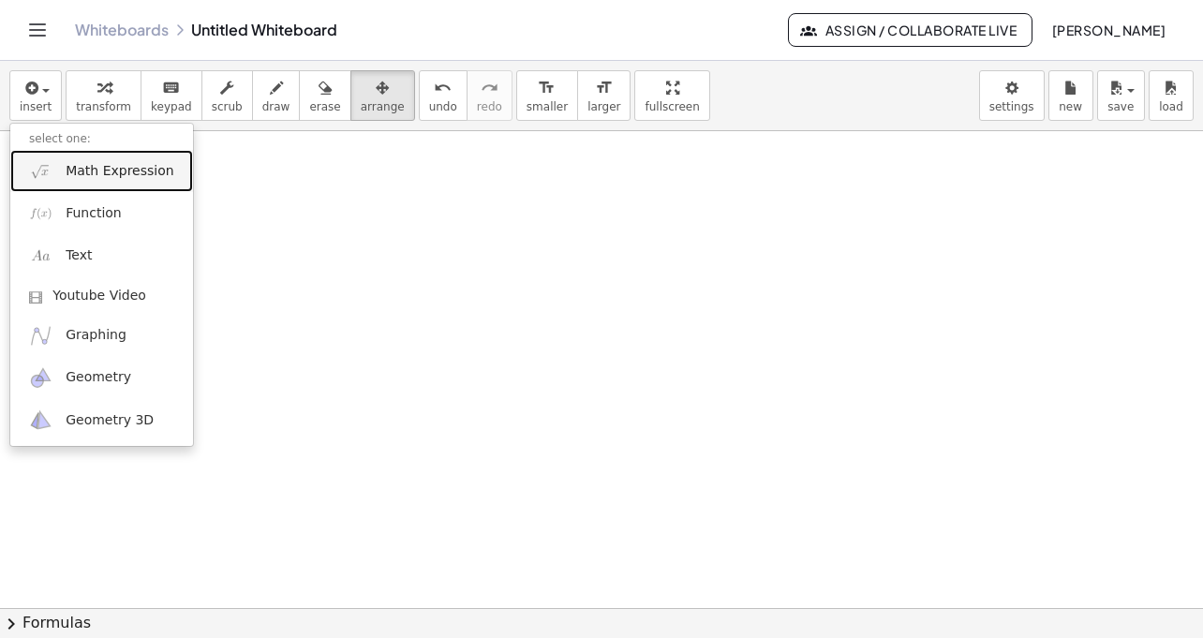
click at [98, 170] on span "Math Expression" at bounding box center [120, 171] width 108 height 19
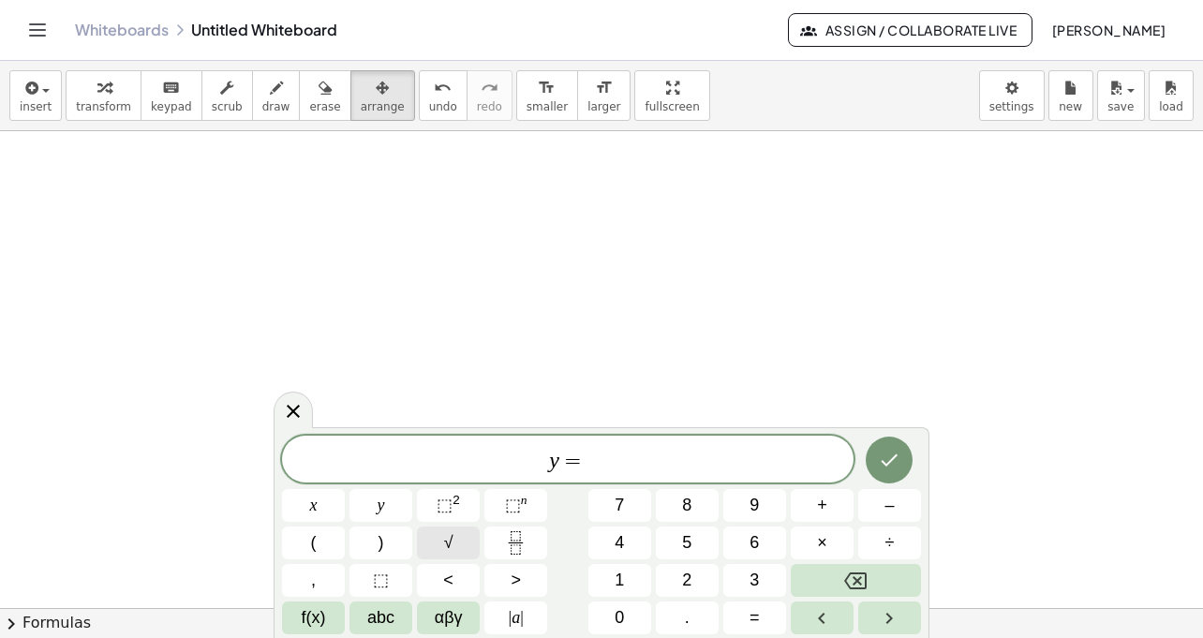
click at [455, 544] on button "√" at bounding box center [448, 543] width 63 height 33
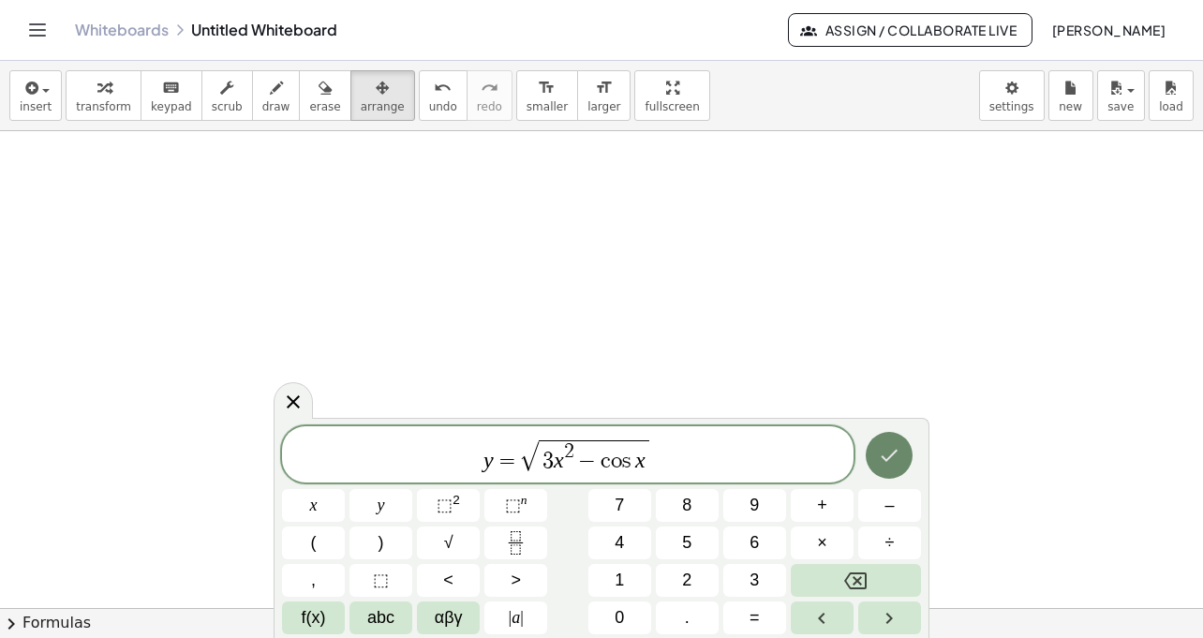
click at [878, 455] on icon "Done" at bounding box center [889, 455] width 22 height 22
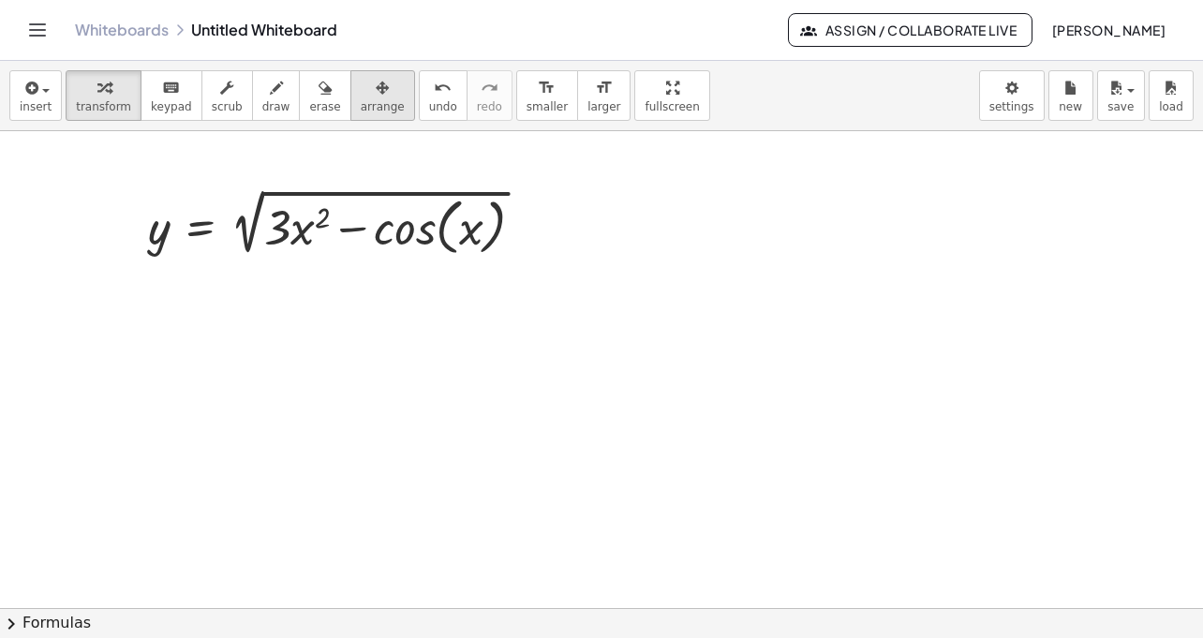
click at [377, 97] on div "button" at bounding box center [383, 87] width 44 height 22
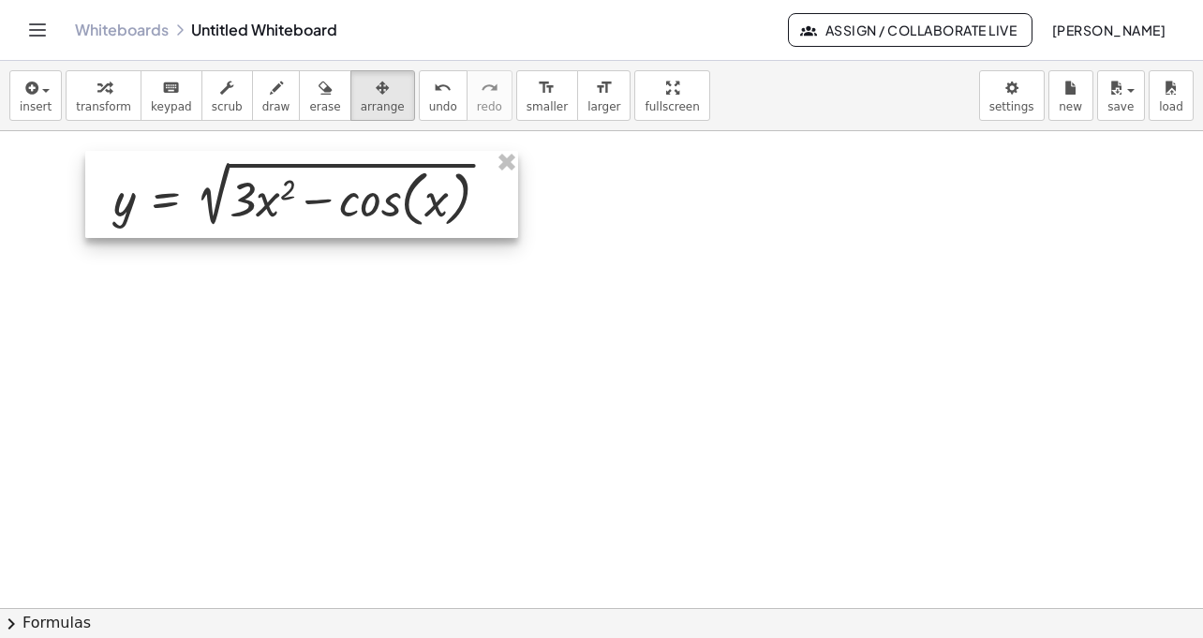
drag, startPoint x: 383, startPoint y: 220, endPoint x: 345, endPoint y: 189, distance: 49.3
click at [345, 189] on div at bounding box center [301, 194] width 433 height 87
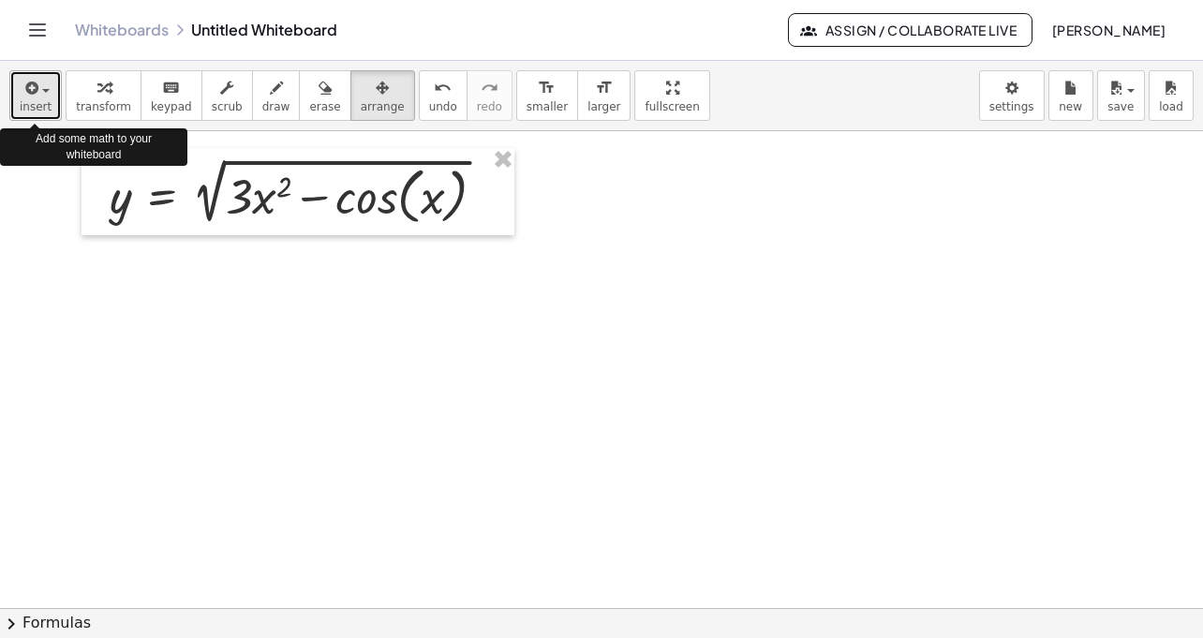
click at [39, 97] on button "insert" at bounding box center [35, 95] width 52 height 51
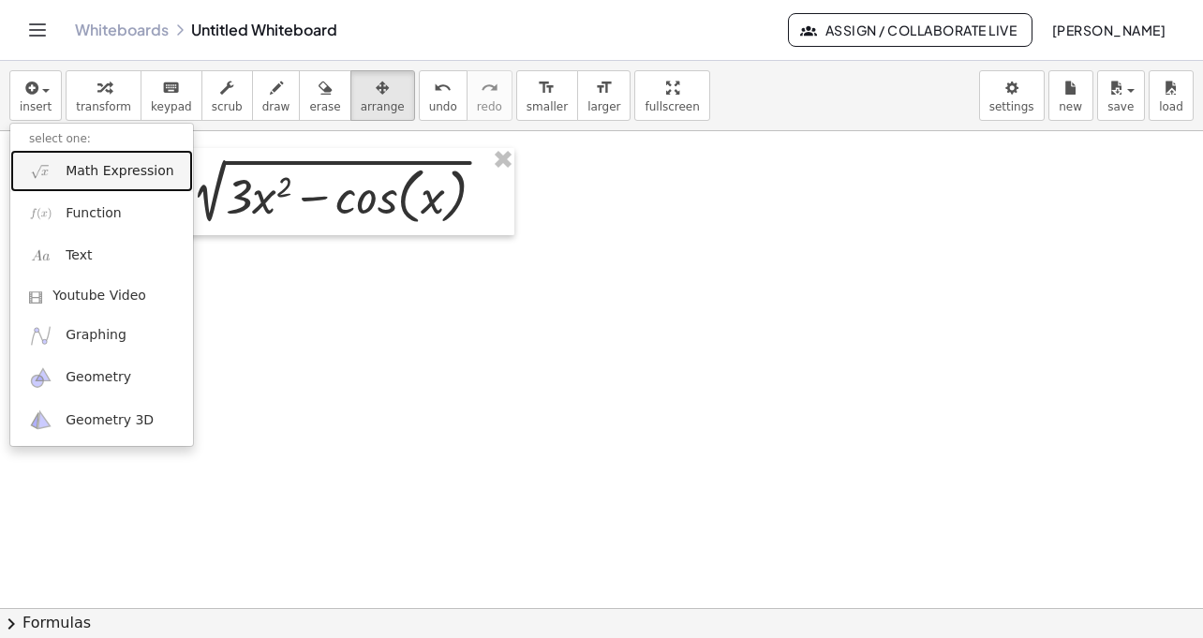
click at [76, 172] on span "Math Expression" at bounding box center [120, 171] width 108 height 19
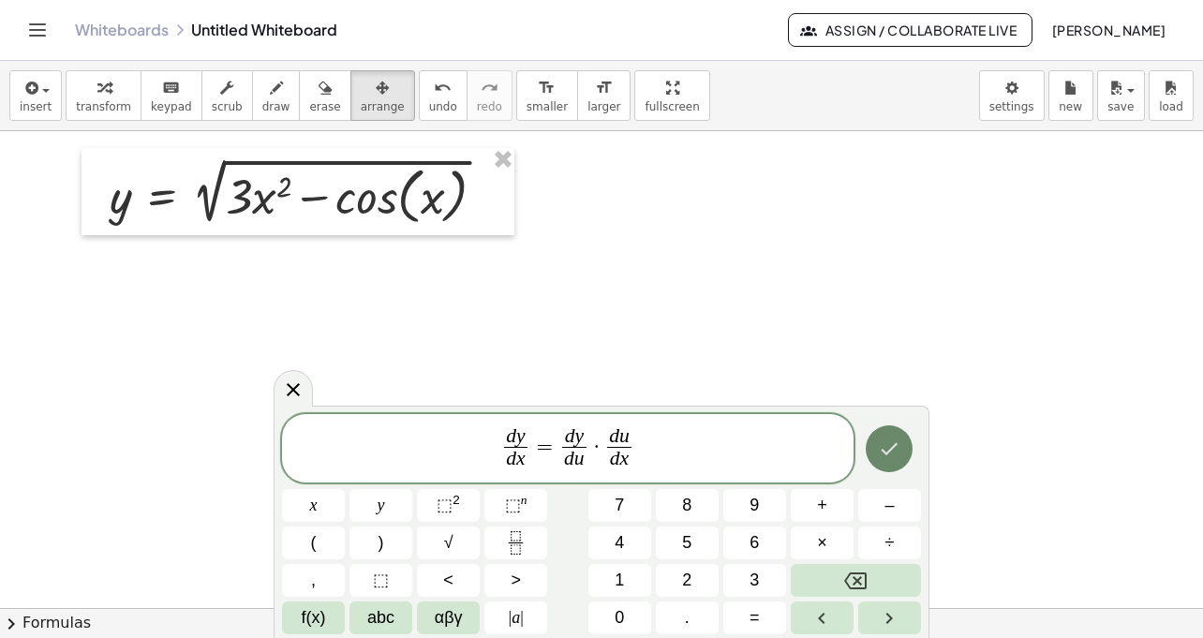
click at [886, 440] on icon "Done" at bounding box center [889, 449] width 22 height 22
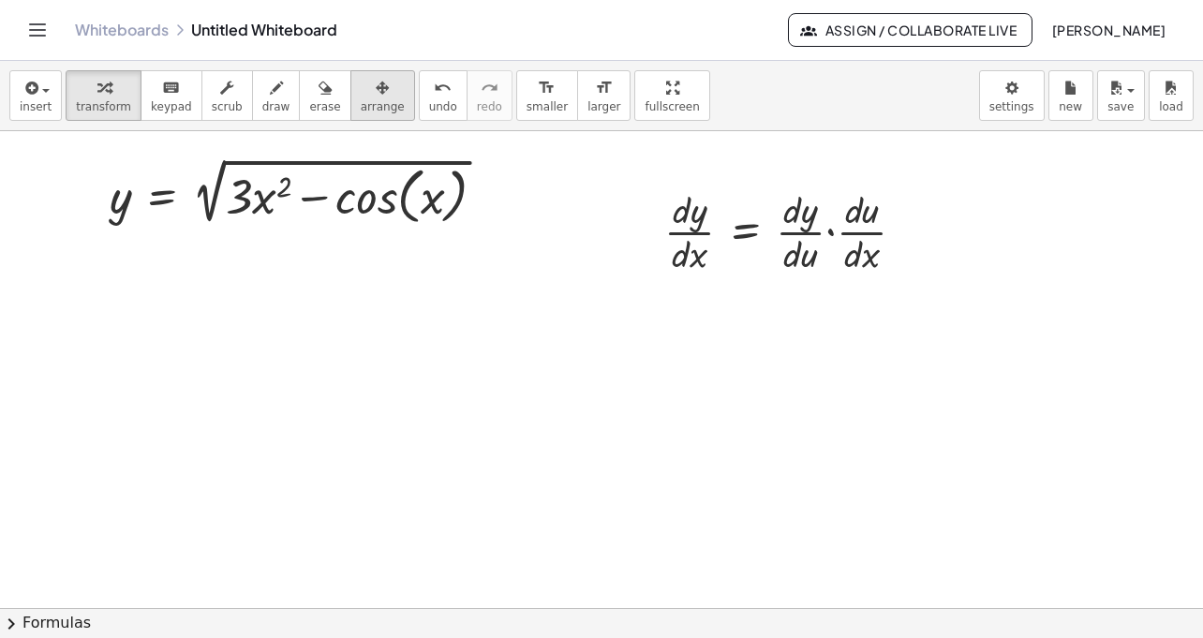
click at [369, 100] on span "arrange" at bounding box center [383, 106] width 44 height 13
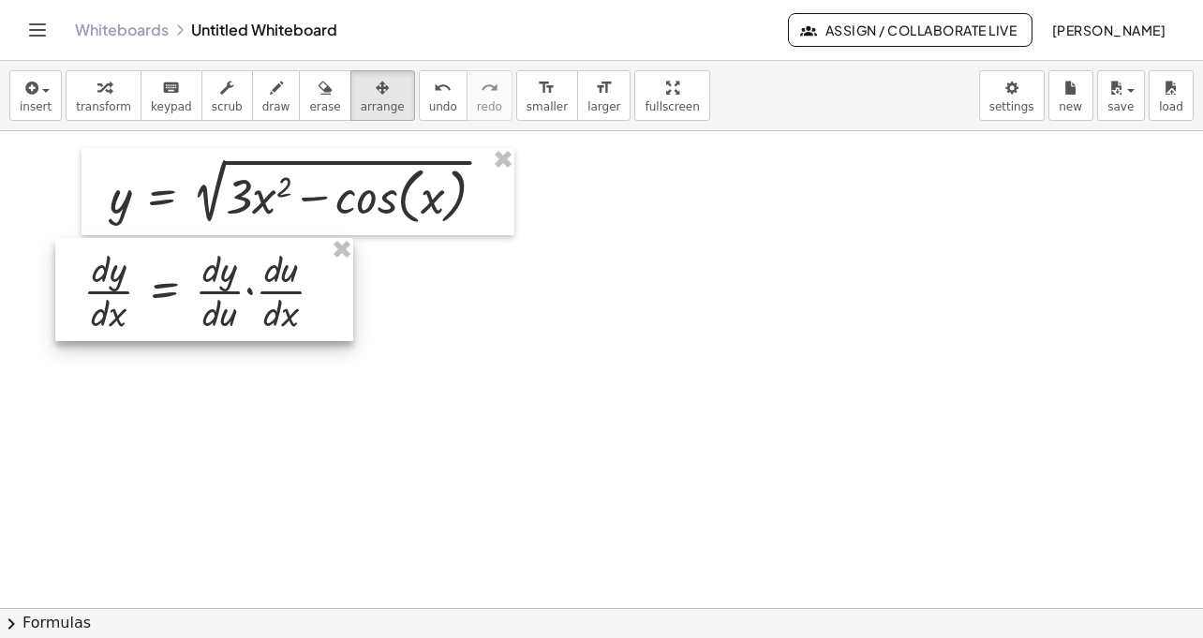
drag, startPoint x: 768, startPoint y: 238, endPoint x: 186, endPoint y: 297, distance: 585.0
click at [186, 297] on div at bounding box center [204, 289] width 298 height 103
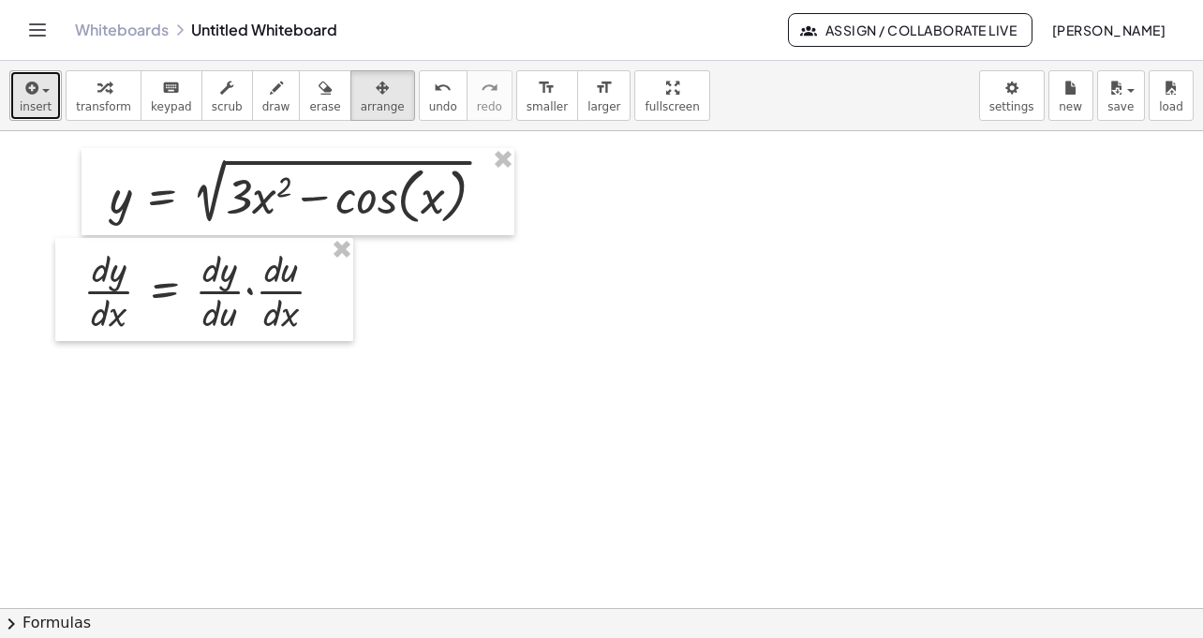
click at [30, 95] on icon "button" at bounding box center [30, 88] width 17 height 22
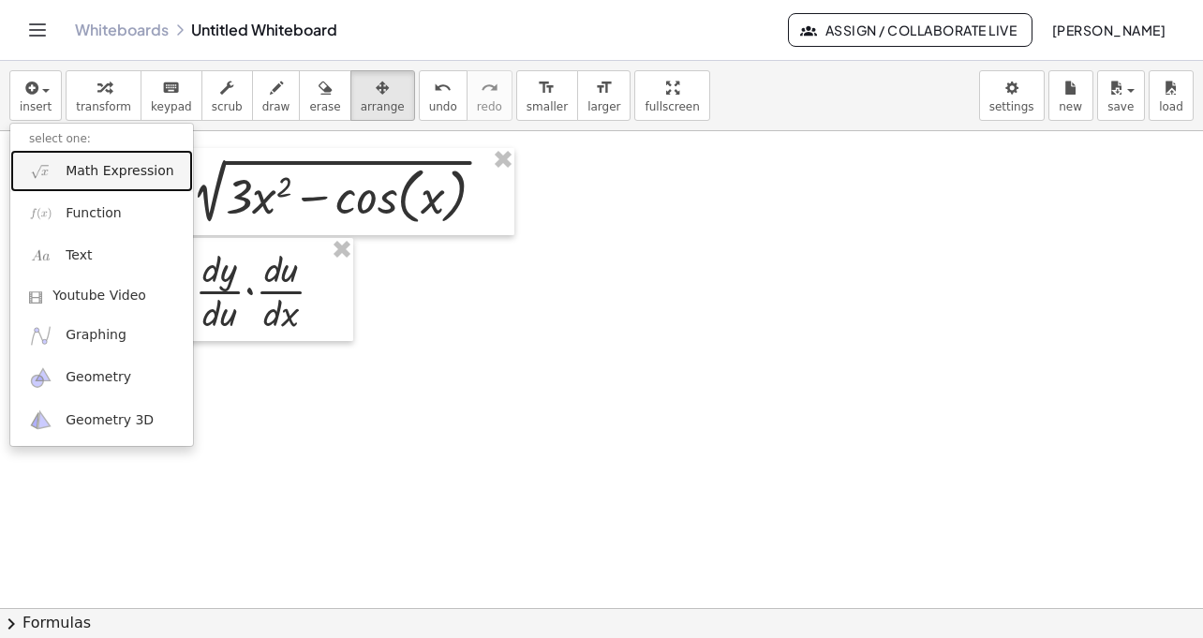
click at [110, 172] on span "Math Expression" at bounding box center [120, 171] width 108 height 19
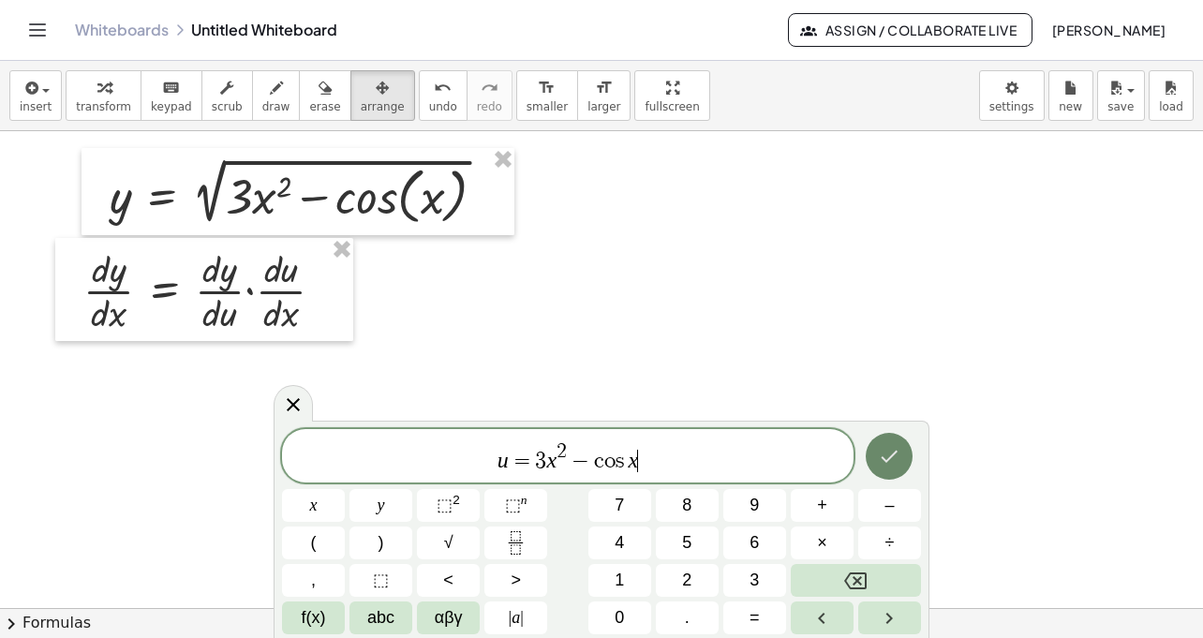
click at [896, 455] on icon "Done" at bounding box center [889, 456] width 22 height 22
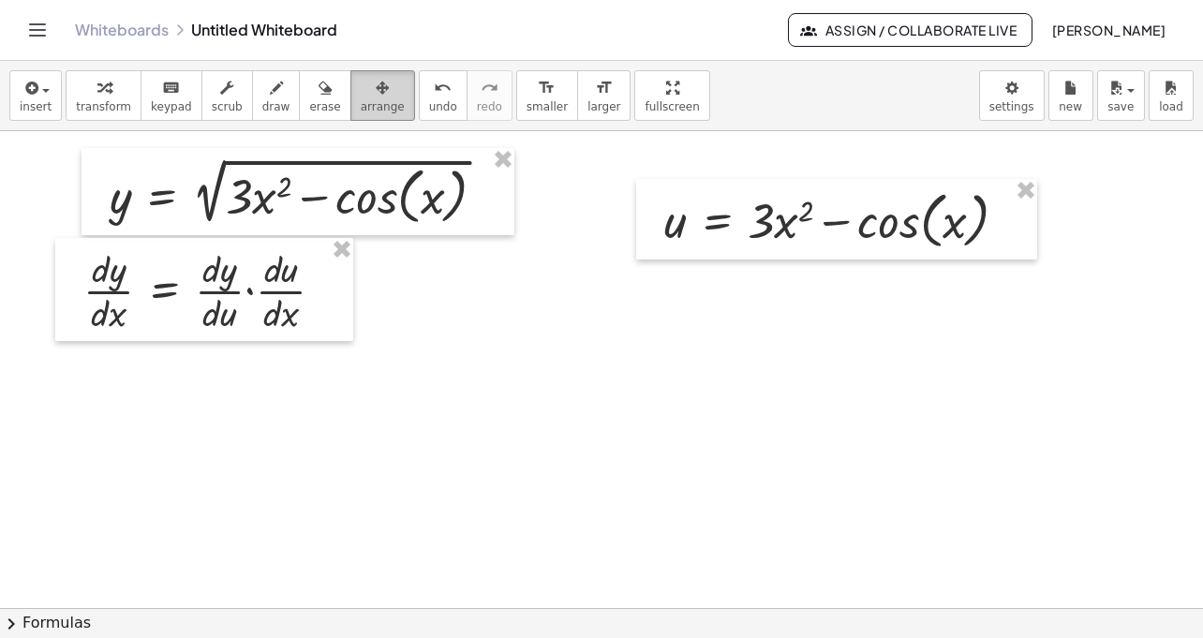
click at [376, 106] on span "arrange" at bounding box center [383, 106] width 44 height 13
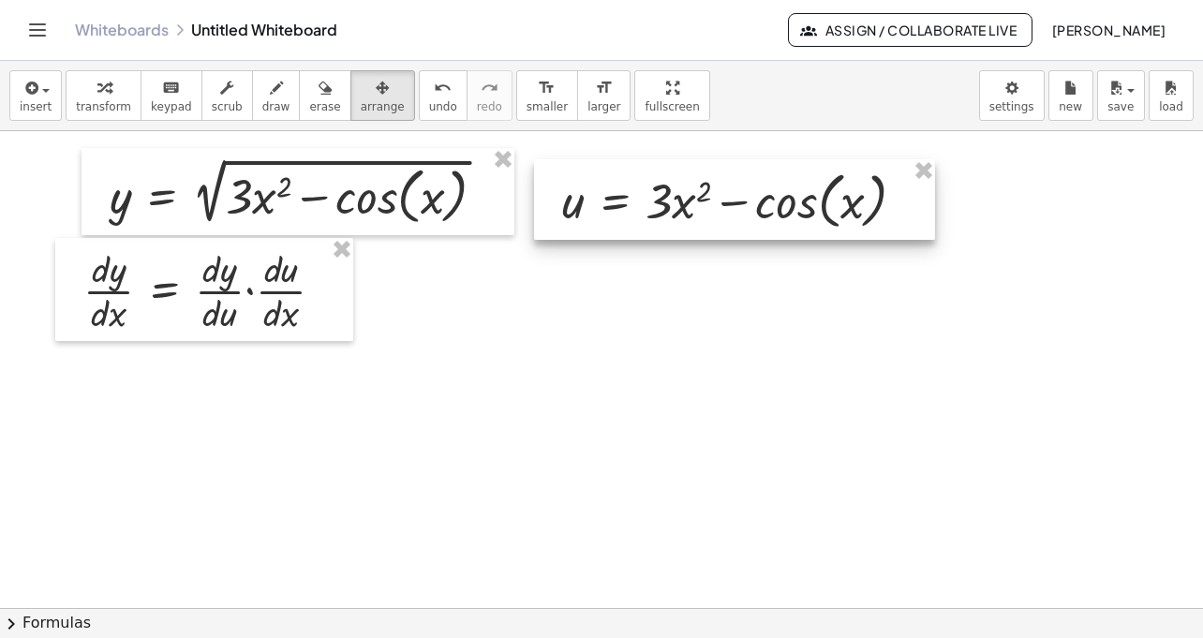
drag, startPoint x: 812, startPoint y: 241, endPoint x: 709, endPoint y: 221, distance: 104.0
click at [709, 221] on div at bounding box center [734, 199] width 401 height 81
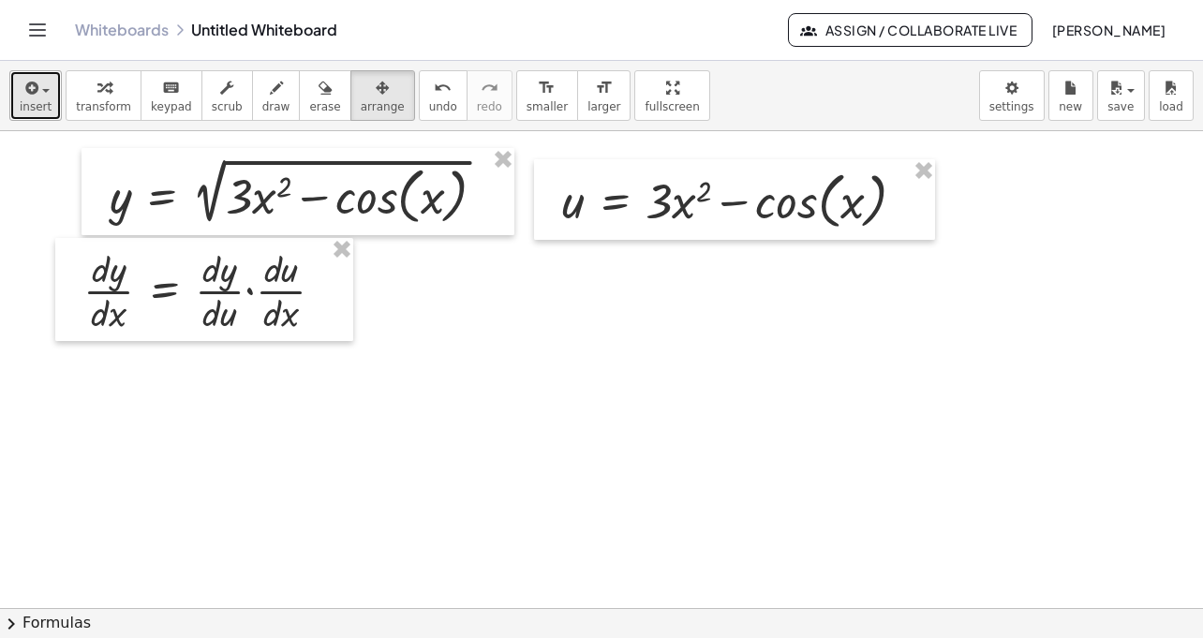
click at [42, 103] on span "insert" at bounding box center [36, 106] width 32 height 13
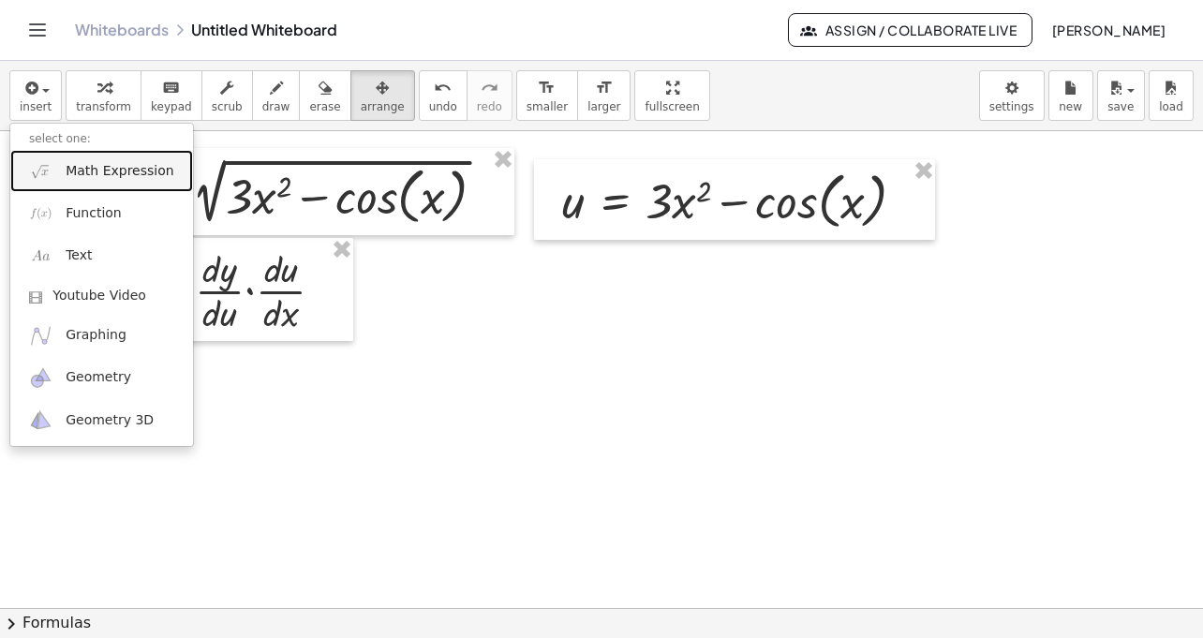
click at [92, 175] on span "Math Expression" at bounding box center [120, 171] width 108 height 19
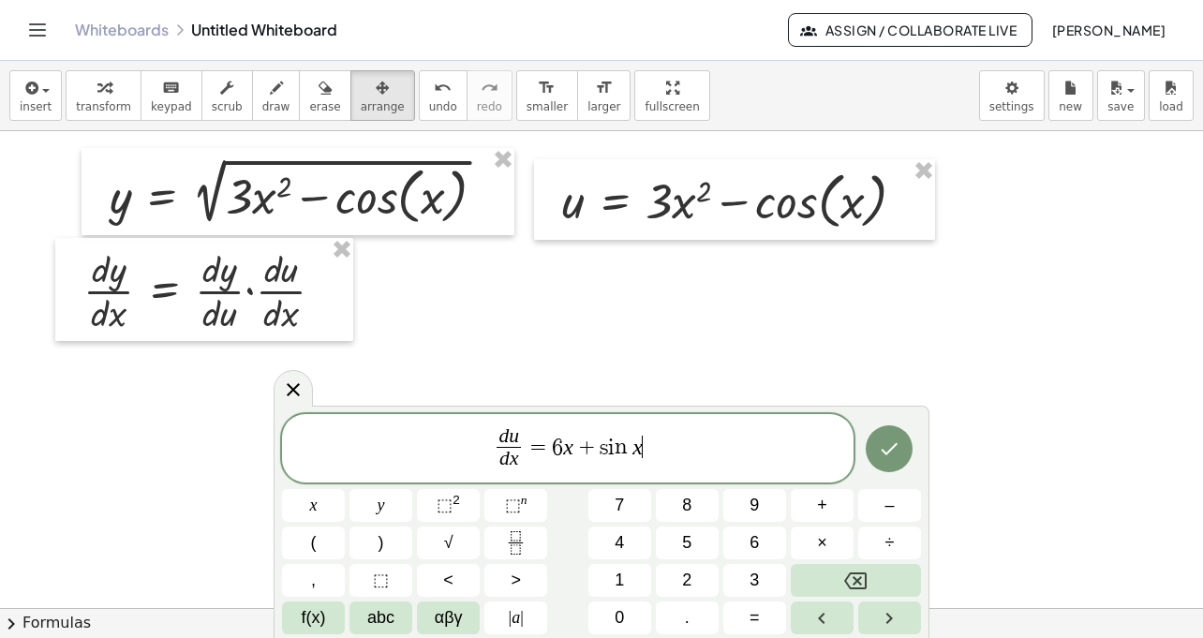
click at [345, 489] on div at bounding box center [313, 505] width 63 height 33
click at [888, 458] on icon "Done" at bounding box center [889, 449] width 22 height 22
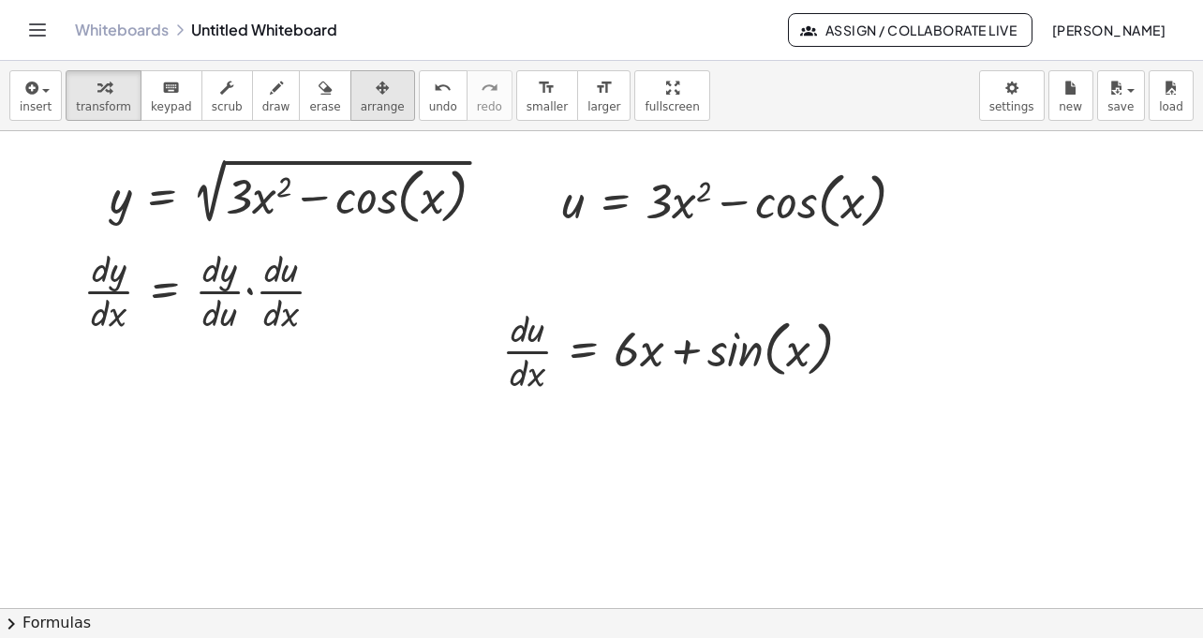
click at [377, 105] on span "arrange" at bounding box center [383, 106] width 44 height 13
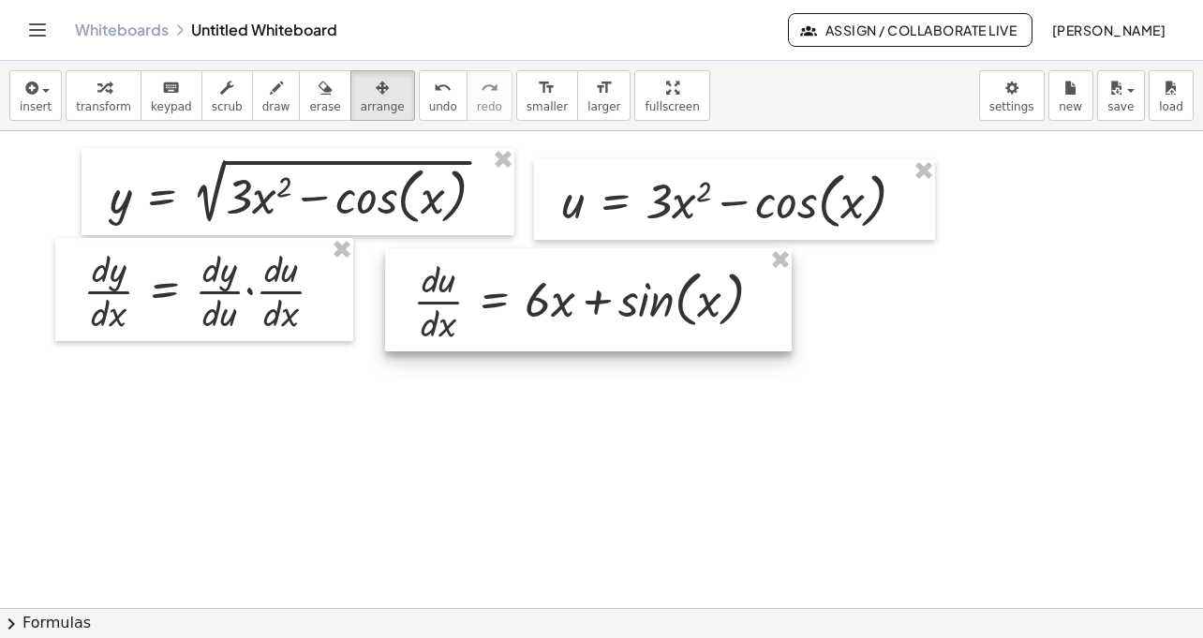
drag, startPoint x: 590, startPoint y: 351, endPoint x: 501, endPoint y: 301, distance: 102.4
click at [501, 301] on div at bounding box center [588, 299] width 407 height 103
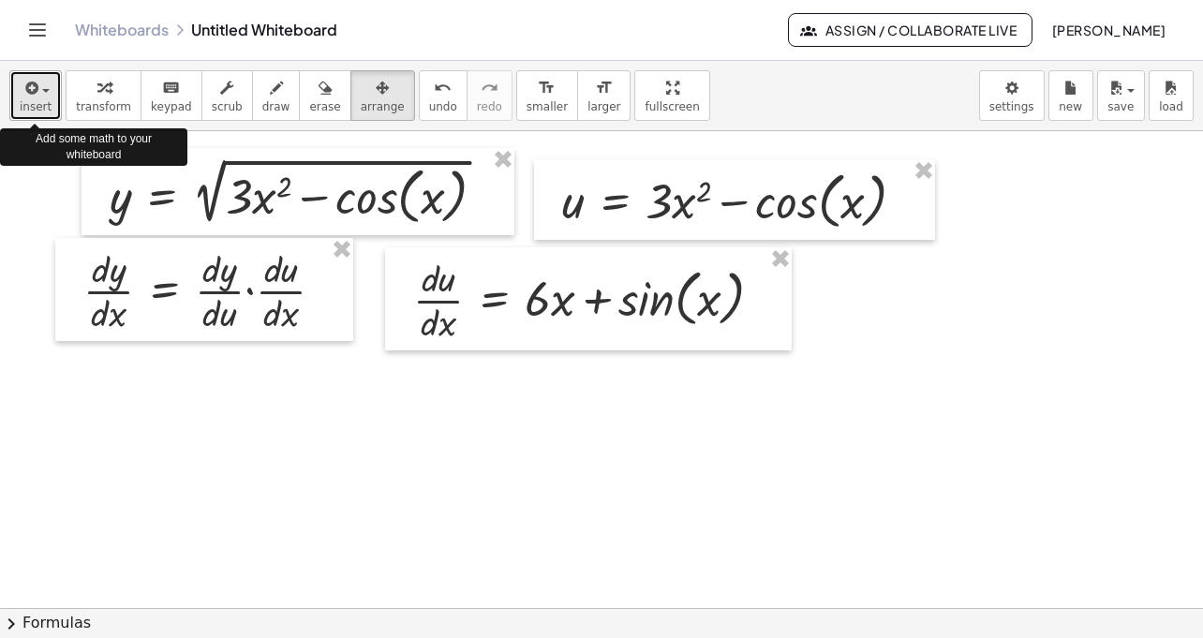
click at [50, 112] on button "insert" at bounding box center [35, 95] width 52 height 51
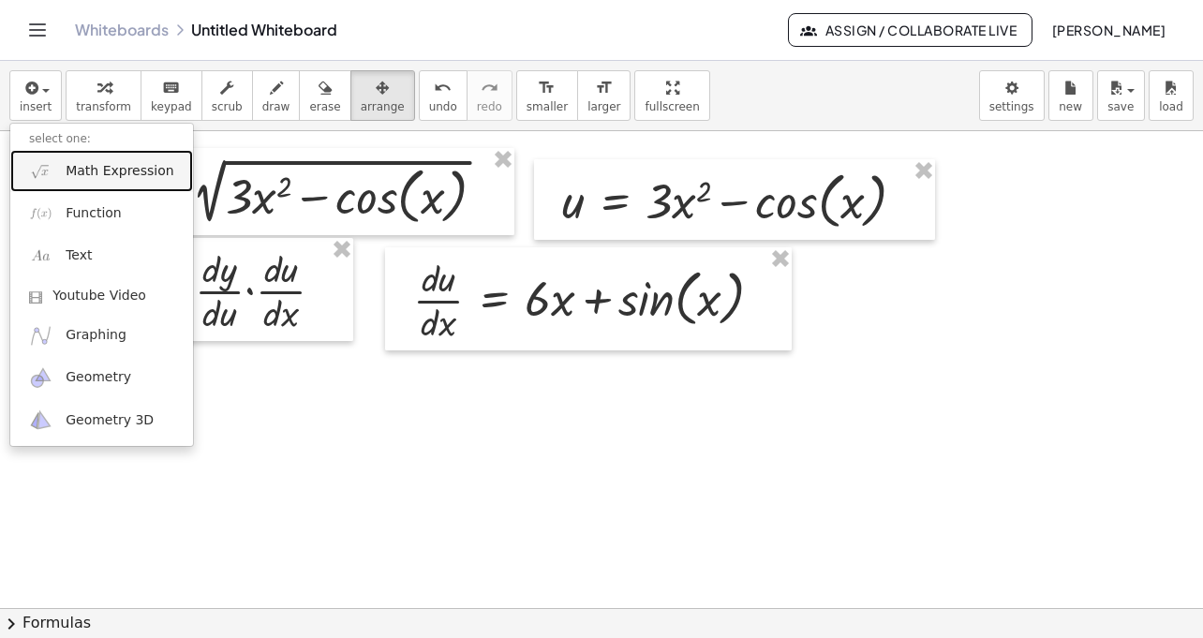
click at [114, 177] on span "Math Expression" at bounding box center [120, 171] width 108 height 19
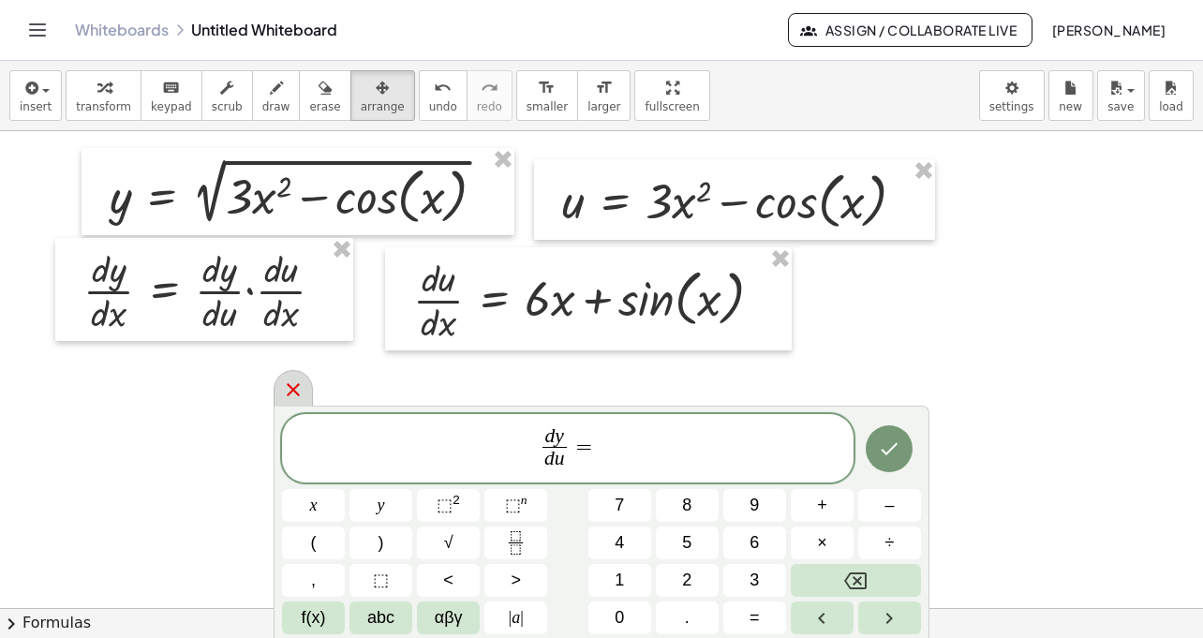
click at [300, 395] on icon at bounding box center [293, 390] width 22 height 22
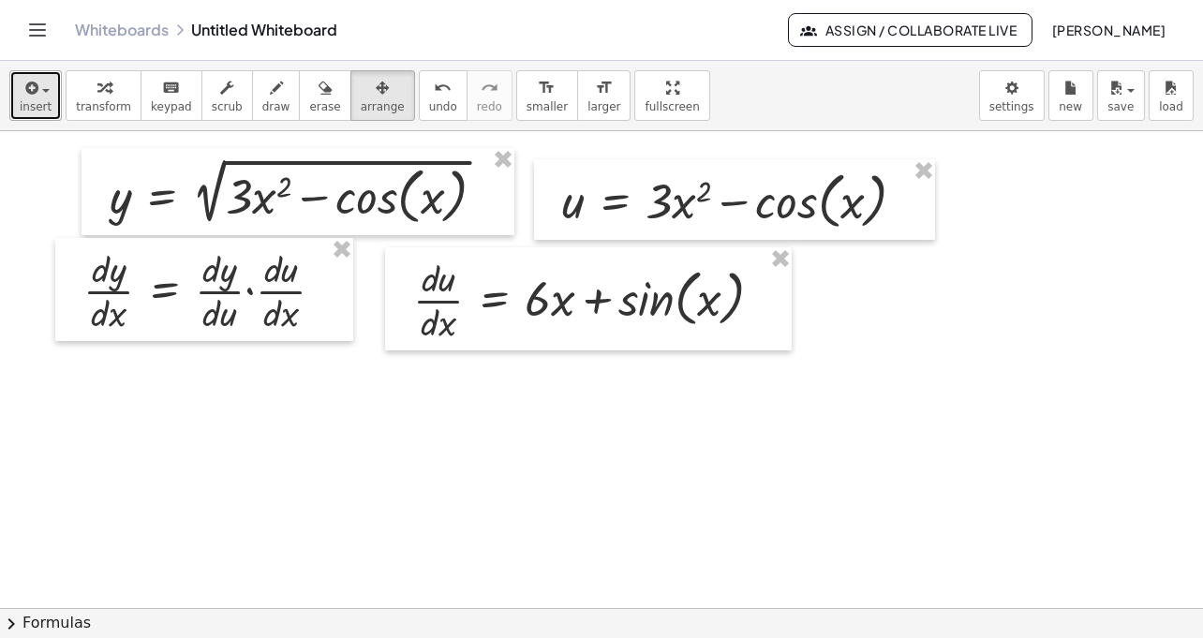
click at [50, 101] on button "insert" at bounding box center [35, 95] width 52 height 51
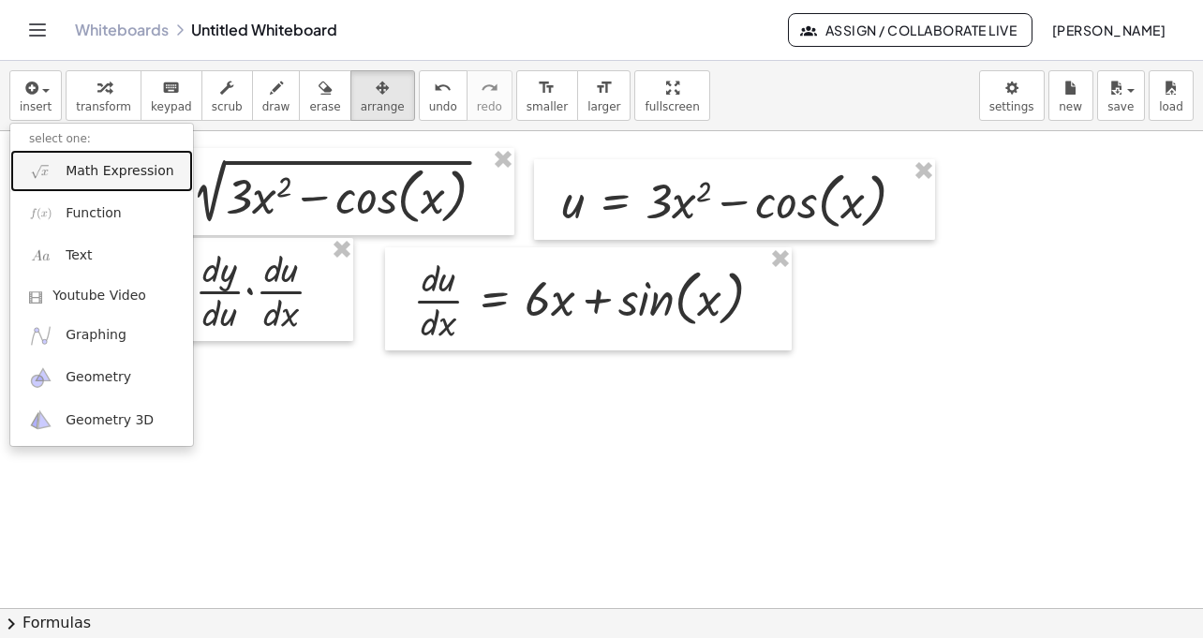
click at [98, 168] on span "Math Expression" at bounding box center [120, 171] width 108 height 19
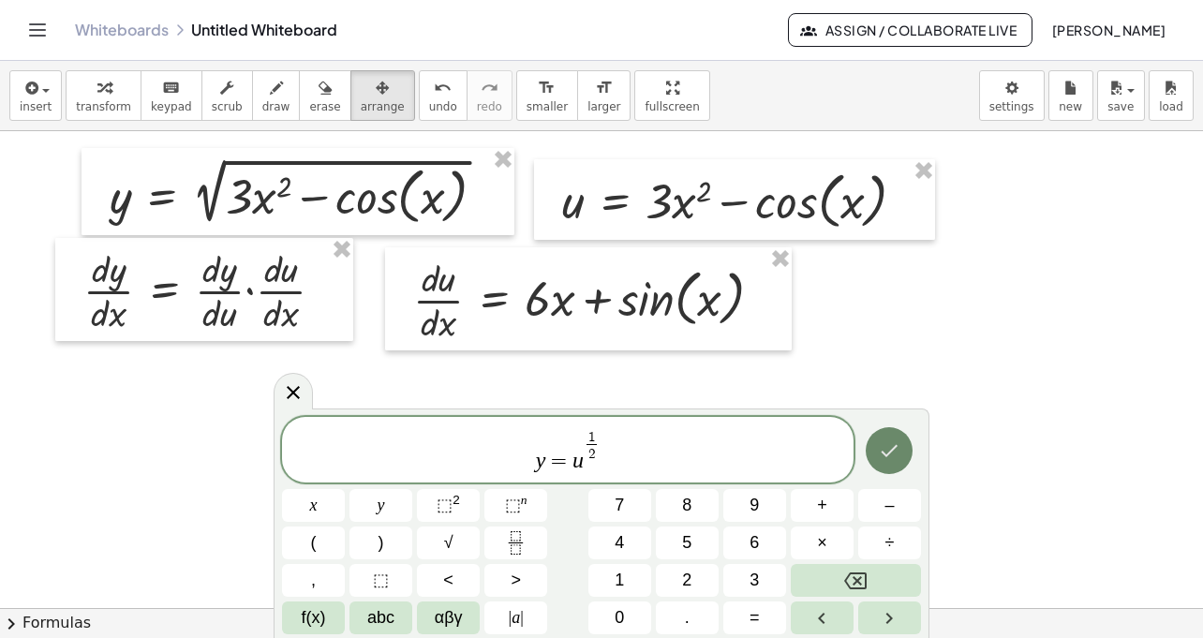
click at [891, 454] on icon "Done" at bounding box center [889, 451] width 22 height 22
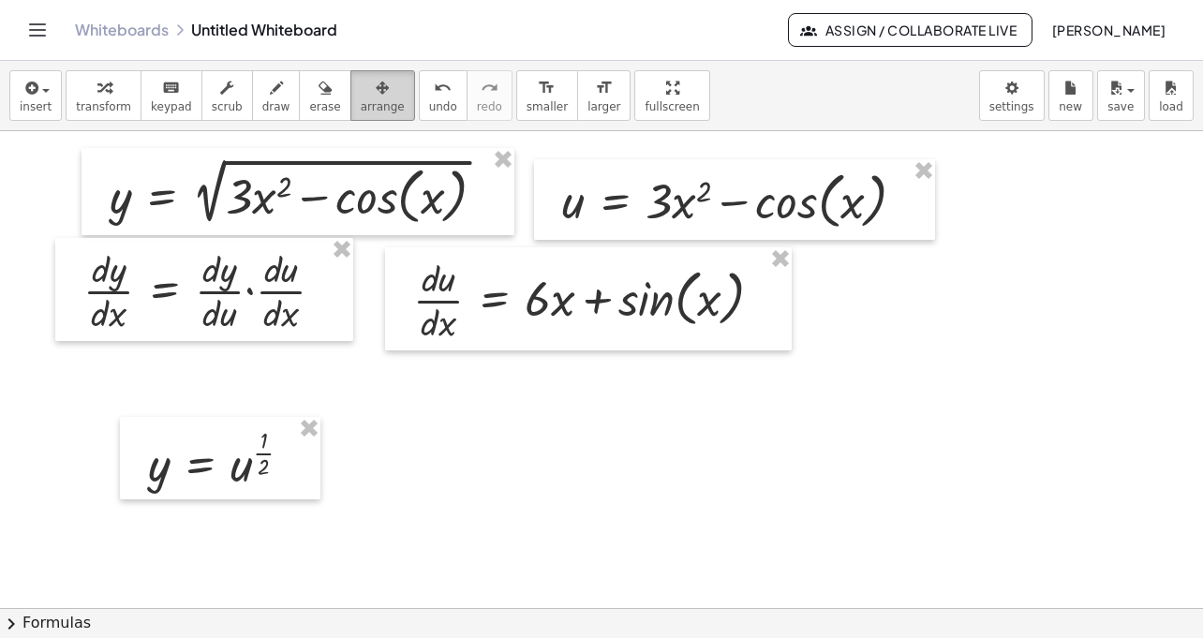
click at [379, 102] on span "arrange" at bounding box center [383, 106] width 44 height 13
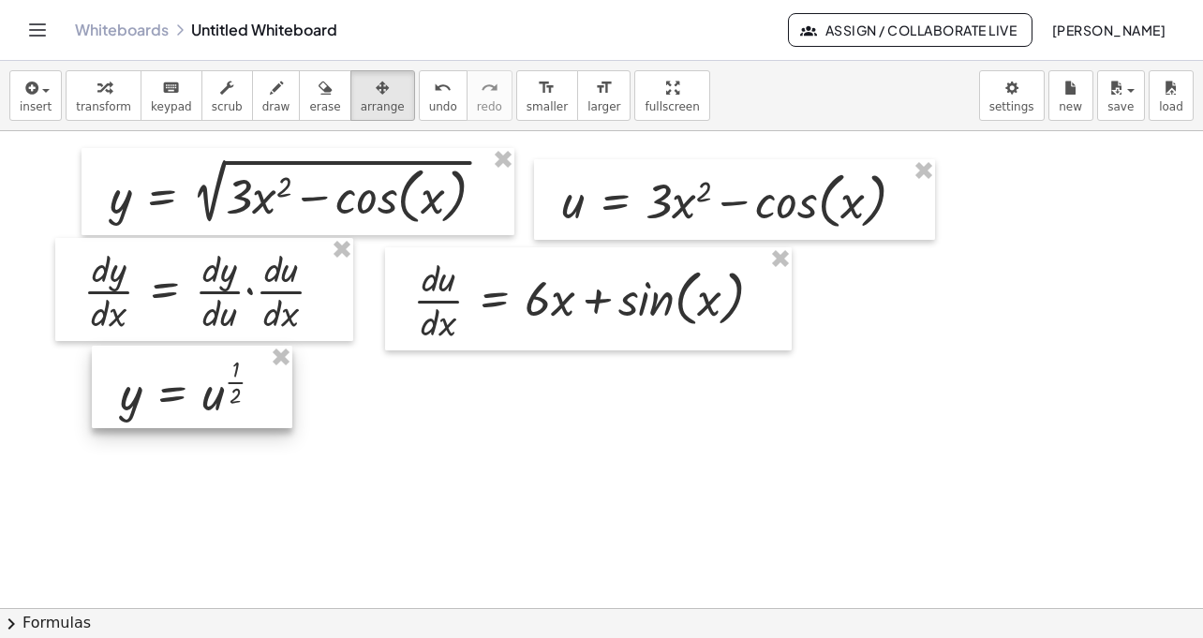
drag, startPoint x: 230, startPoint y: 460, endPoint x: 194, endPoint y: 391, distance: 78.0
click at [194, 391] on div at bounding box center [192, 387] width 201 height 82
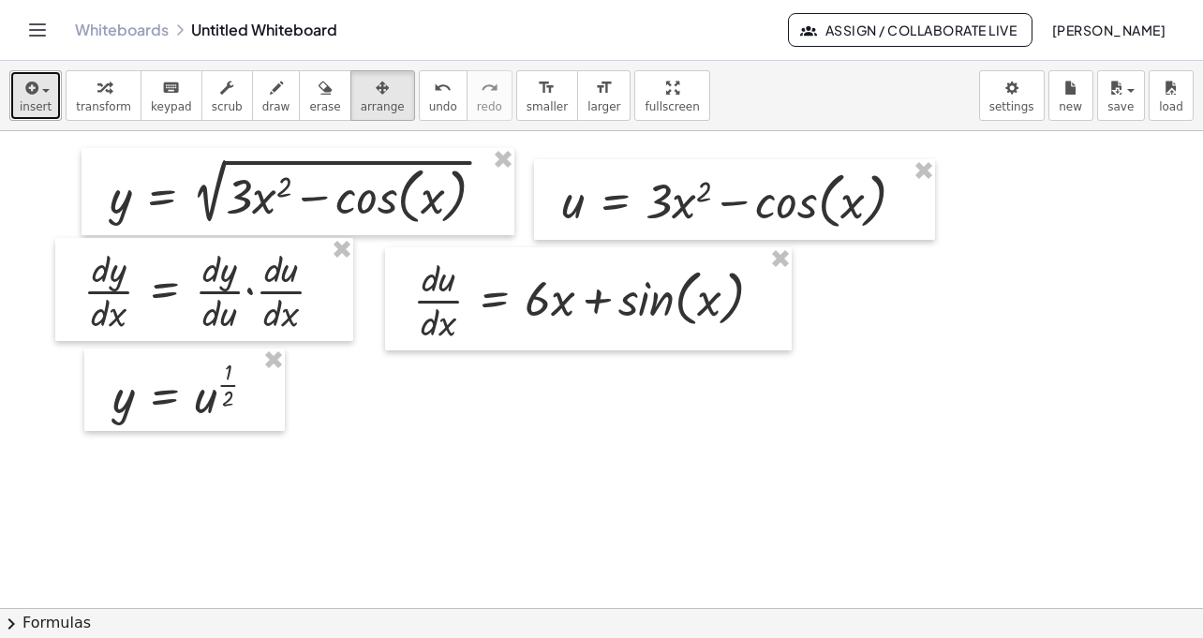
click at [48, 100] on span "insert" at bounding box center [36, 106] width 32 height 13
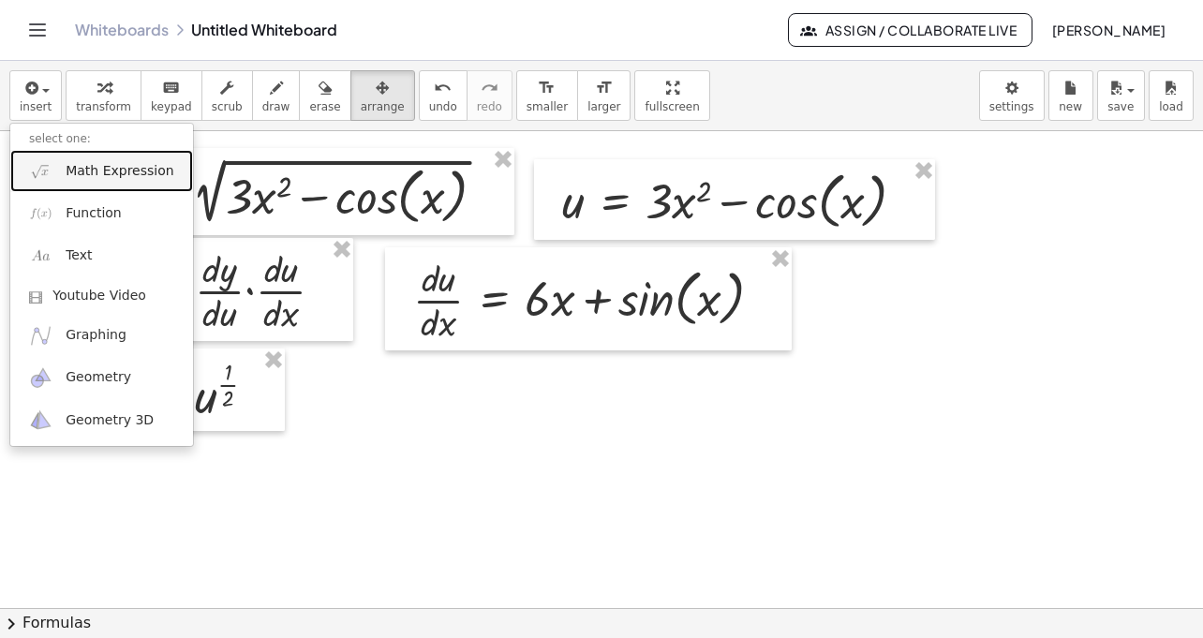
click at [94, 174] on span "Math Expression" at bounding box center [120, 171] width 108 height 19
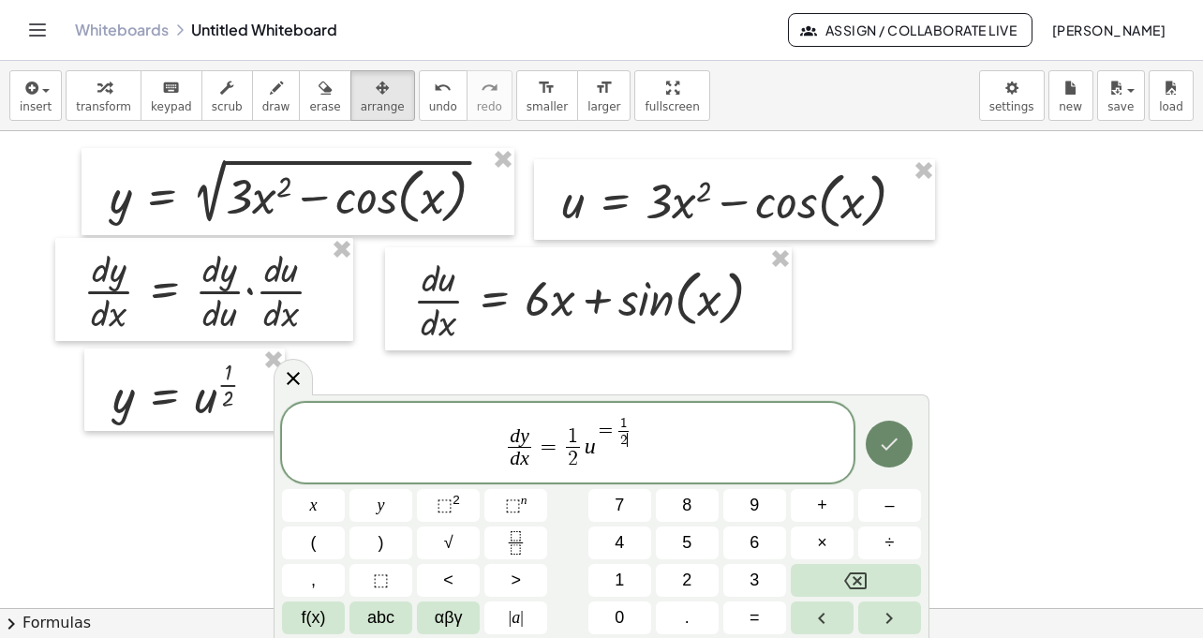
click at [908, 453] on button "Done" at bounding box center [889, 444] width 47 height 47
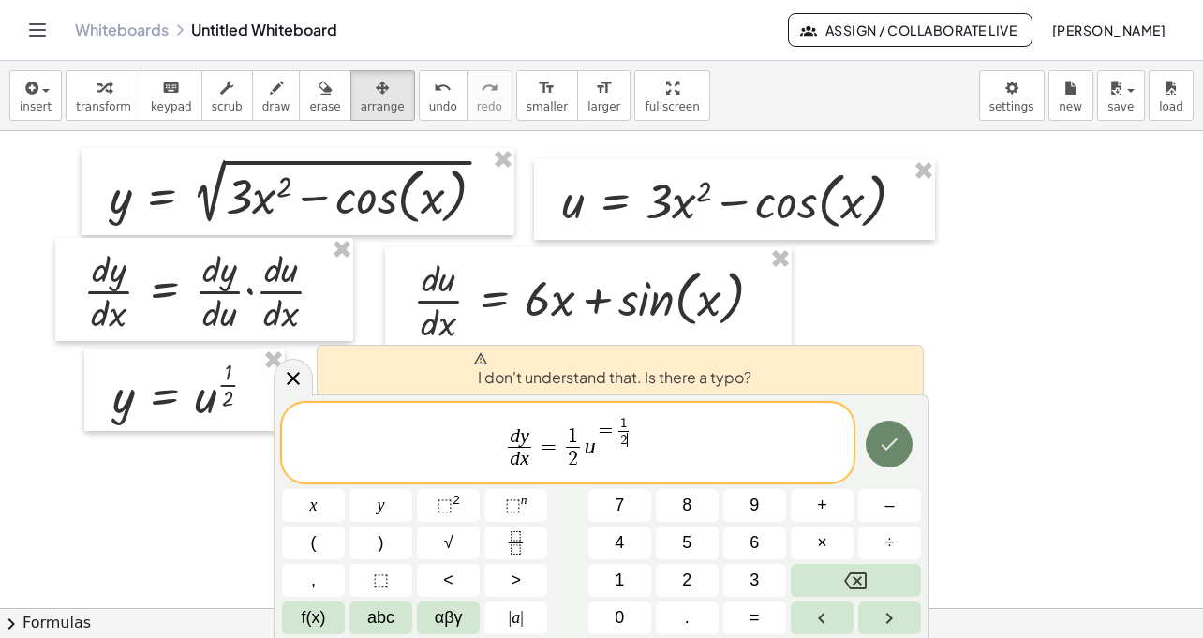
click at [902, 449] on button "Done" at bounding box center [889, 444] width 47 height 47
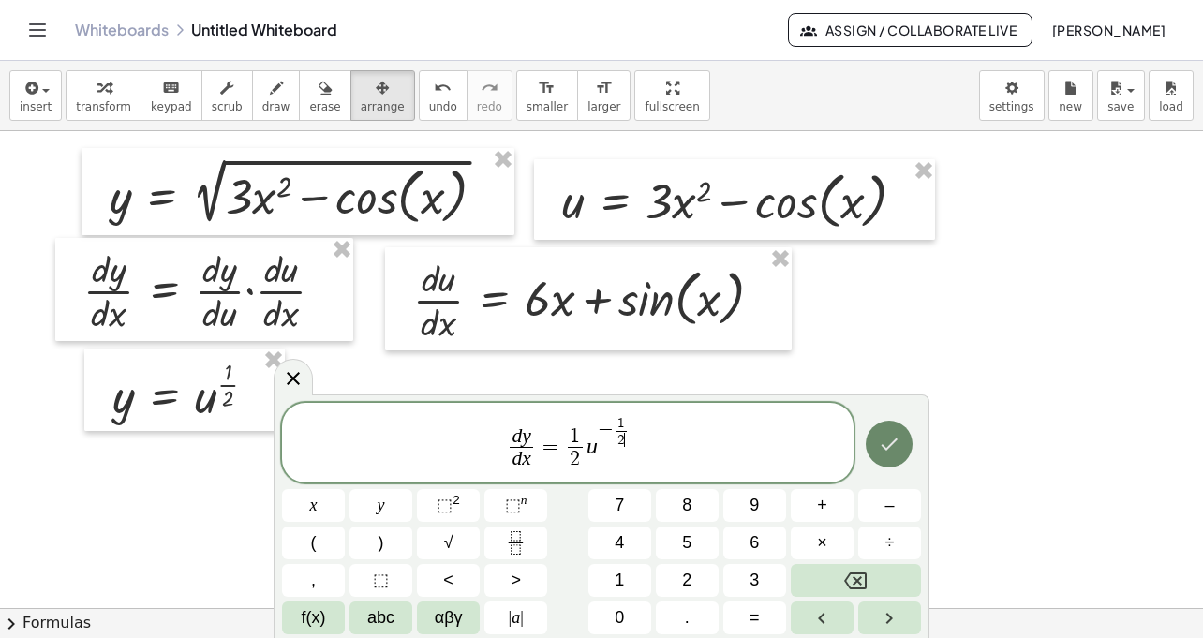
click at [891, 441] on icon "Done" at bounding box center [889, 444] width 22 height 22
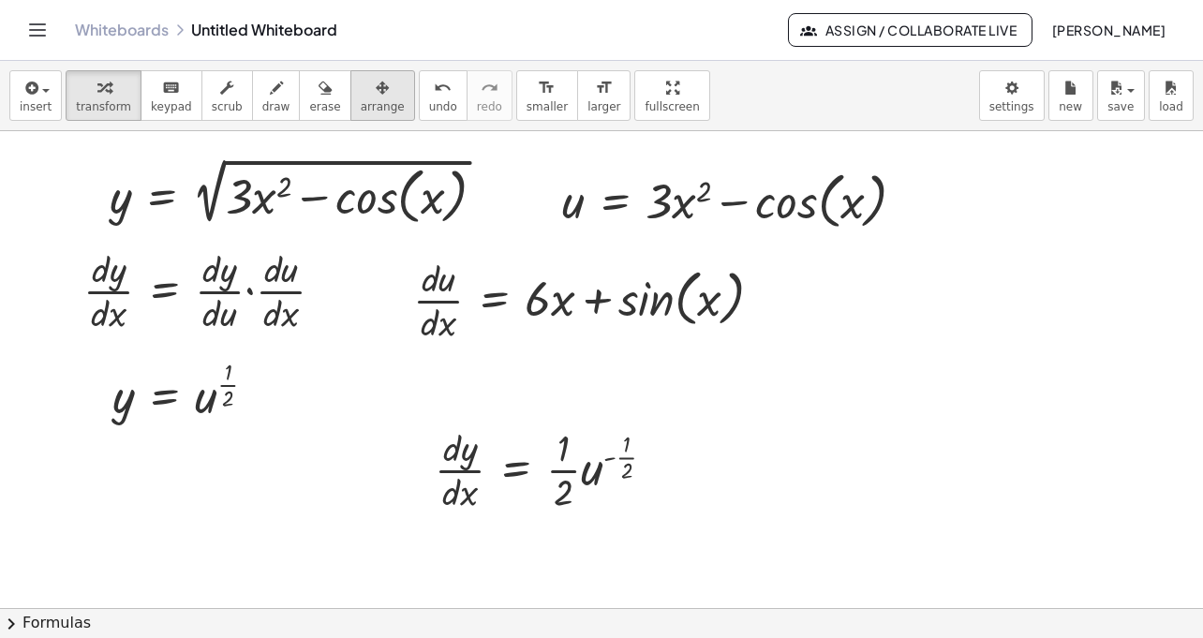
click at [375, 103] on span "arrange" at bounding box center [383, 106] width 44 height 13
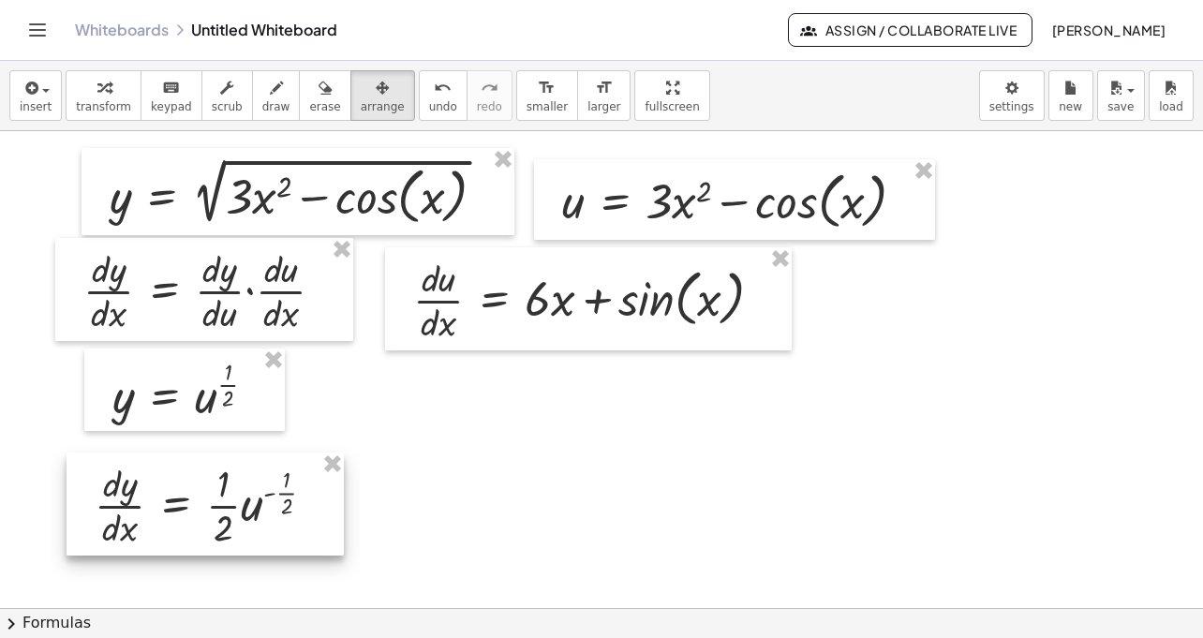
drag, startPoint x: 526, startPoint y: 472, endPoint x: 186, endPoint y: 508, distance: 342.1
click at [186, 508] on div at bounding box center [205, 504] width 277 height 103
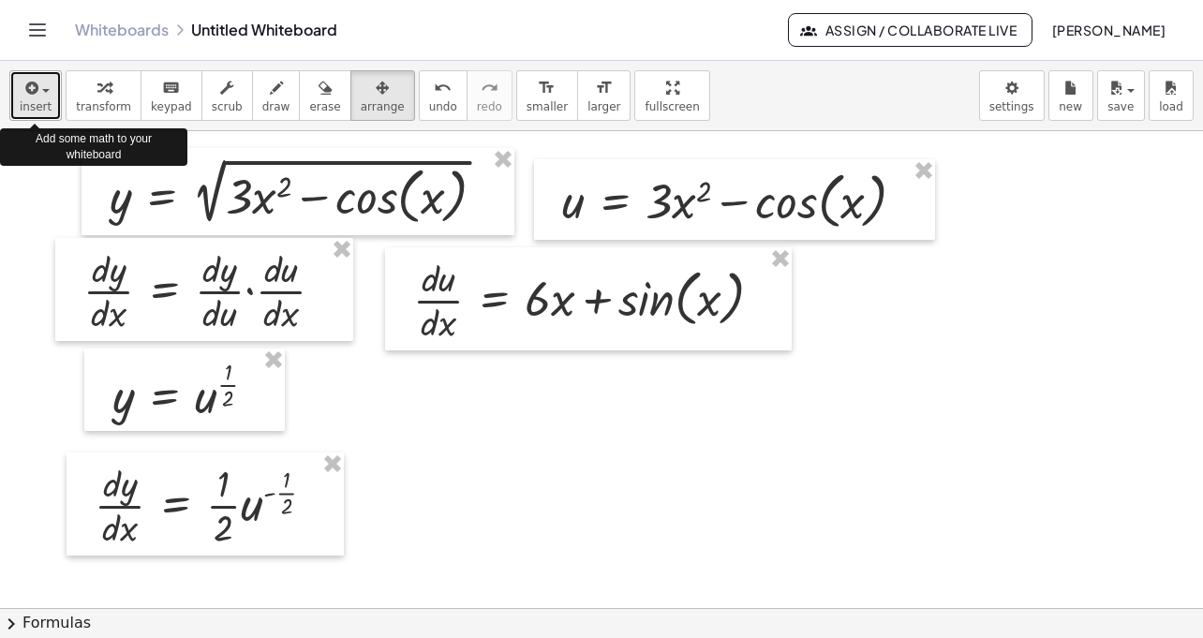
click at [37, 106] on span "insert" at bounding box center [36, 106] width 32 height 13
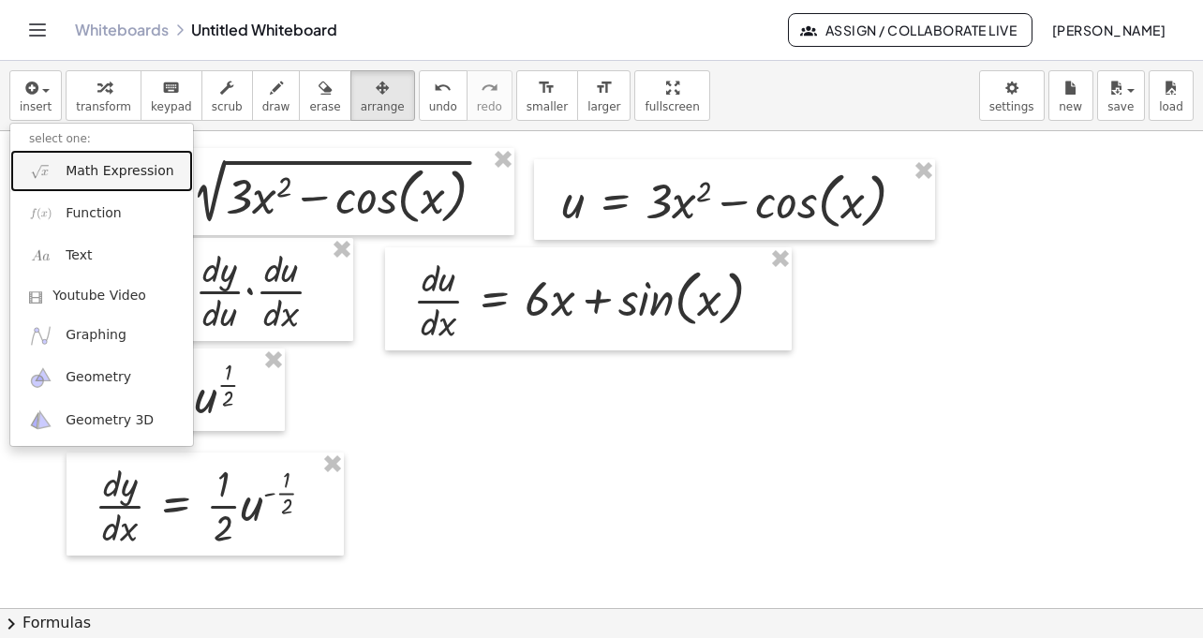
click at [87, 173] on span "Math Expression" at bounding box center [120, 171] width 108 height 19
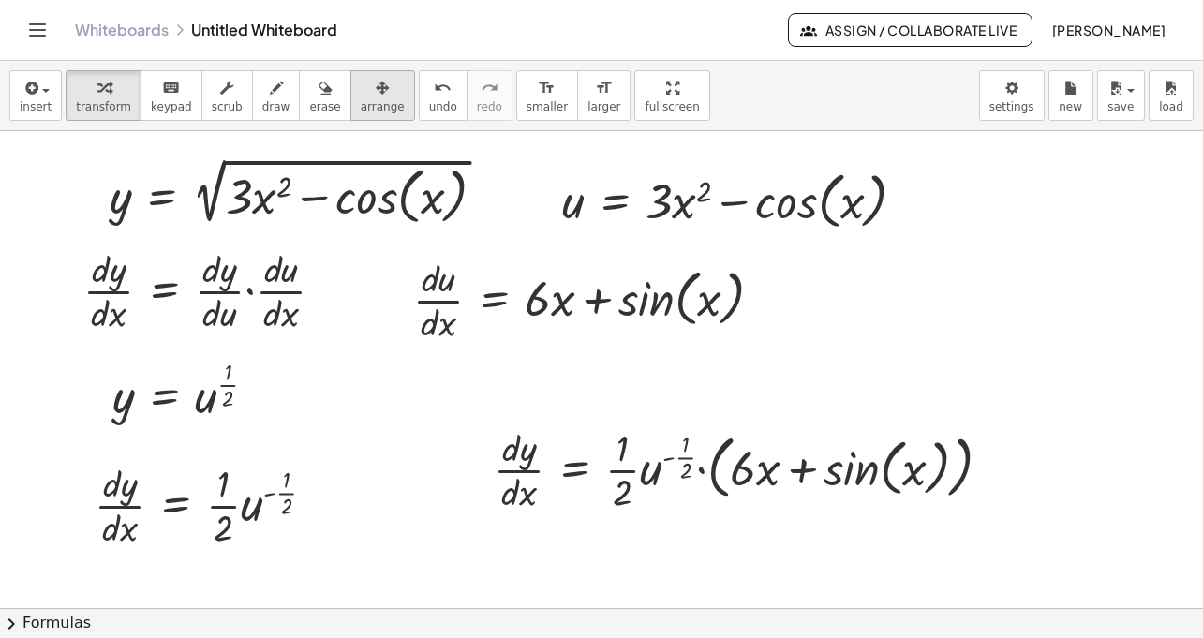
click at [367, 110] on span "arrange" at bounding box center [383, 106] width 44 height 13
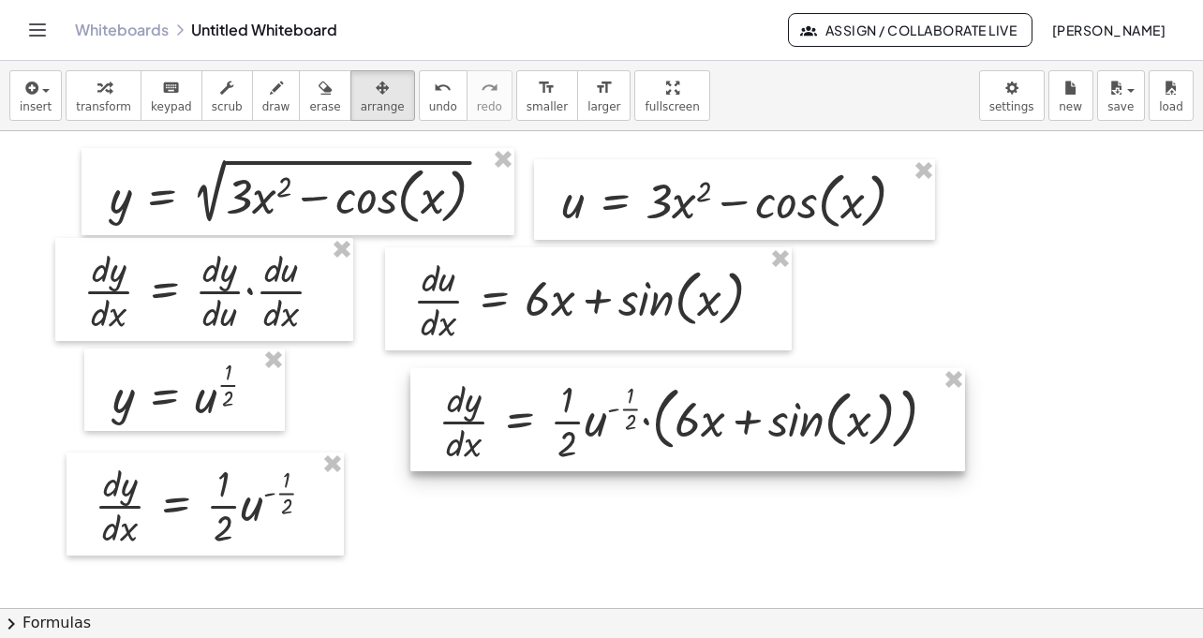
drag, startPoint x: 607, startPoint y: 475, endPoint x: 552, endPoint y: 426, distance: 73.7
click at [552, 426] on div at bounding box center [687, 419] width 555 height 103
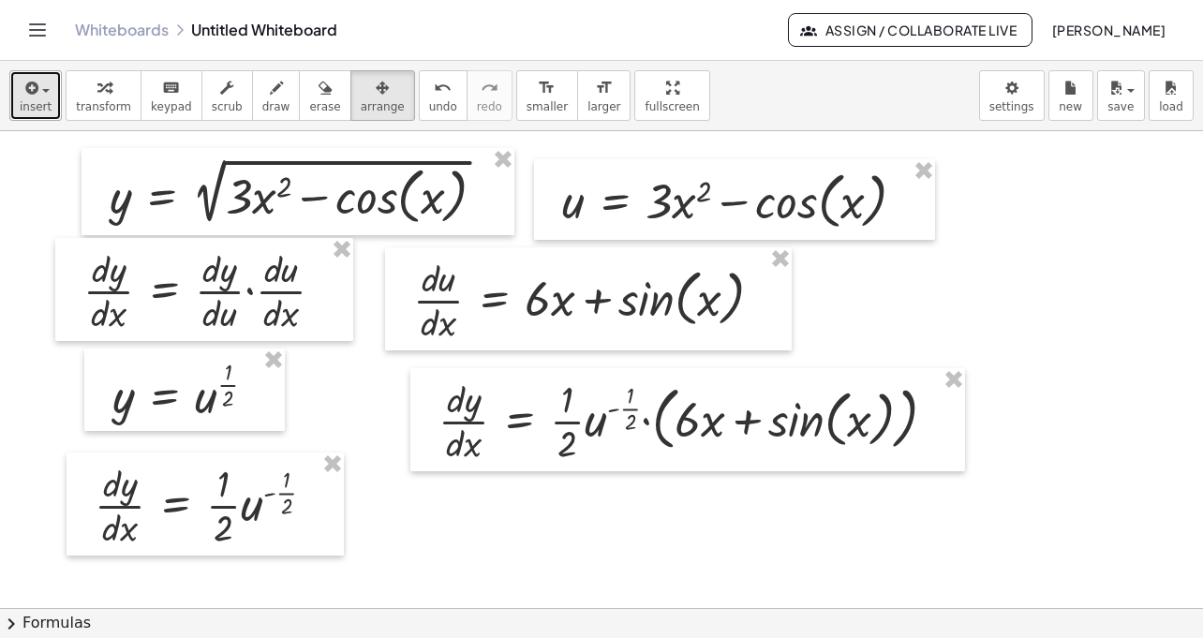
click at [40, 97] on div "button" at bounding box center [36, 87] width 32 height 22
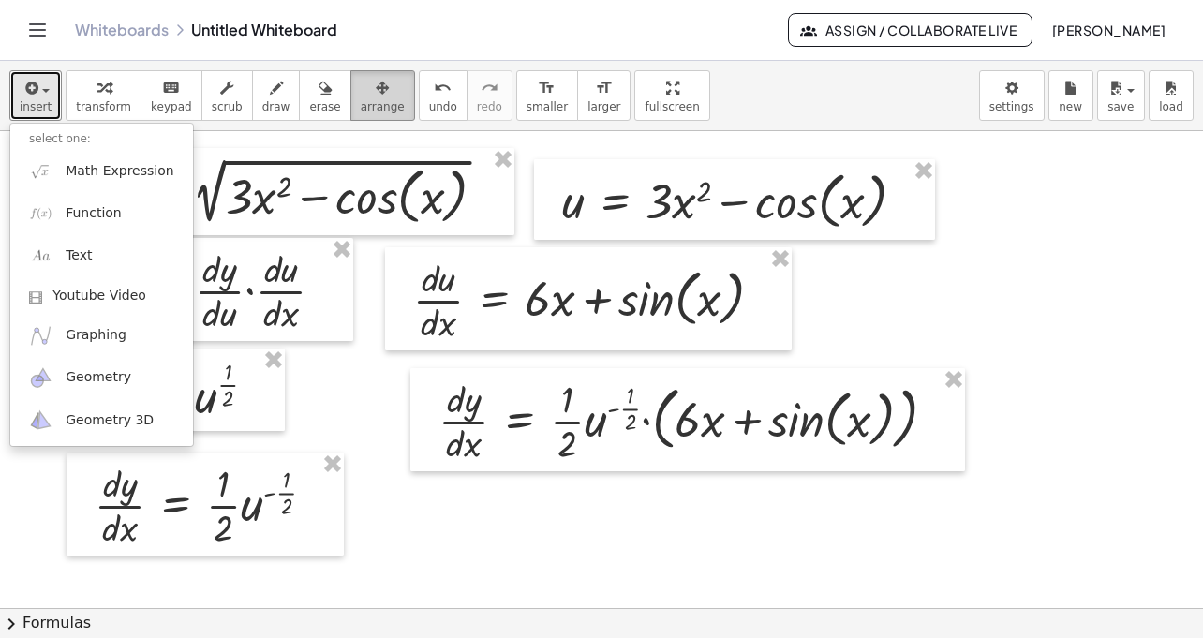
click at [385, 90] on div "button" at bounding box center [383, 87] width 44 height 22
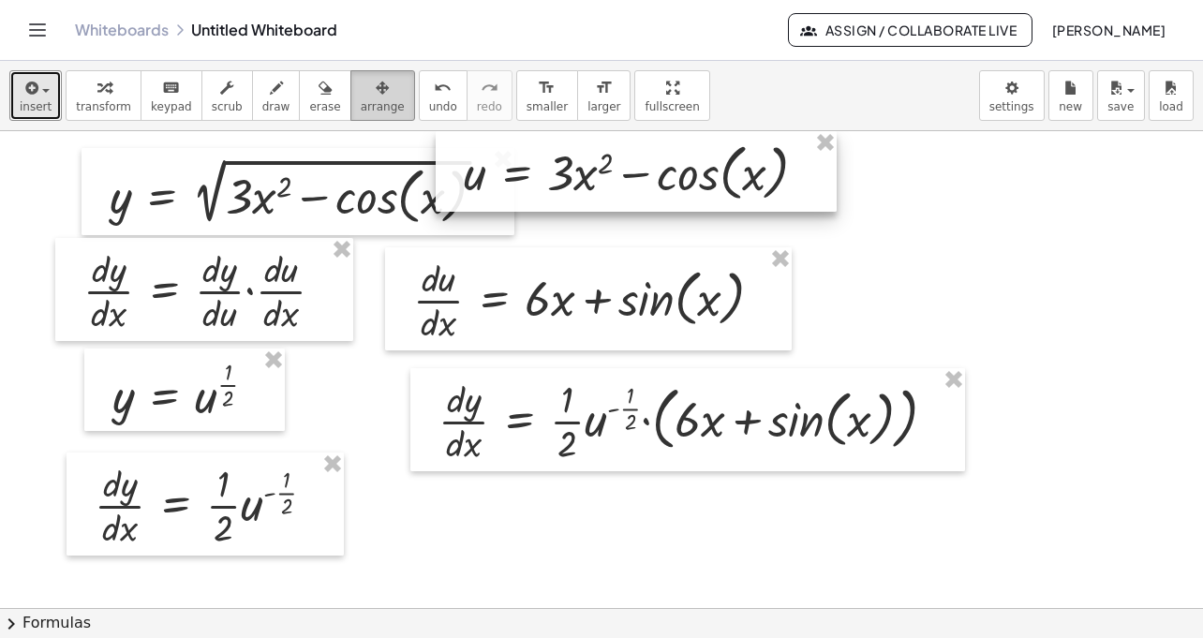
drag, startPoint x: 575, startPoint y: 214, endPoint x: 396, endPoint y: 87, distance: 219.2
click at [396, 87] on div "insert select one: Math Expression Function Text Youtube Video Graphing Geometr…" at bounding box center [601, 349] width 1203 height 577
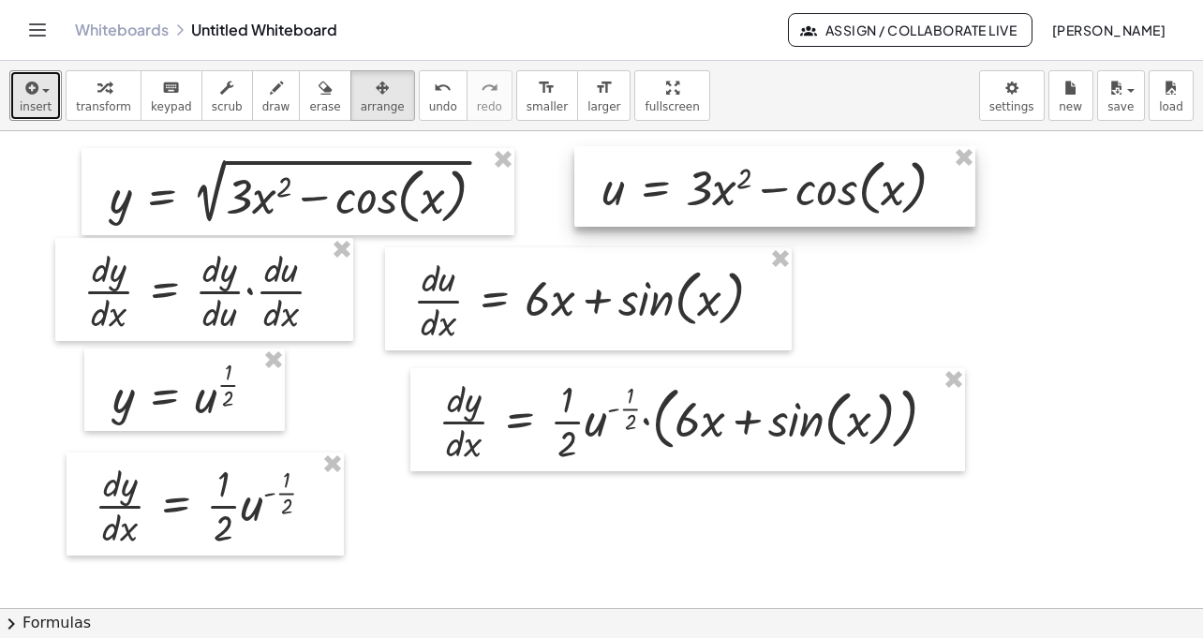
drag, startPoint x: 727, startPoint y: 192, endPoint x: 952, endPoint y: 205, distance: 225.3
click at [952, 205] on div at bounding box center [774, 186] width 401 height 81
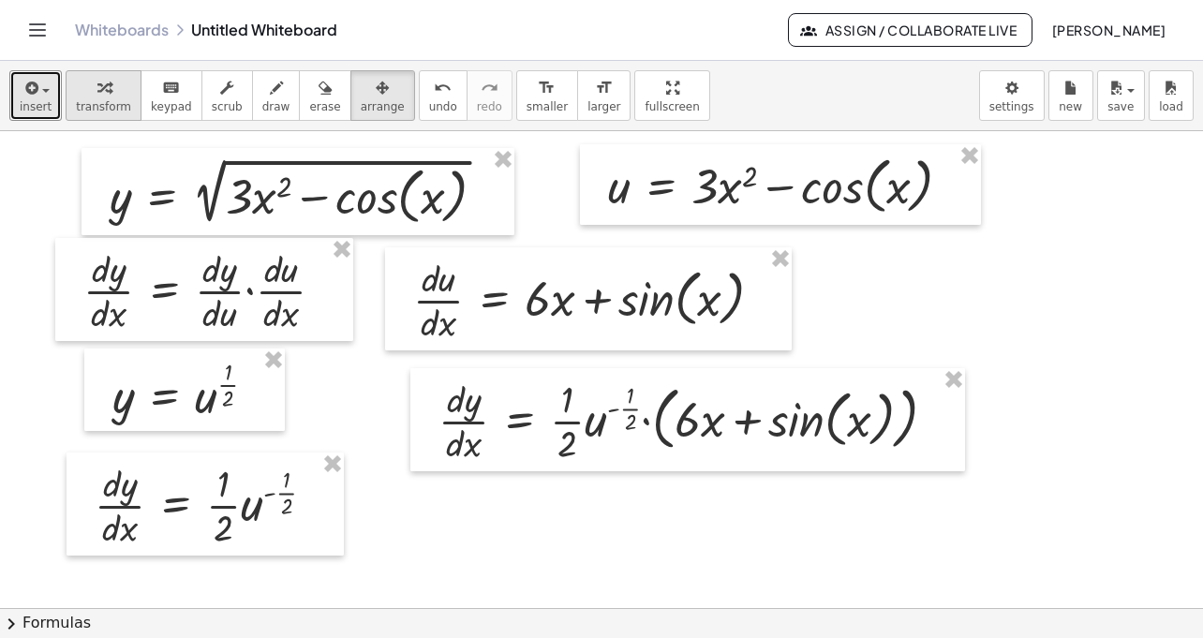
click at [97, 97] on icon "button" at bounding box center [103, 88] width 13 height 22
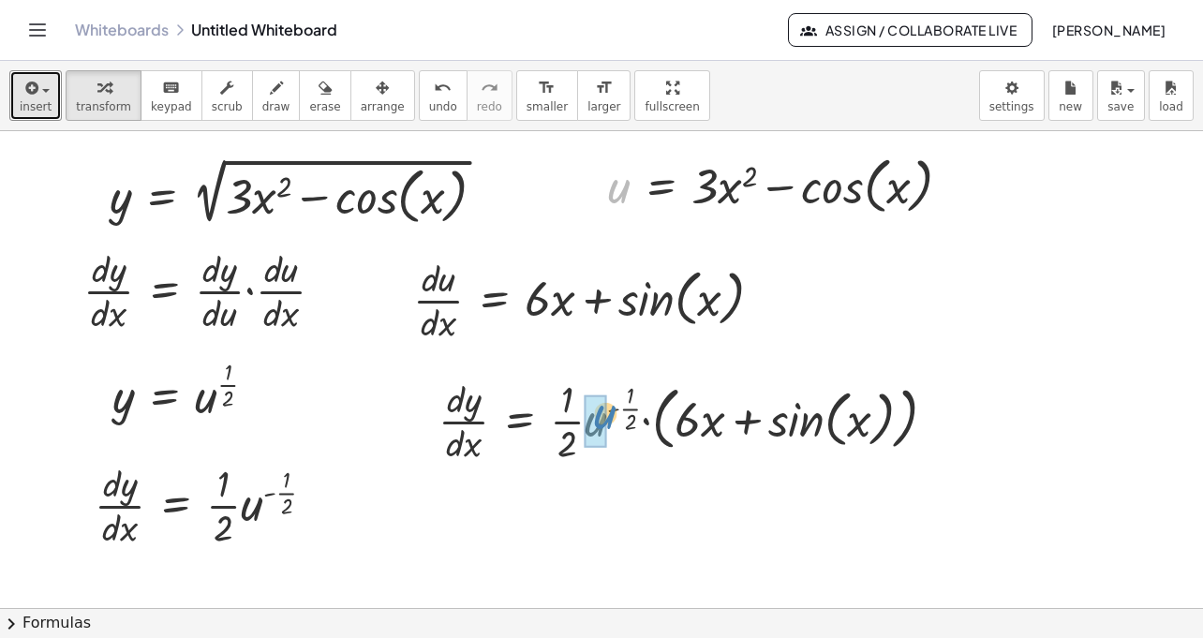
drag, startPoint x: 619, startPoint y: 200, endPoint x: 605, endPoint y: 425, distance: 226.3
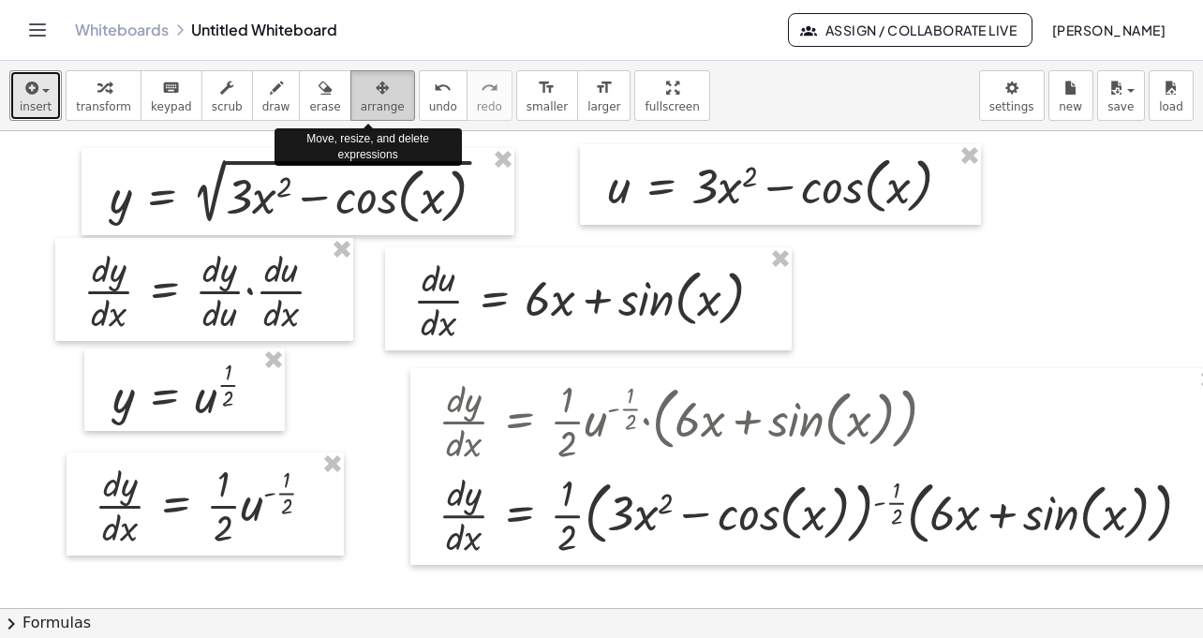
click at [371, 114] on button "arrange" at bounding box center [383, 95] width 65 height 51
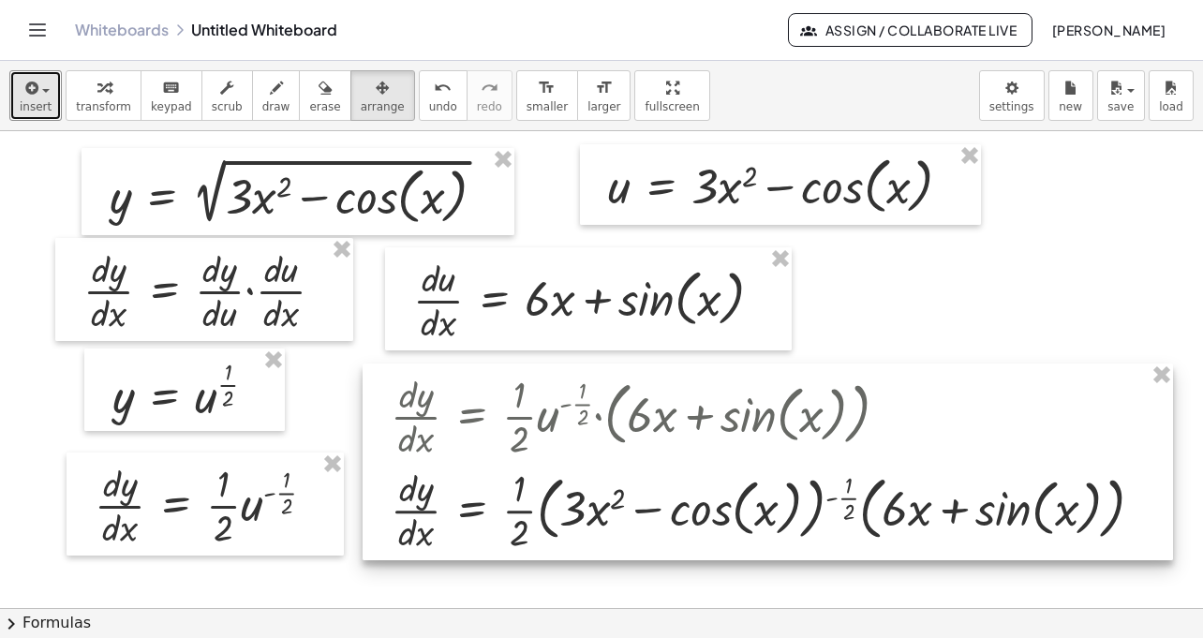
drag, startPoint x: 661, startPoint y: 528, endPoint x: 613, endPoint y: 523, distance: 48.0
click at [613, 523] on div at bounding box center [768, 462] width 811 height 197
